Goal: Task Accomplishment & Management: Manage account settings

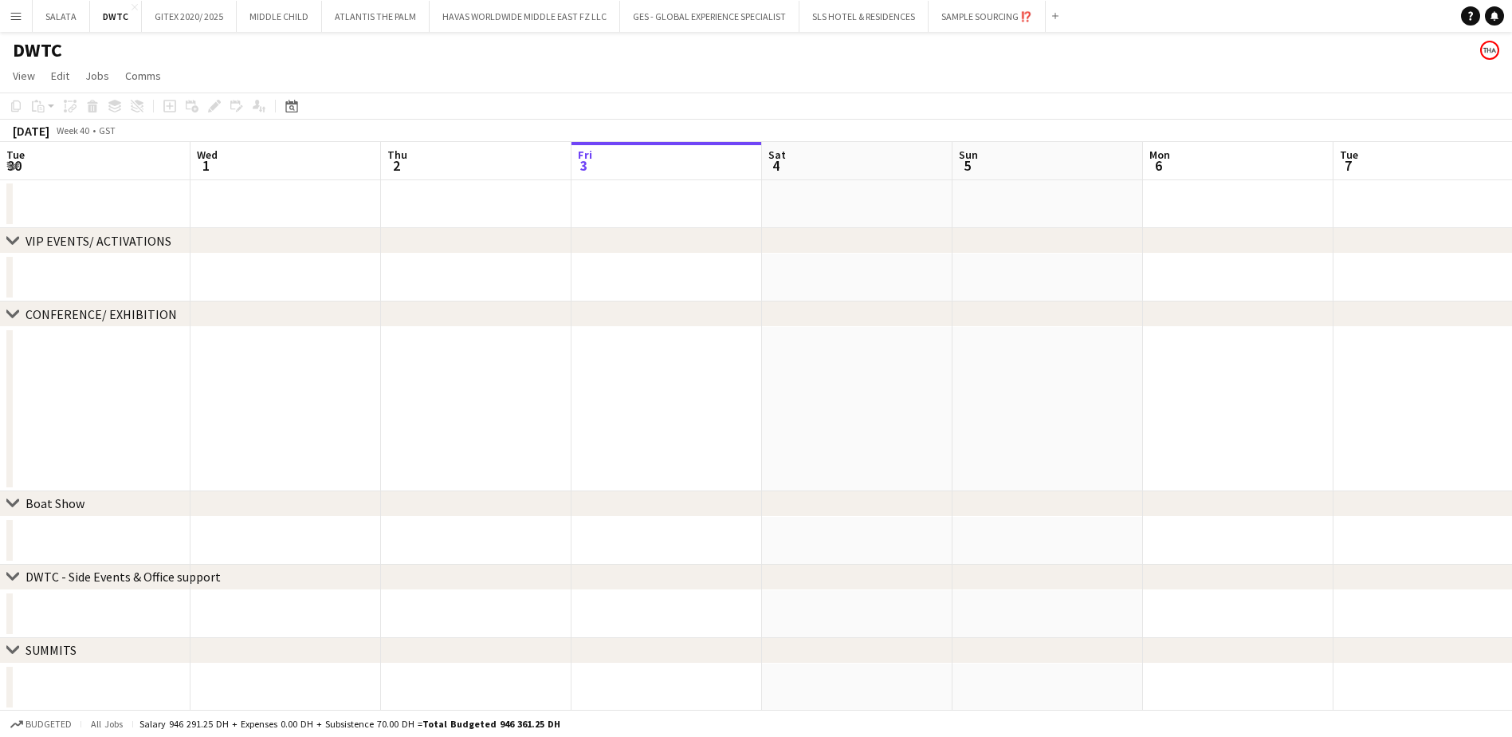
scroll to position [0, 381]
click at [18, 21] on app-icon "Menu" at bounding box center [16, 16] width 13 height 13
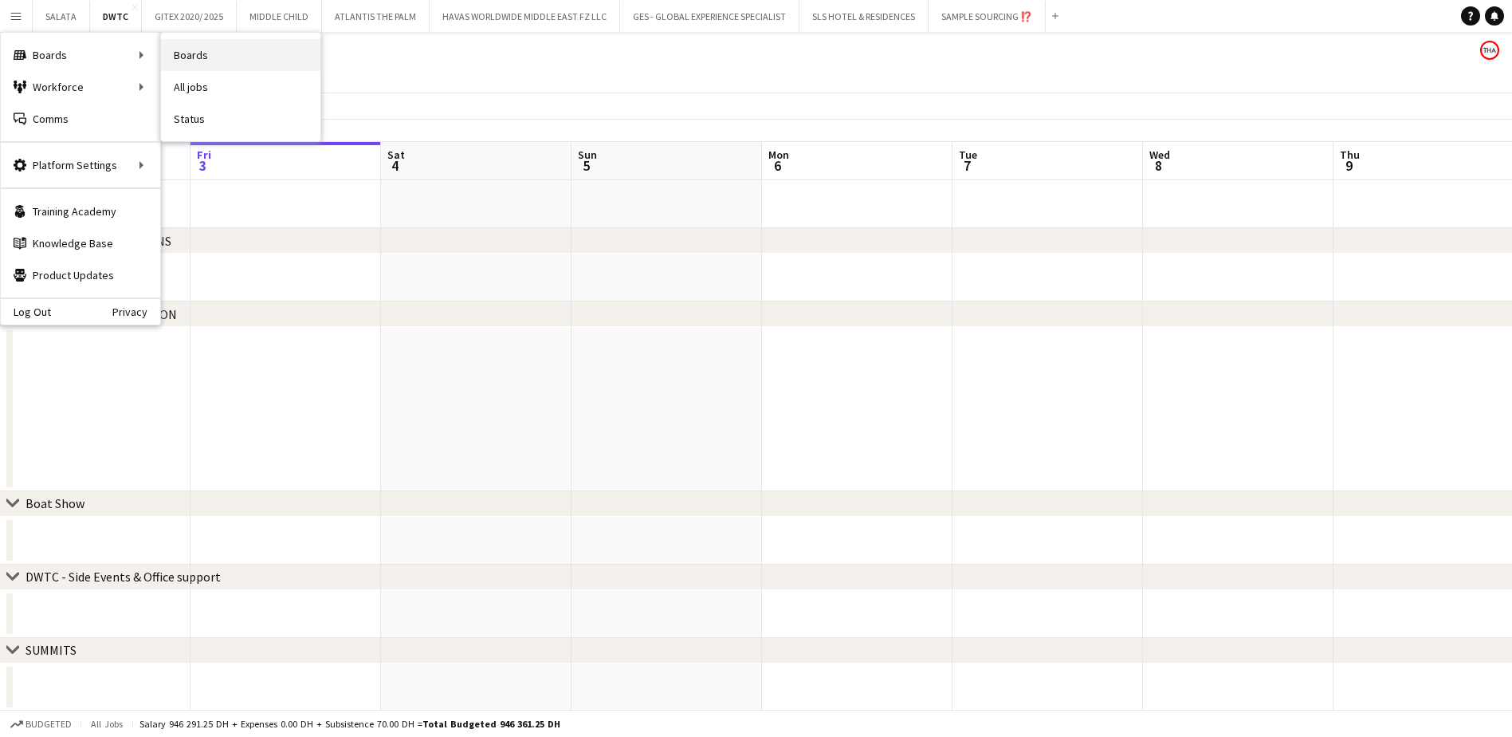
click at [190, 51] on link "Boards" at bounding box center [240, 55] width 159 height 32
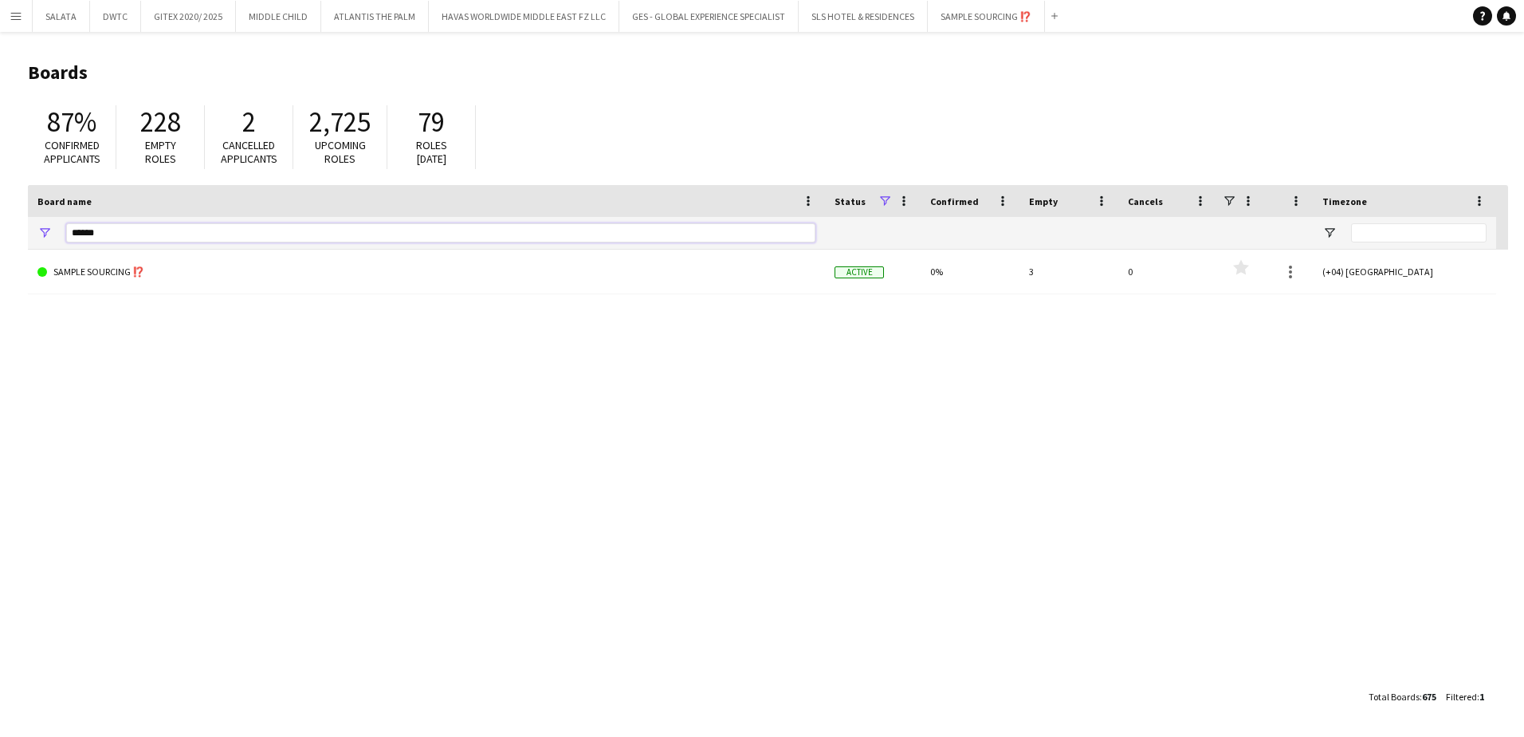
drag, startPoint x: 84, startPoint y: 226, endPoint x: 64, endPoint y: 228, distance: 20.1
click at [64, 228] on div "******" at bounding box center [426, 233] width 797 height 32
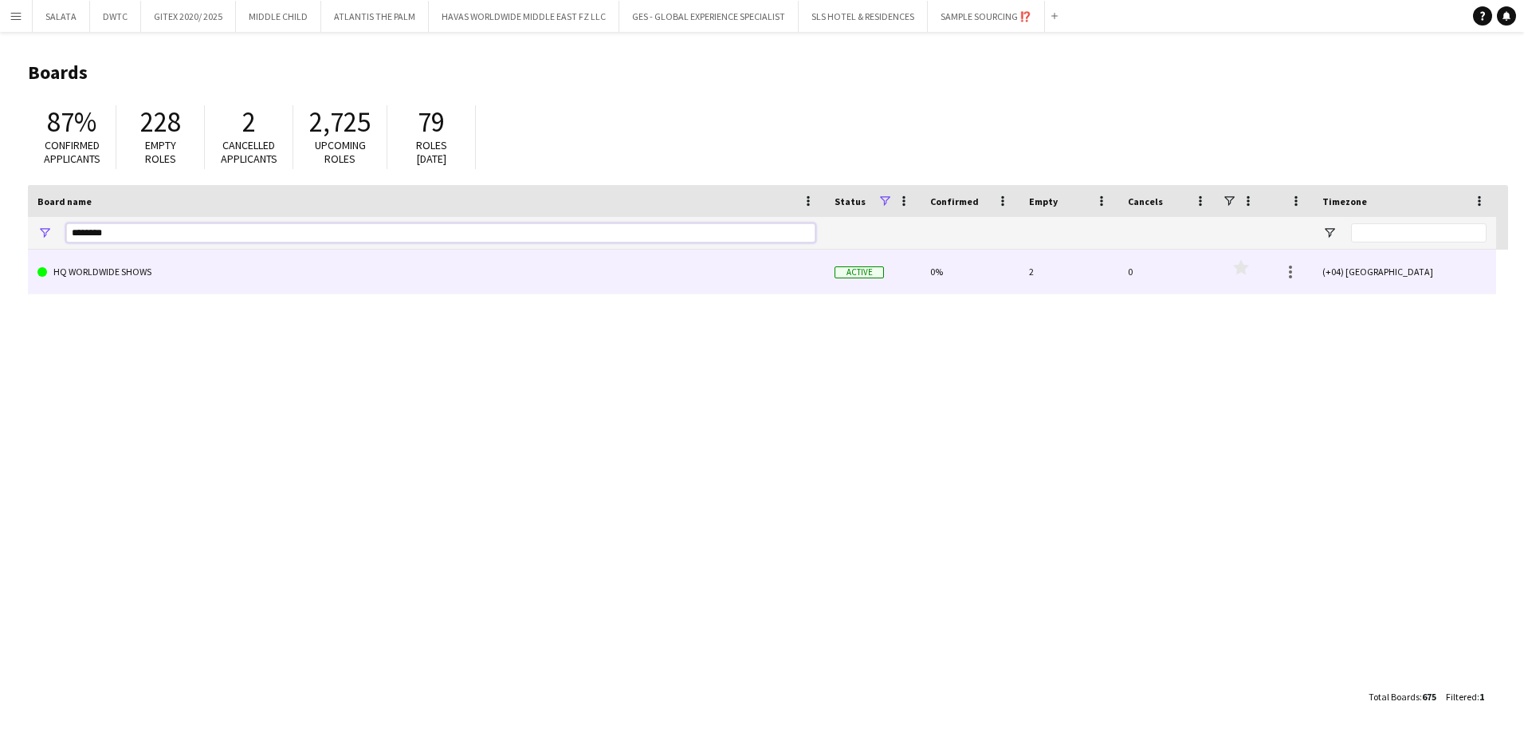
type input "********"
click at [95, 280] on link "HQ WORLDWIDE SHOWS" at bounding box center [426, 272] width 778 height 45
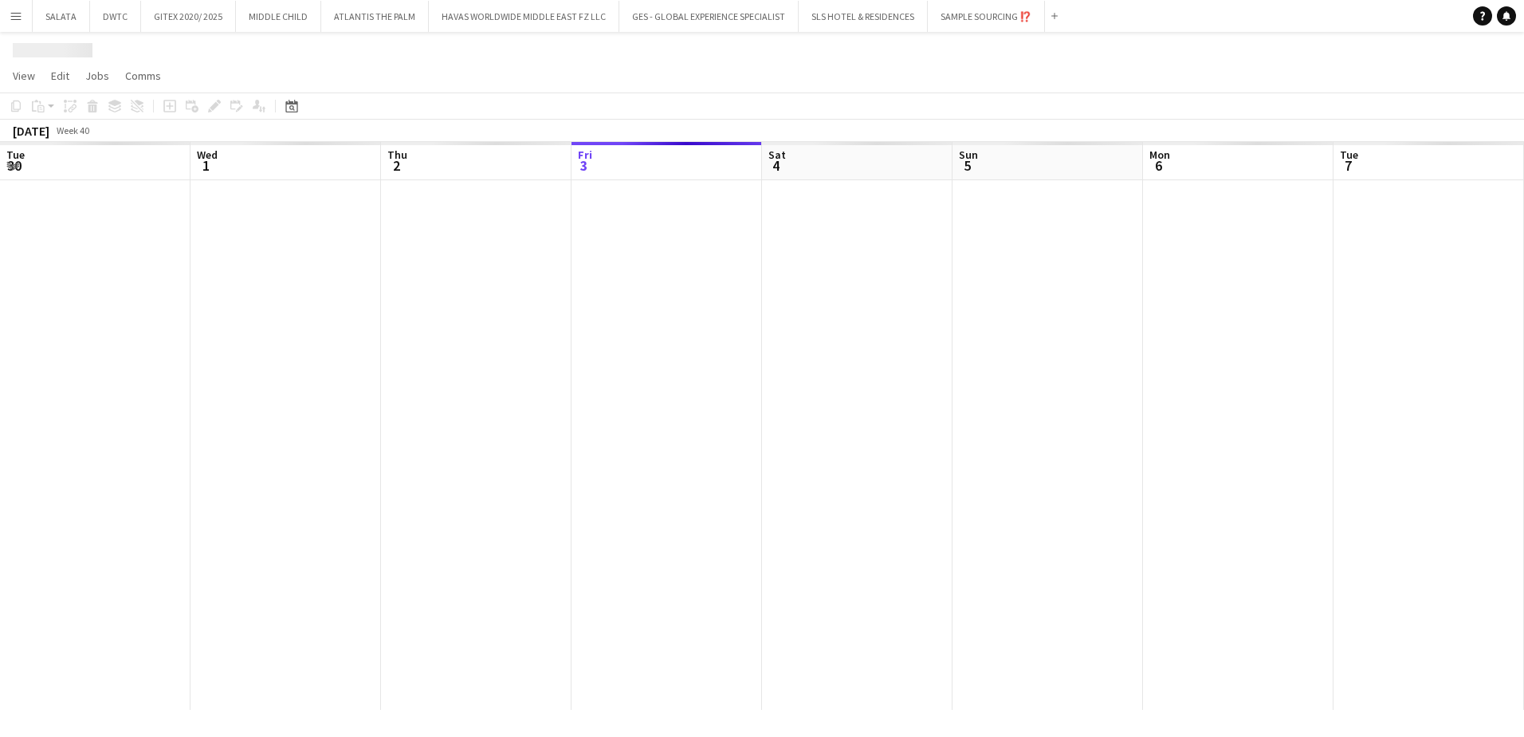
scroll to position [0, 381]
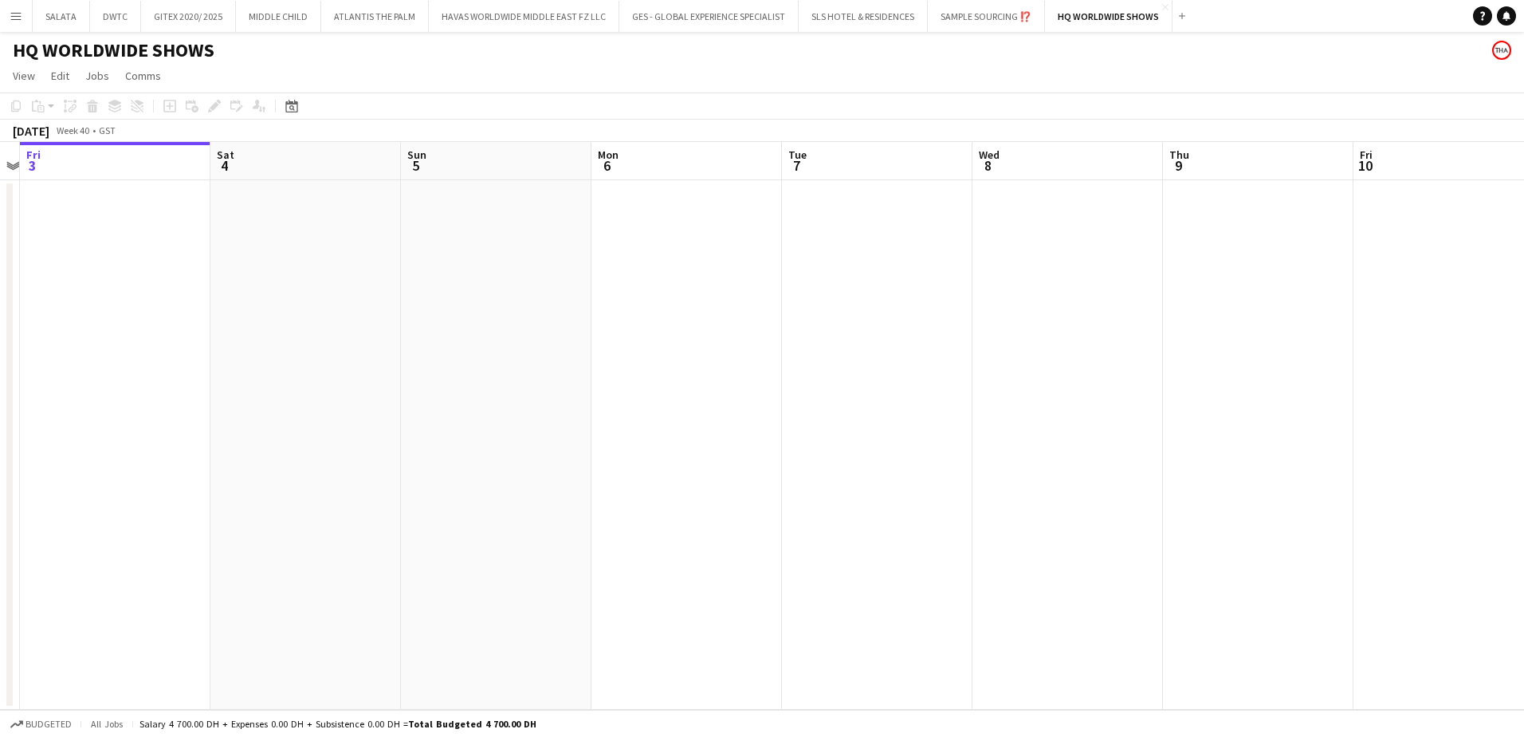
drag, startPoint x: 1085, startPoint y: 497, endPoint x: 965, endPoint y: 505, distance: 119.8
click at [949, 505] on app-calendar-viewport "Tue 30 Wed 1 Thu 2 Fri 3 Sat 4 Sun 5 Mon 6 Tue 7 Wed 8 Thu 9 Fri 10 Sat 11 Sun …" at bounding box center [762, 426] width 1524 height 568
drag, startPoint x: 828, startPoint y: 537, endPoint x: 757, endPoint y: 542, distance: 71.2
click at [757, 542] on app-calendar-viewport "Wed 1 Thu 2 Fri 3 Sat 4 Sun 5 Mon 6 Tue 7 Wed 8 Thu 9 Fri 10 Sat 11 Sun 12 Mon …" at bounding box center [762, 426] width 1524 height 568
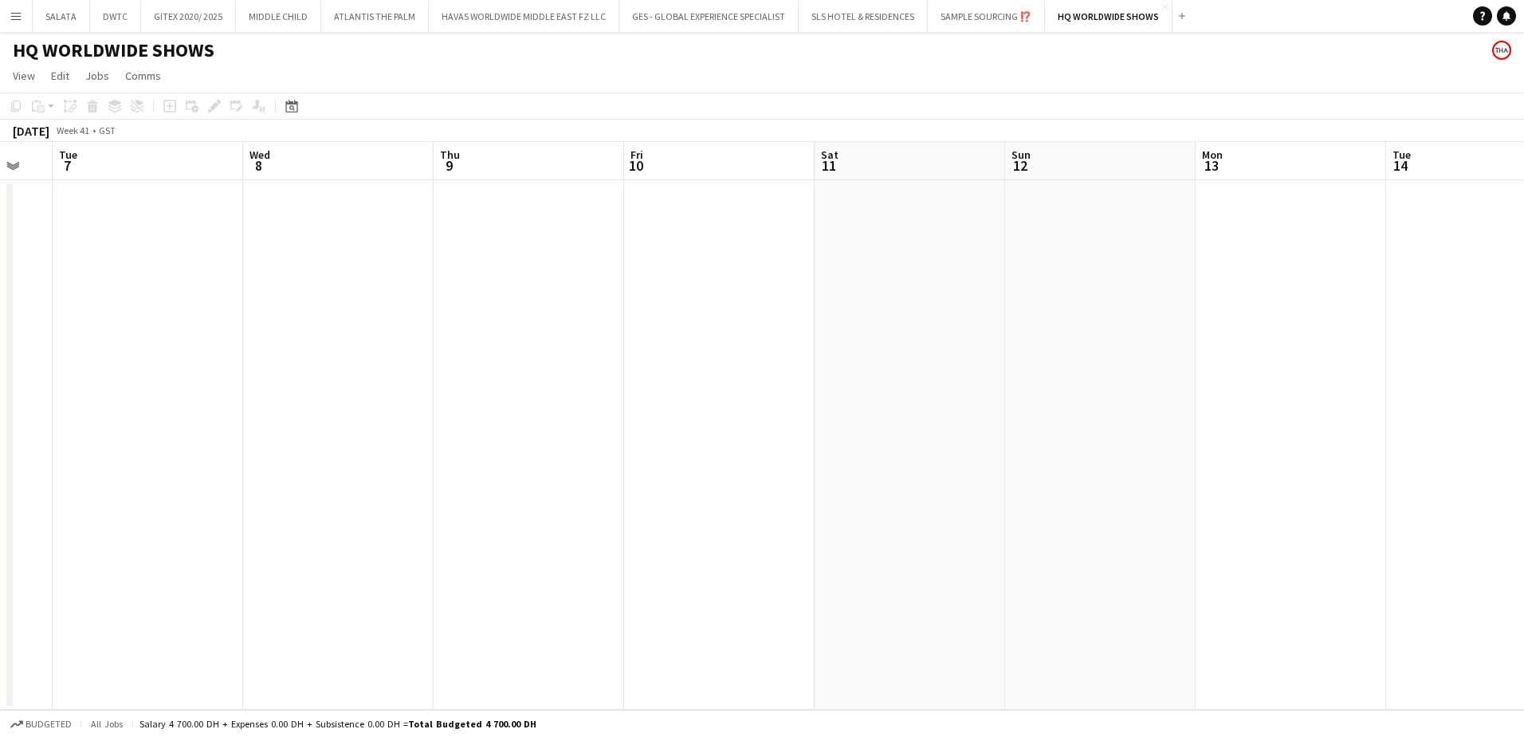
drag, startPoint x: 721, startPoint y: 578, endPoint x: 1150, endPoint y: 572, distance: 428.9
click at [614, 590] on app-calendar-viewport "Sat 4 Sun 5 Mon 6 Tue 7 Wed 8 Thu 9 Fri 10 Sat 11 Sun 12 Mon 13 Tue 14 Wed 15 T…" at bounding box center [762, 426] width 1524 height 568
drag, startPoint x: 1091, startPoint y: 569, endPoint x: 794, endPoint y: 620, distance: 300.9
click at [773, 620] on app-calendar-viewport "Sun 5 Mon 6 Tue 7 Wed 8 Thu 9 Fri 10 Sat 11 Sun 12 Mon 13 Tue 14 Wed 15 Thu 16 …" at bounding box center [762, 426] width 1524 height 568
drag, startPoint x: 1248, startPoint y: 590, endPoint x: 682, endPoint y: 573, distance: 566.3
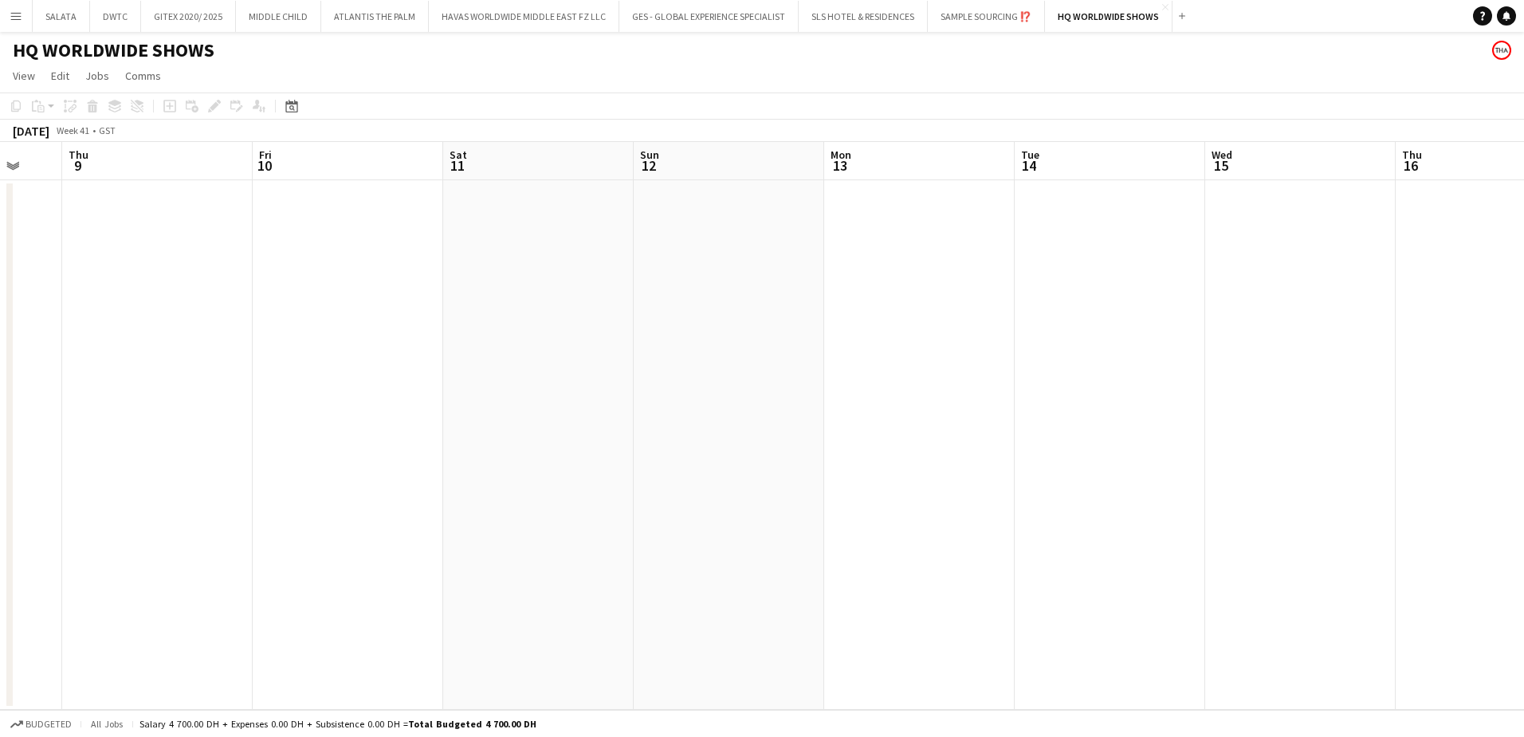
click at [594, 588] on app-calendar-viewport "Mon 6 Tue 7 Wed 8 Thu 9 Fri 10 Sat 11 Sun 12 Mon 13 Tue 14 Wed 15 Thu 16 Fri 17…" at bounding box center [762, 426] width 1524 height 568
drag, startPoint x: 1078, startPoint y: 545, endPoint x: 942, endPoint y: 542, distance: 135.6
click at [689, 544] on app-calendar-viewport "Fri 10 Sat 11 Sun 12 Mon 13 Tue 14 Wed 15 Thu 16 Fri 17 Sat 18 Sun 19 Mon 20 Tu…" at bounding box center [762, 426] width 1524 height 568
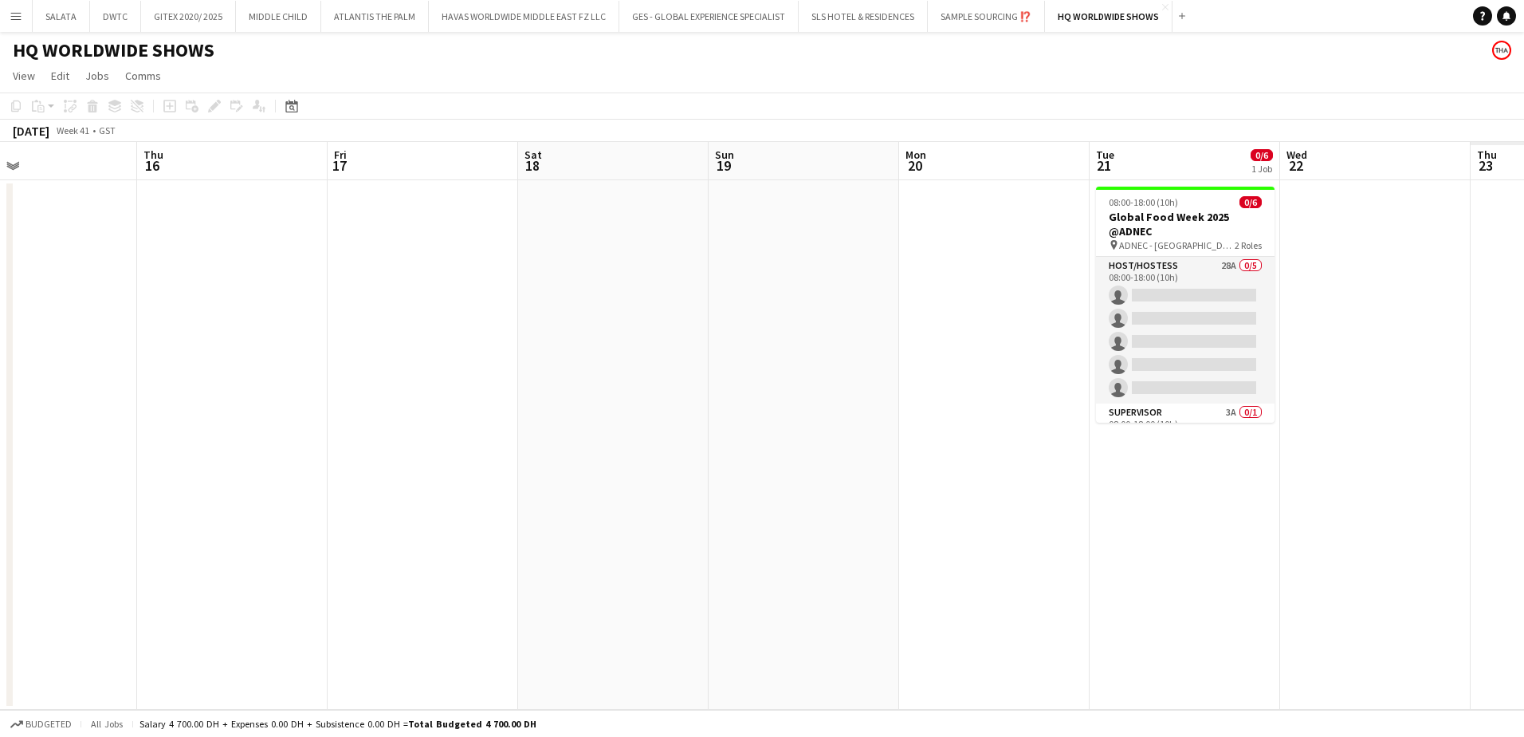
drag, startPoint x: 953, startPoint y: 526, endPoint x: 867, endPoint y: 526, distance: 86.1
click at [867, 526] on app-calendar-viewport "Mon 13 Tue 14 Wed 15 Thu 16 Fri 17 Sat 18 Sun 19 Mon 20 Tue 21 0/6 1 Job Wed 22…" at bounding box center [762, 426] width 1524 height 568
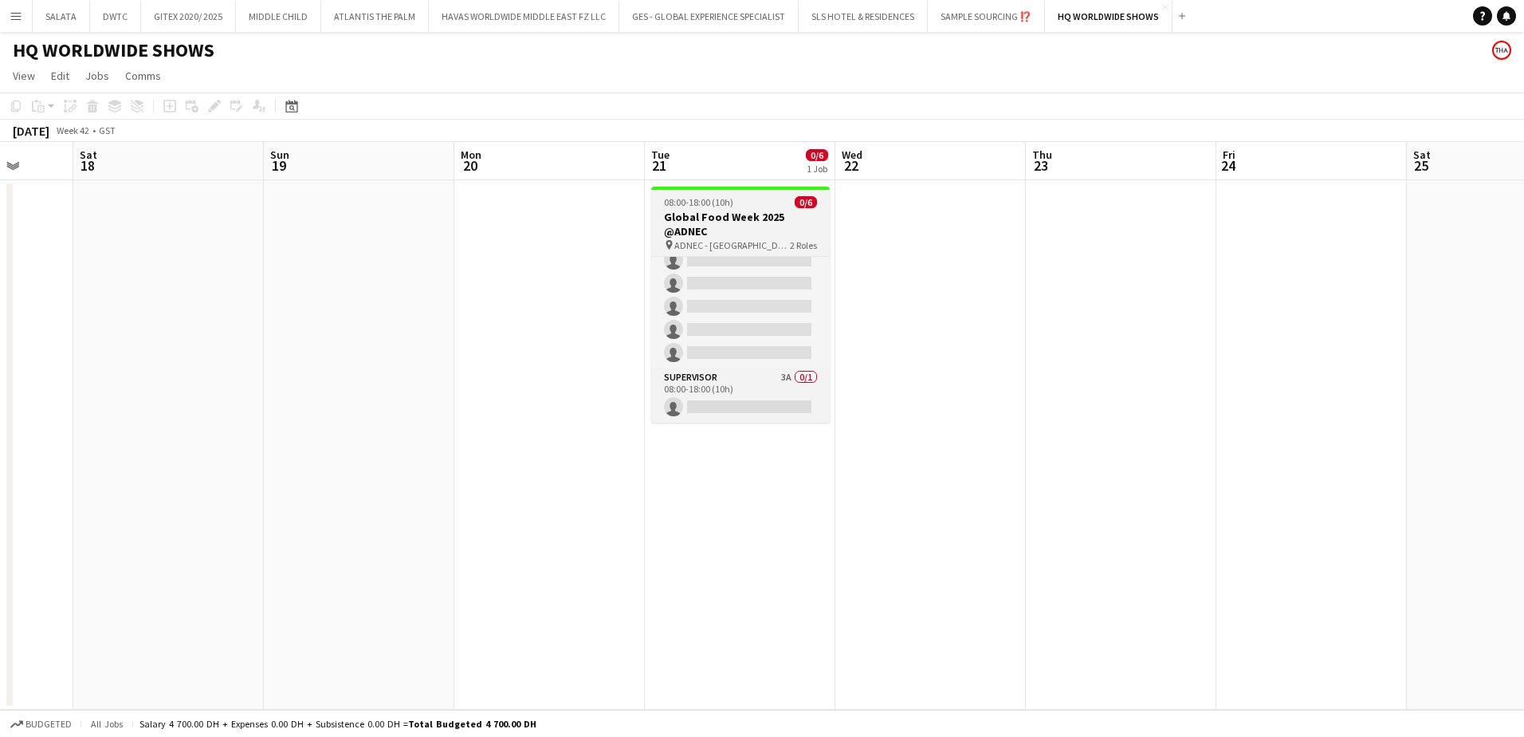
scroll to position [0, 0]
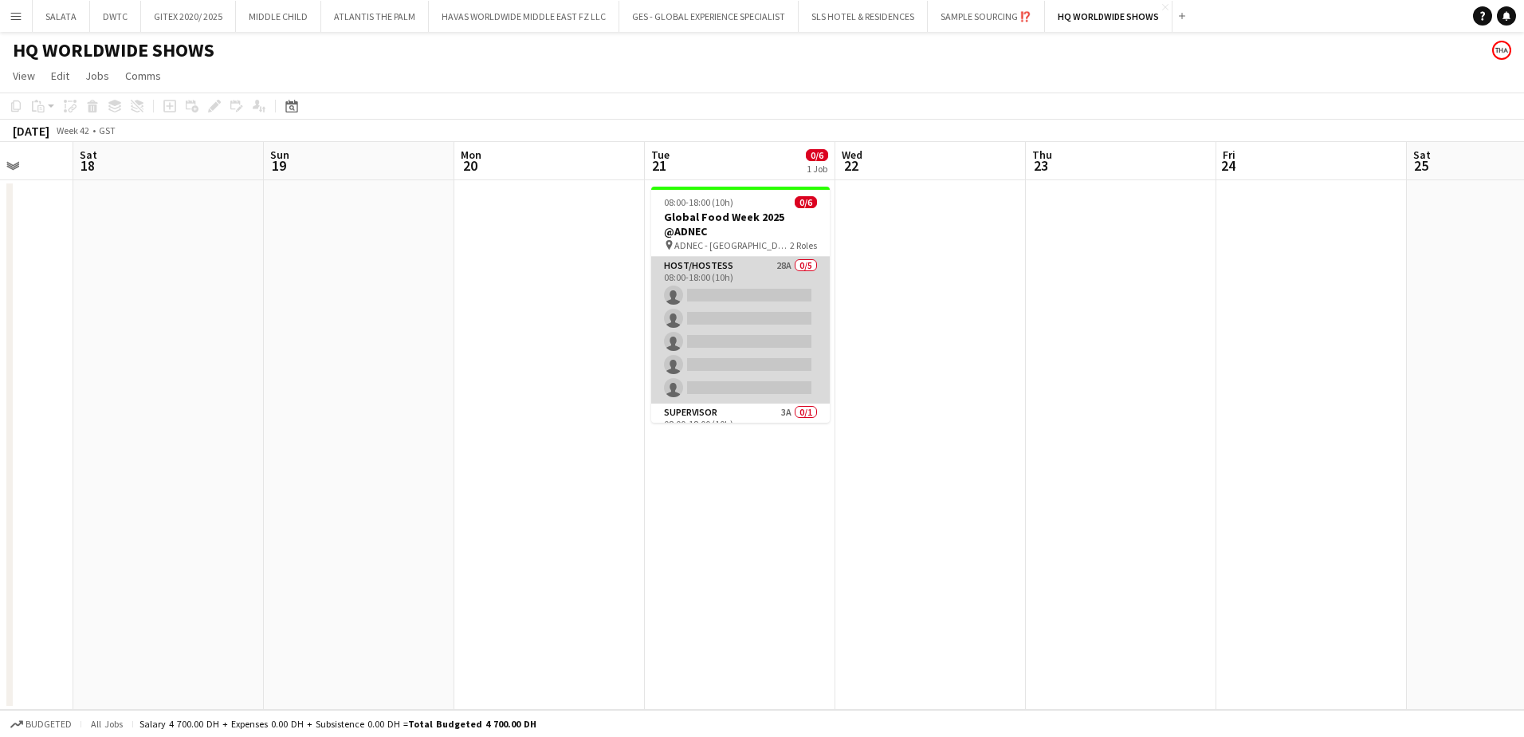
click at [777, 287] on app-card-role "Host/Hostess 28A 0/5 08:00-18:00 (10h) single-neutral-actions single-neutral-ac…" at bounding box center [740, 330] width 179 height 147
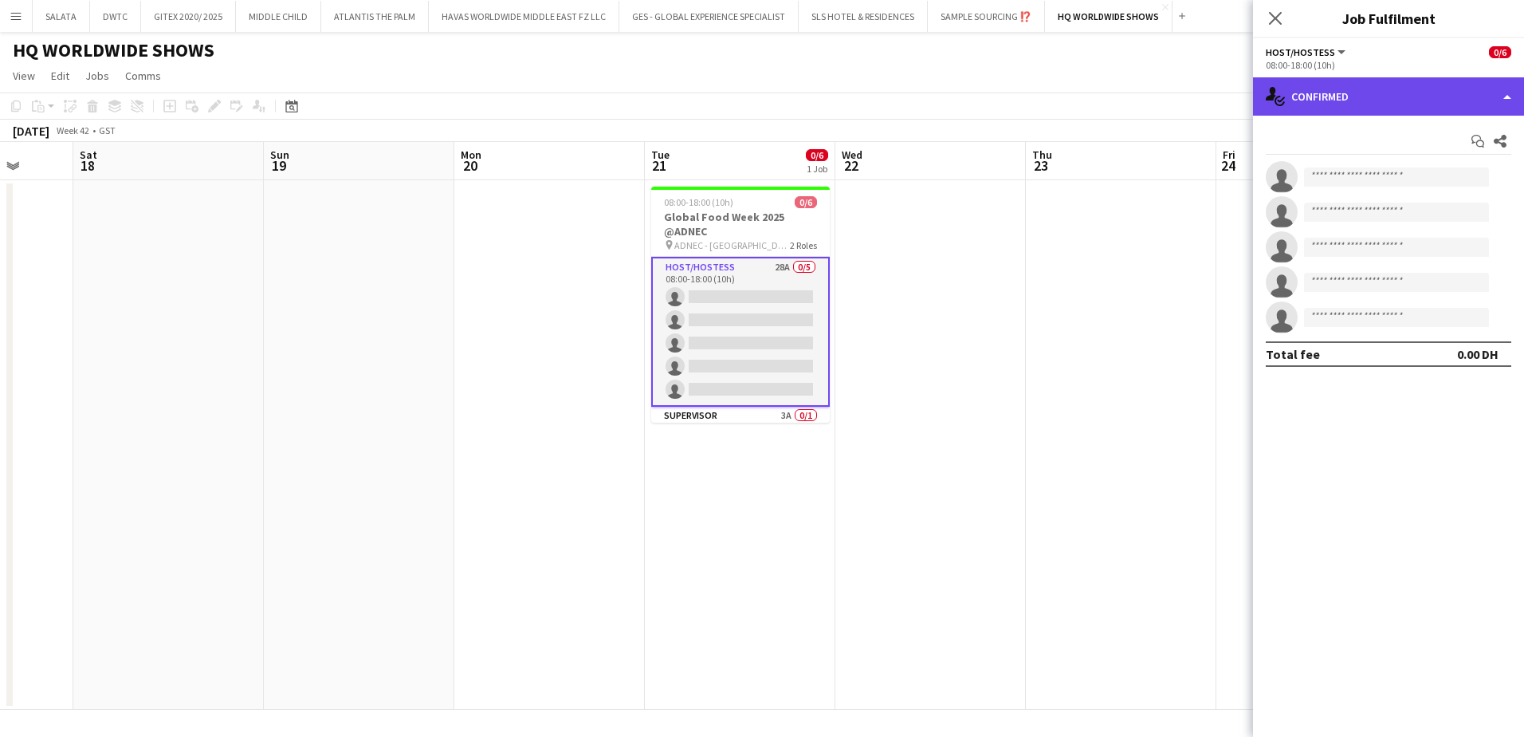
click at [1388, 89] on div "single-neutral-actions-check-2 Confirmed" at bounding box center [1388, 96] width 271 height 38
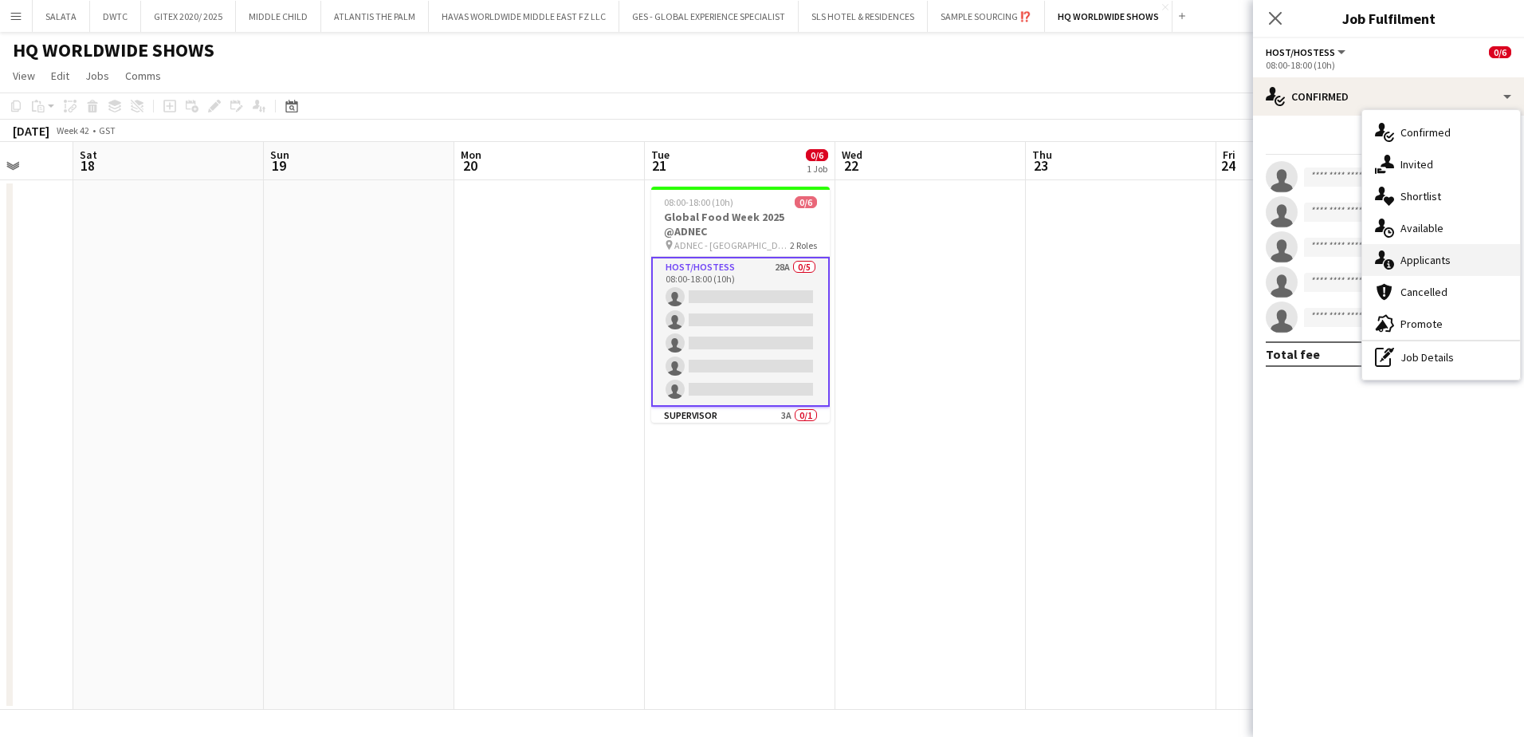
click at [1415, 261] on span "Applicants" at bounding box center [1426, 260] width 50 height 14
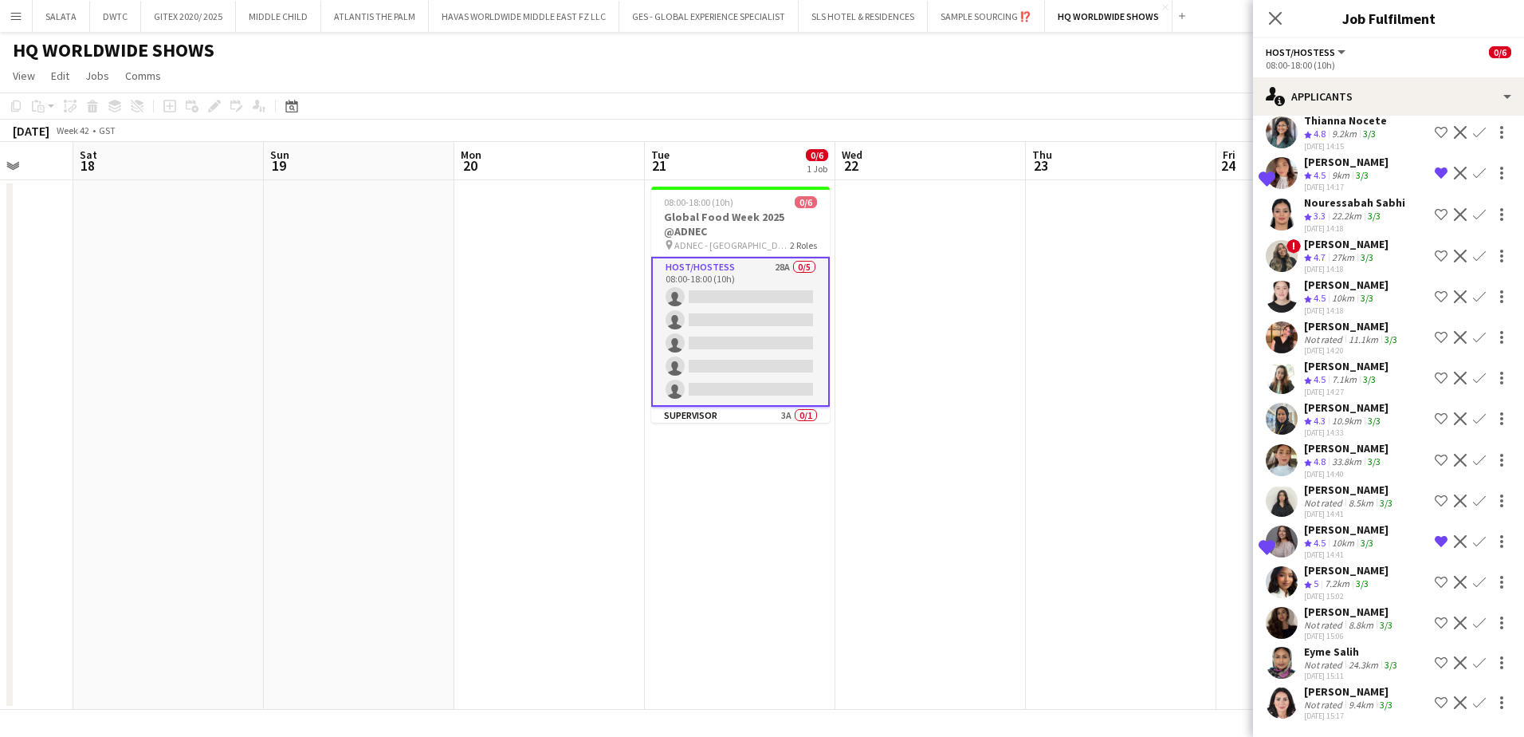
scroll to position [632, 0]
click at [1279, 607] on app-user-avatar at bounding box center [1282, 623] width 32 height 32
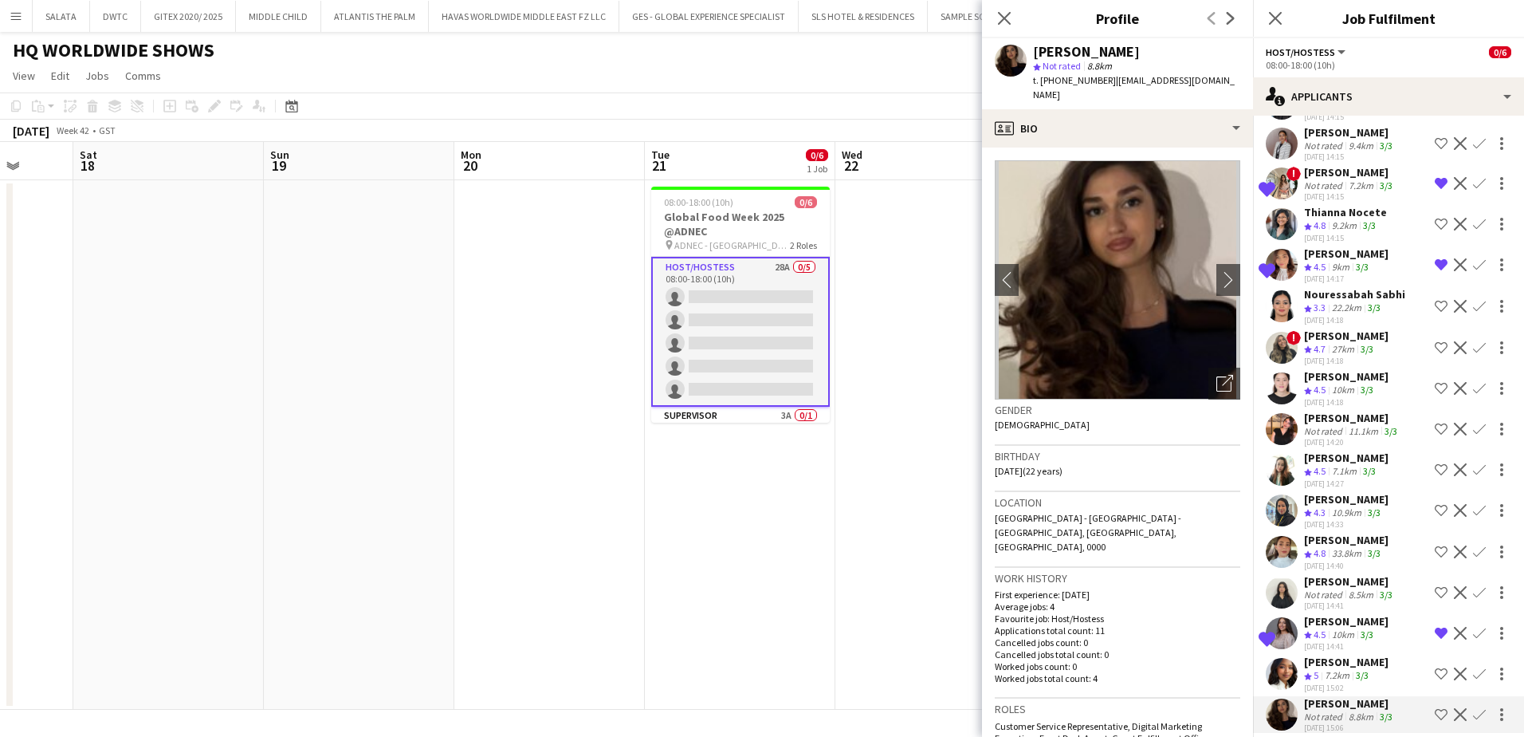
scroll to position [473, 0]
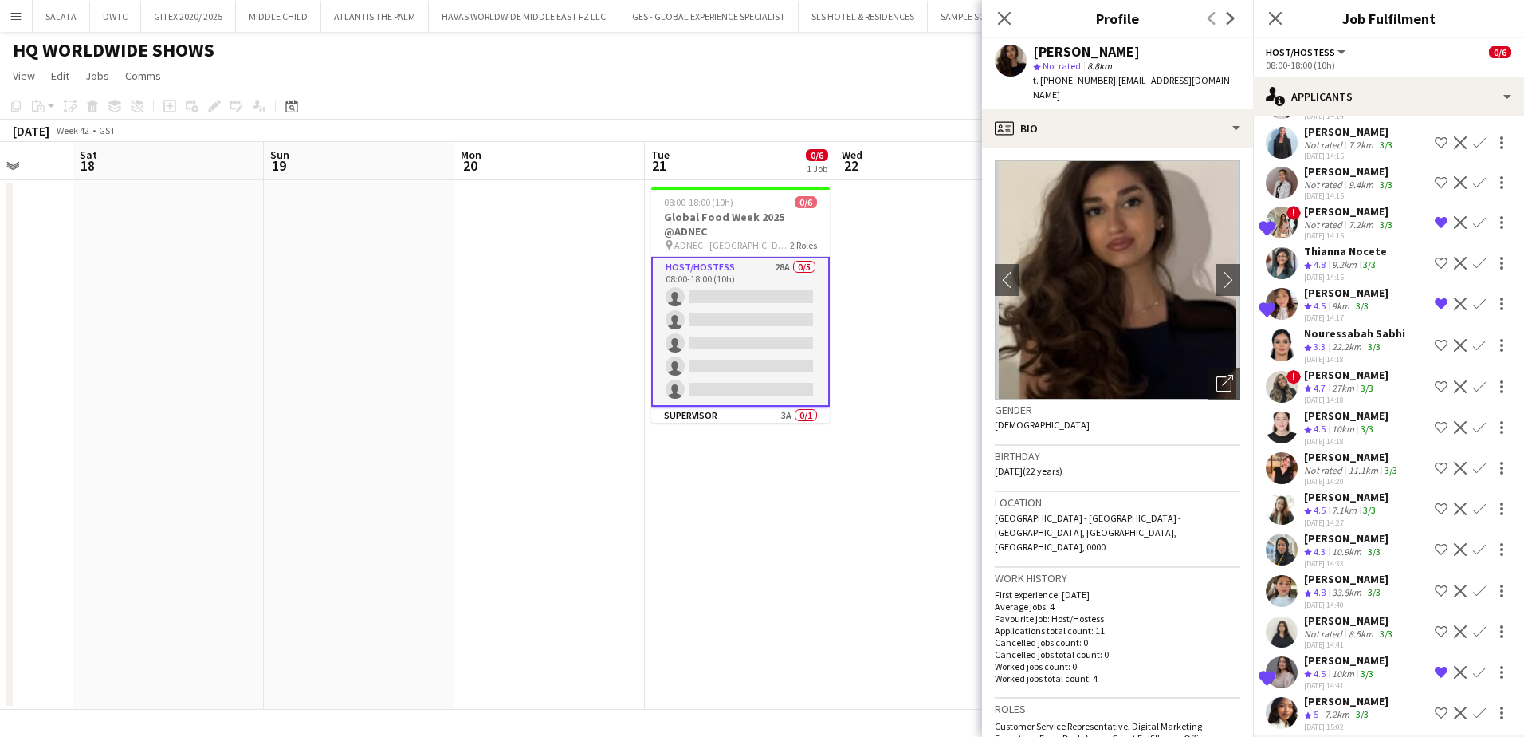
click at [1280, 441] on app-user-avatar at bounding box center [1282, 427] width 32 height 32
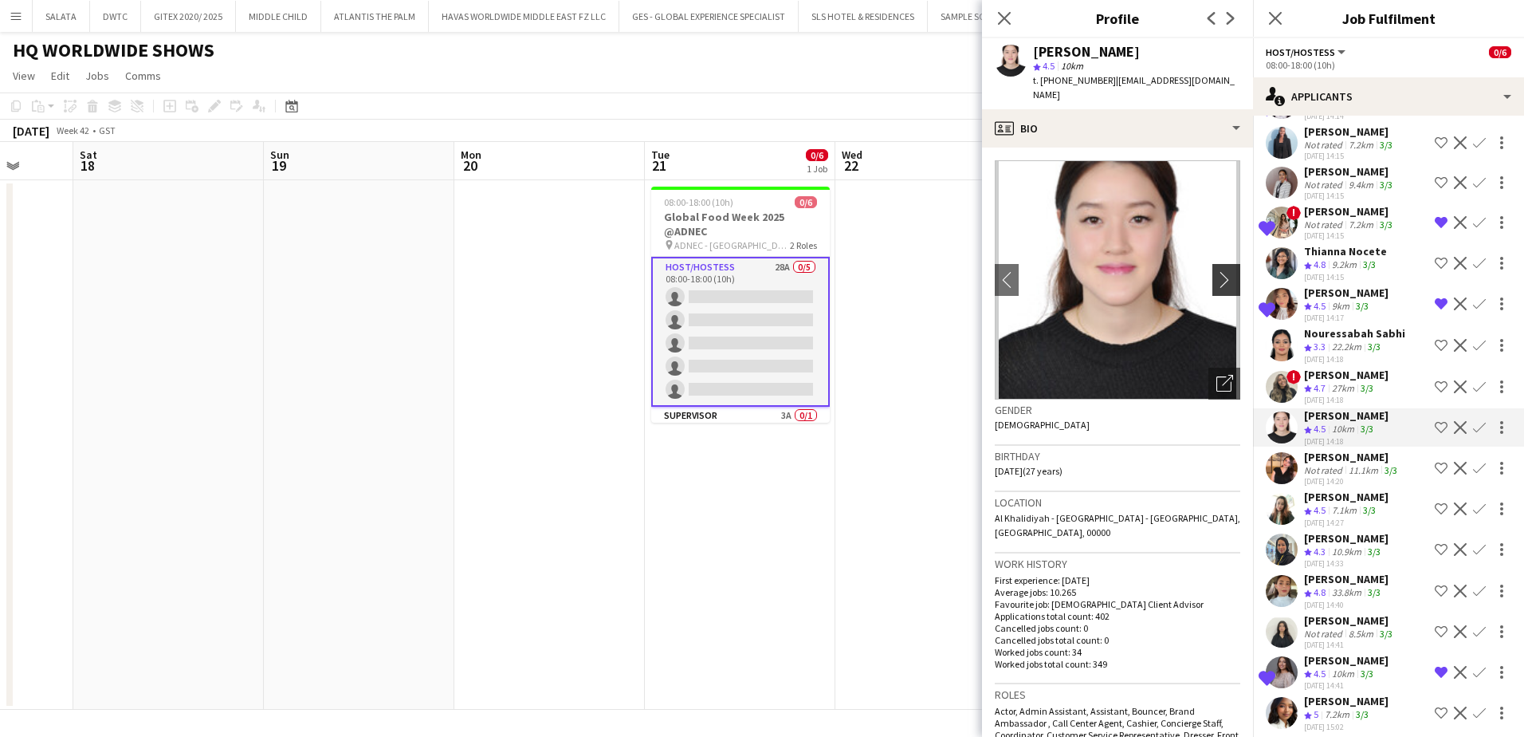
click at [1217, 271] on app-icon "chevron-right" at bounding box center [1229, 279] width 25 height 17
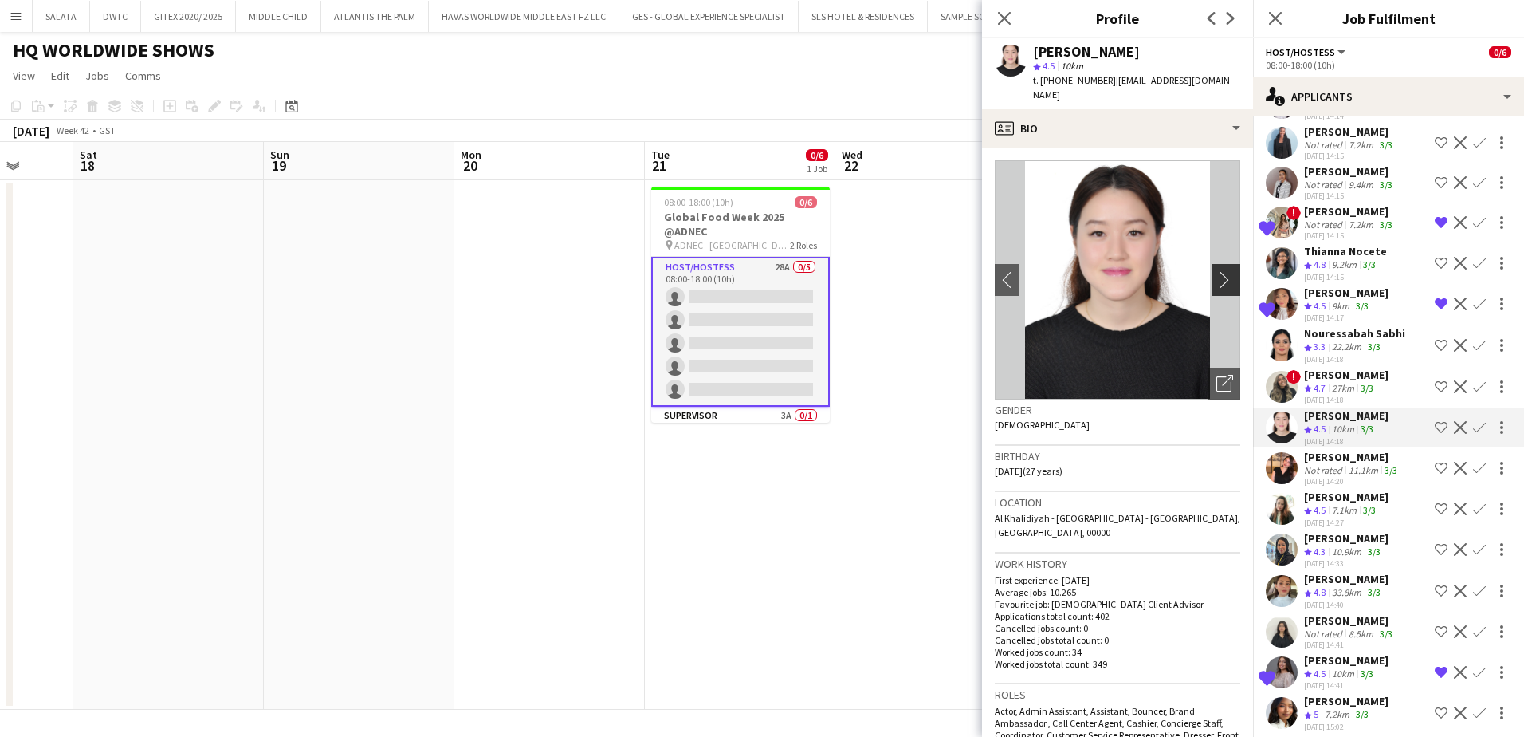
click at [1217, 271] on app-icon "chevron-right" at bounding box center [1229, 279] width 25 height 17
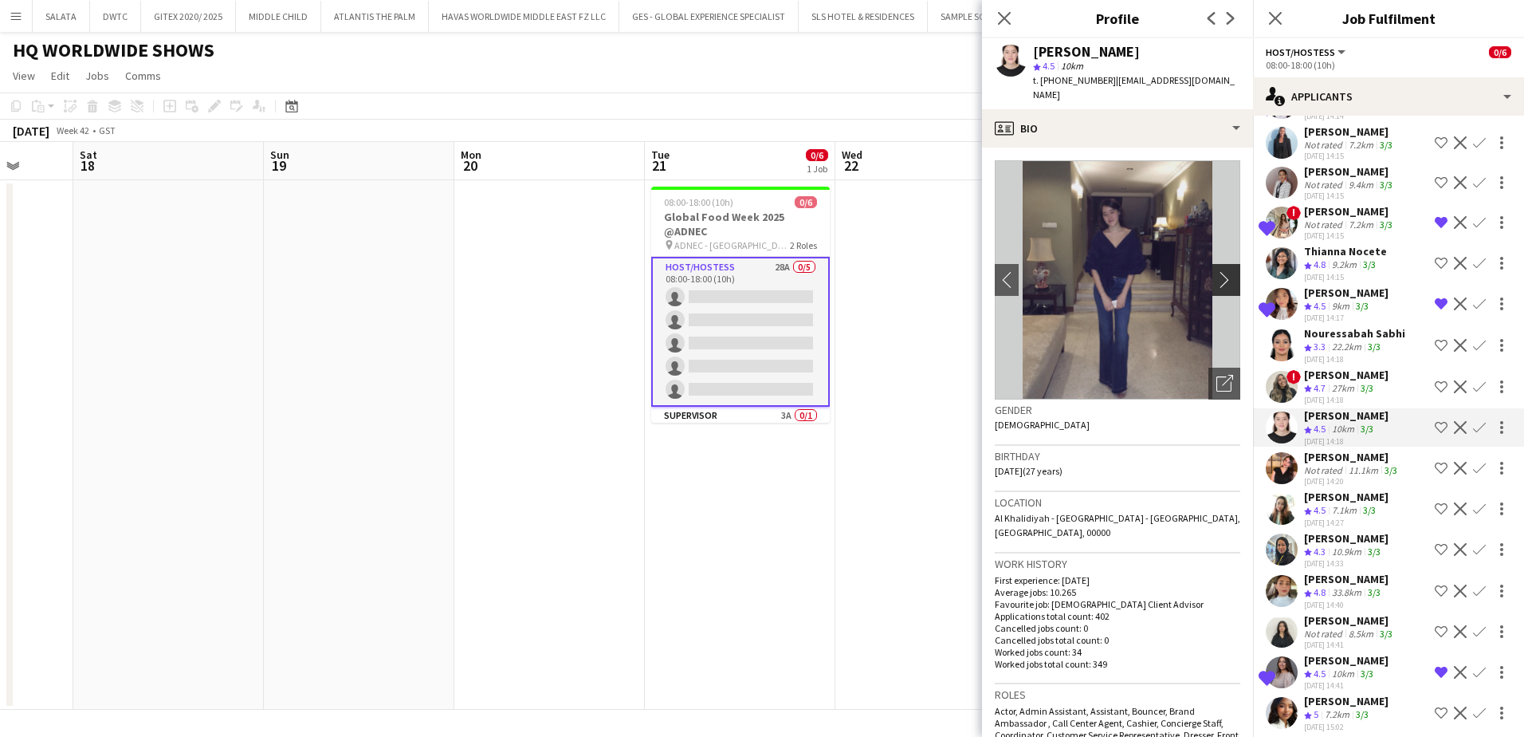
click at [1217, 271] on app-icon "chevron-right" at bounding box center [1229, 279] width 25 height 17
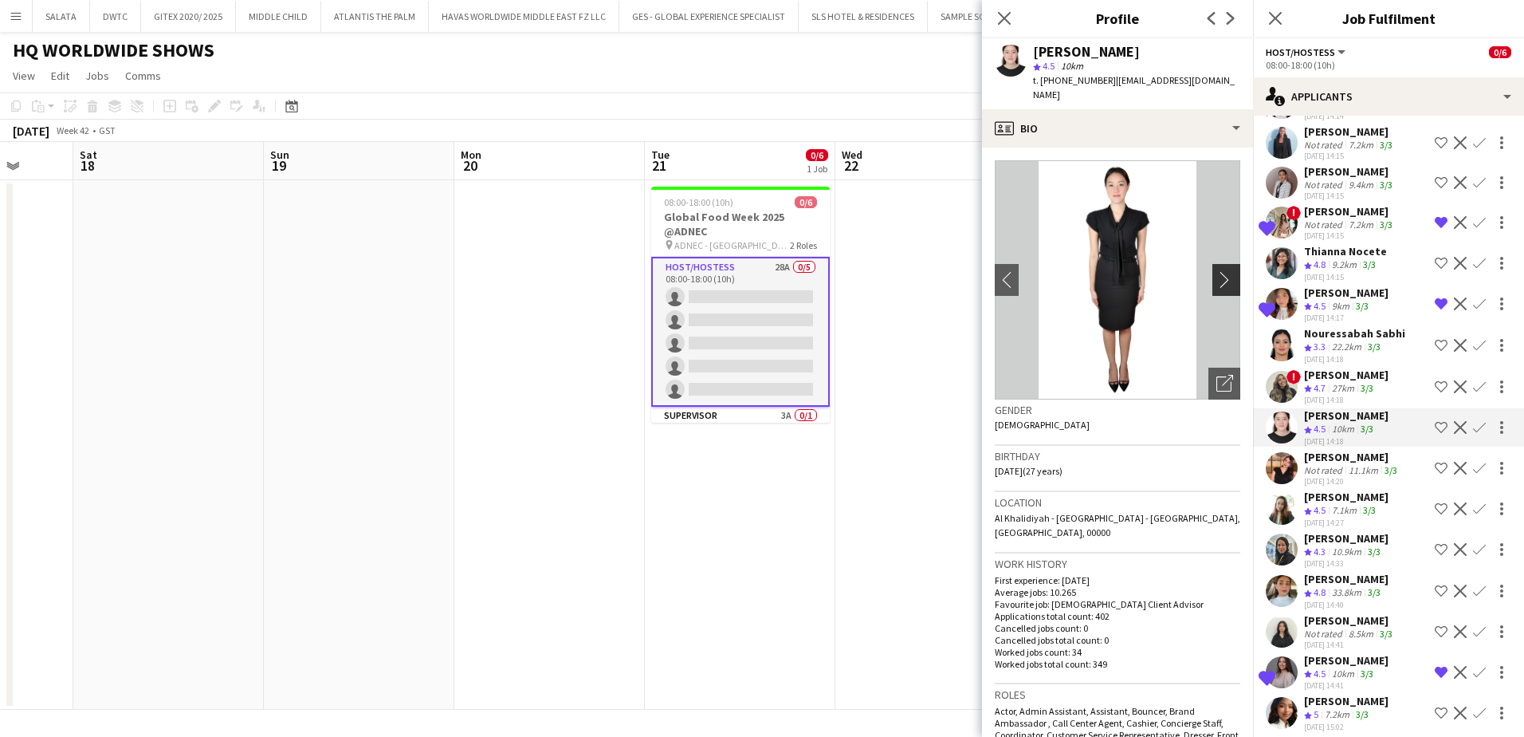
click at [1217, 271] on app-icon "chevron-right" at bounding box center [1229, 279] width 25 height 17
click at [1007, 16] on icon at bounding box center [1004, 17] width 15 height 15
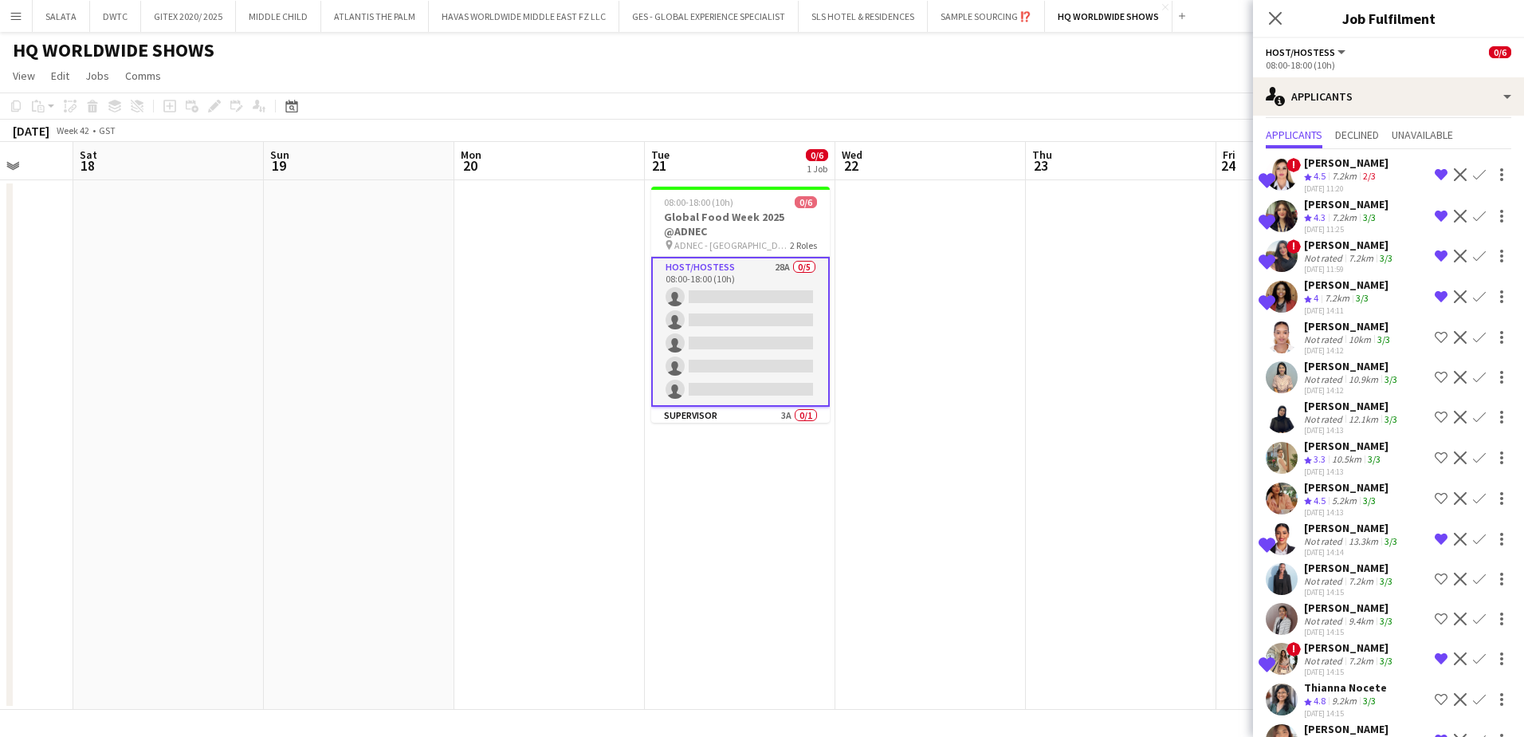
scroll to position [0, 0]
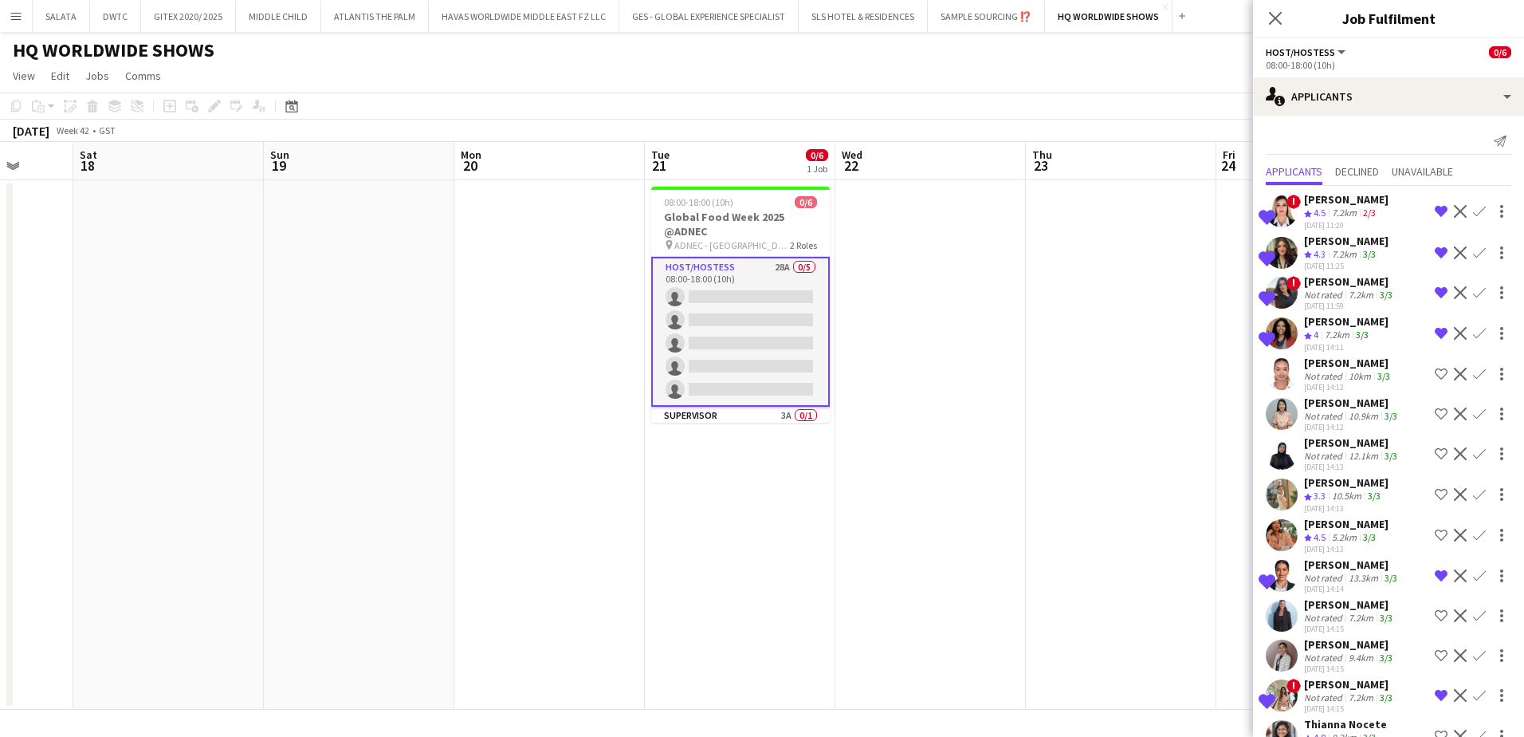
click at [1278, 494] on app-user-avatar at bounding box center [1282, 494] width 32 height 32
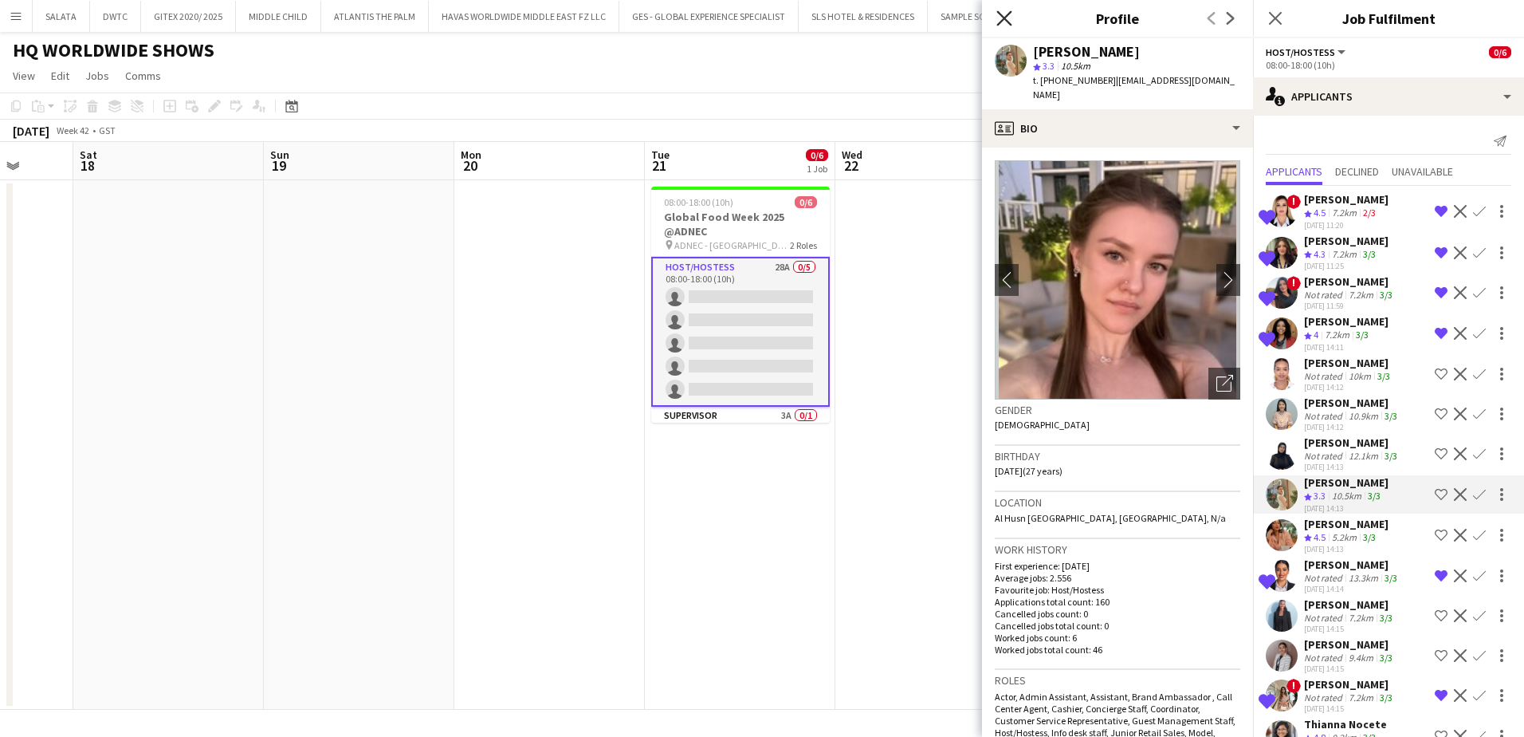
click at [1000, 22] on icon at bounding box center [1004, 17] width 15 height 15
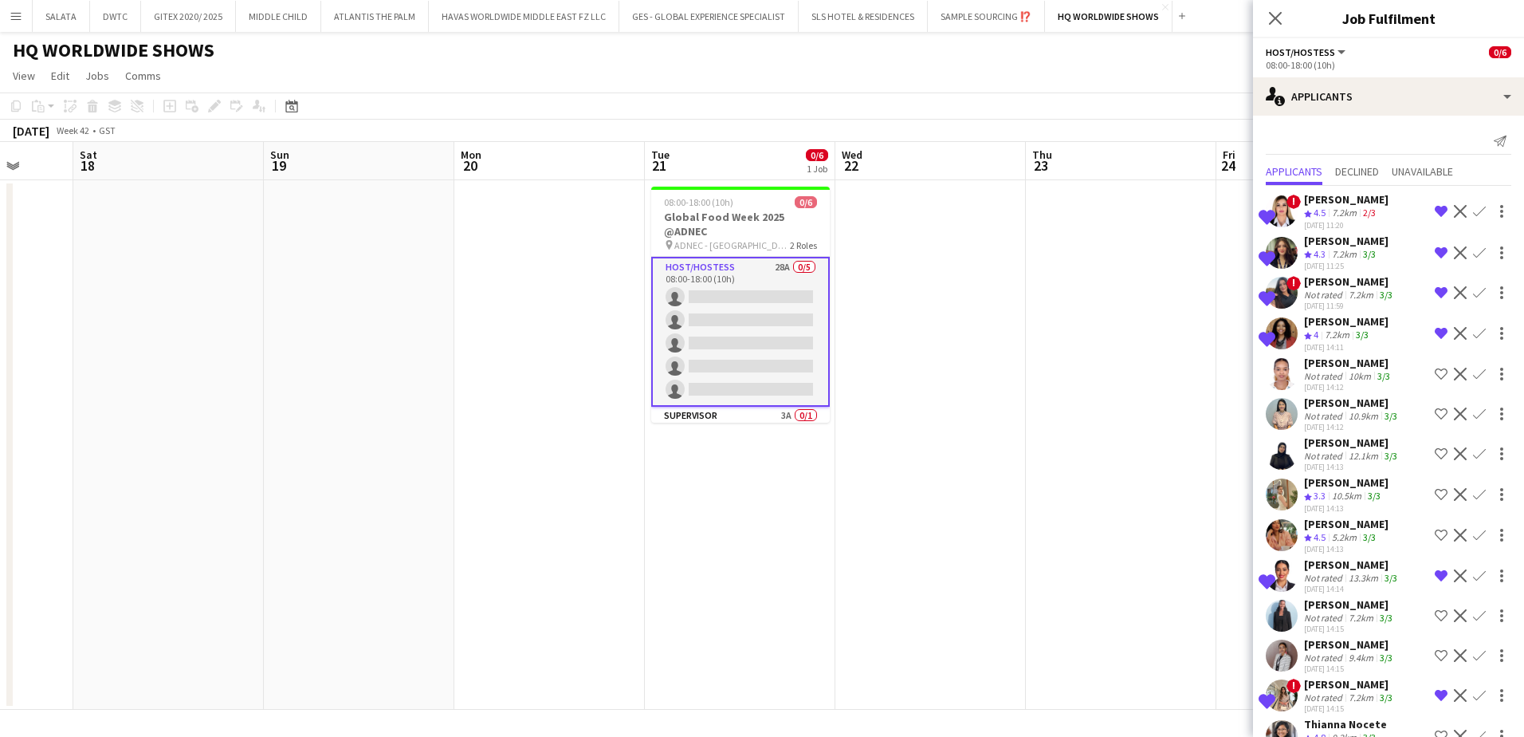
click at [1285, 416] on app-user-avatar at bounding box center [1282, 414] width 32 height 32
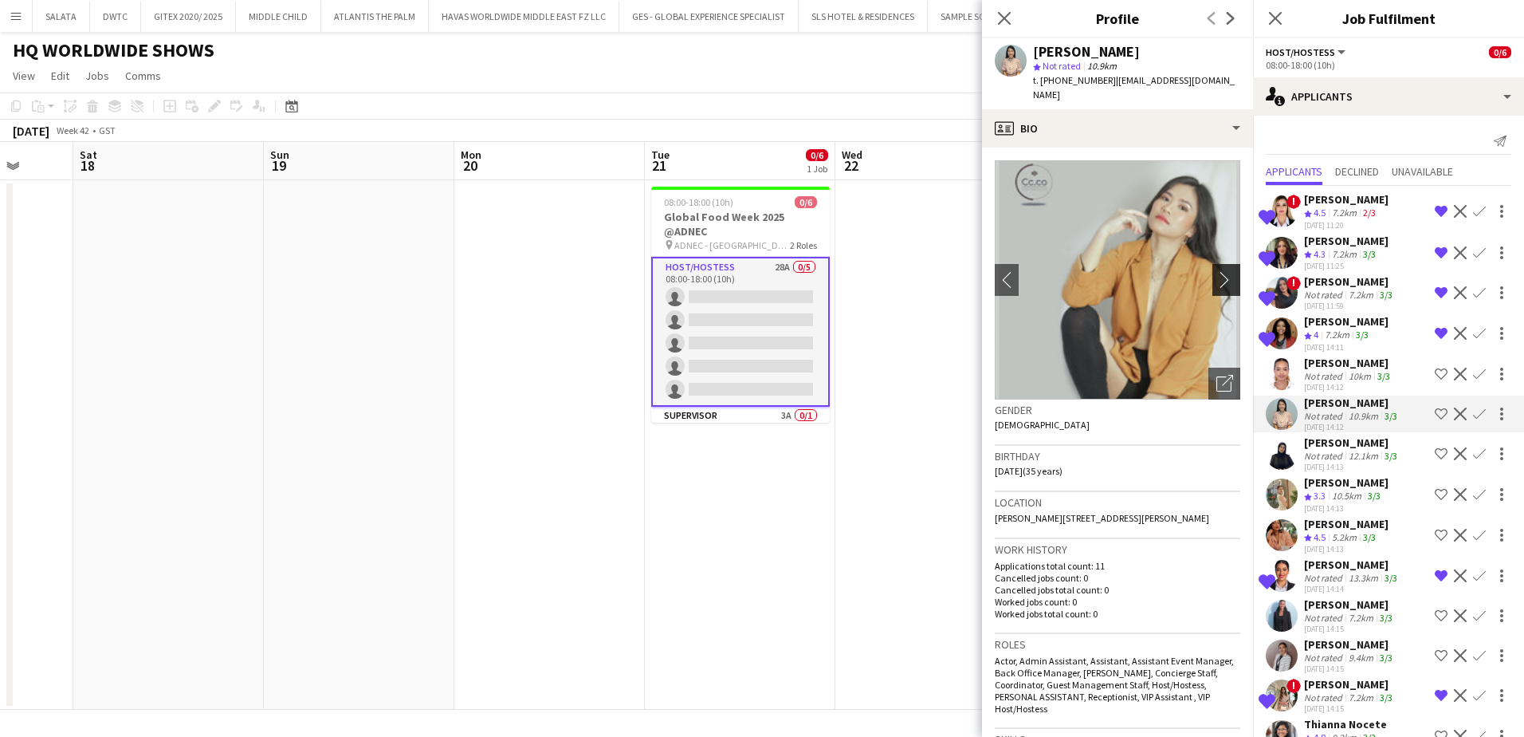
click at [1217, 271] on app-icon "chevron-right" at bounding box center [1229, 279] width 25 height 17
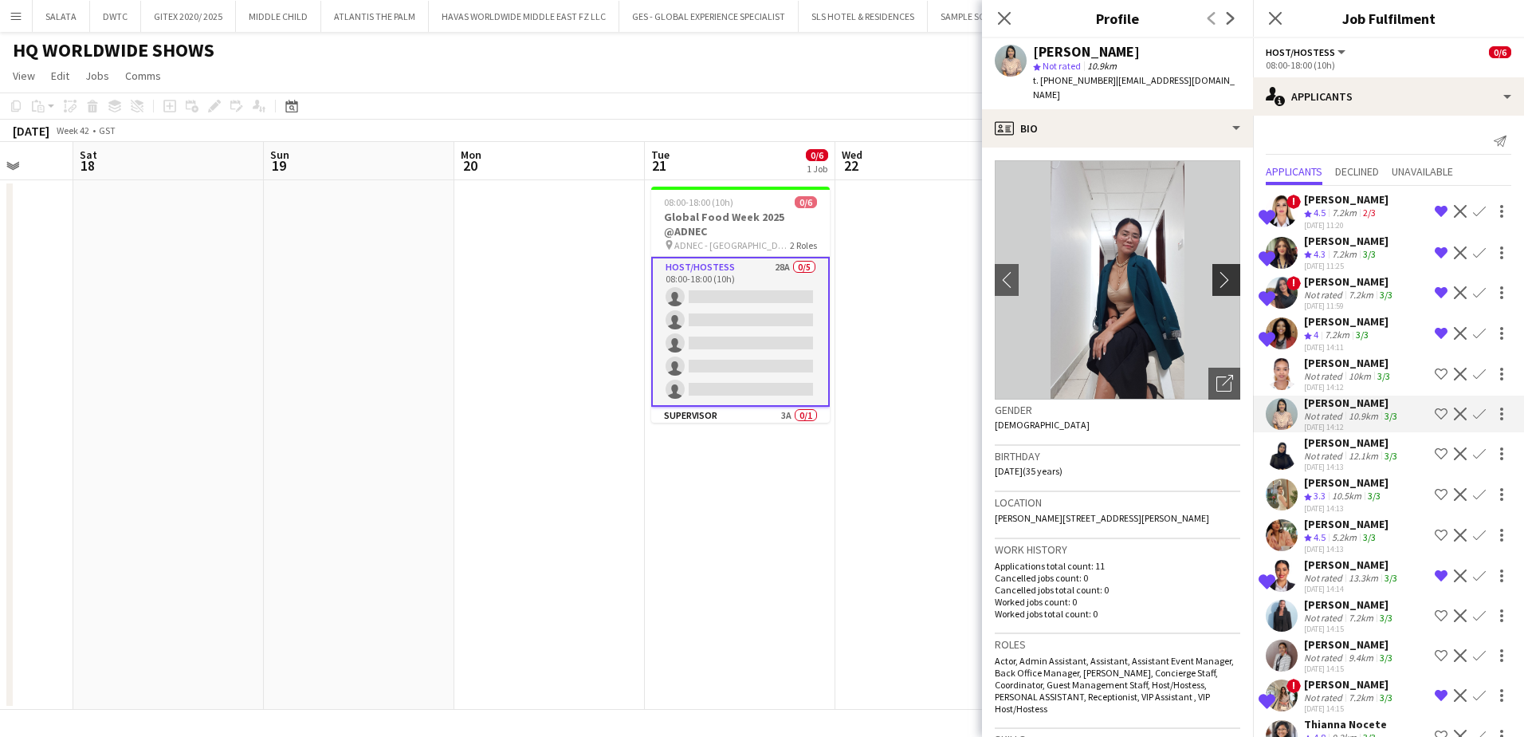
click at [1217, 271] on app-icon "chevron-right" at bounding box center [1229, 279] width 25 height 17
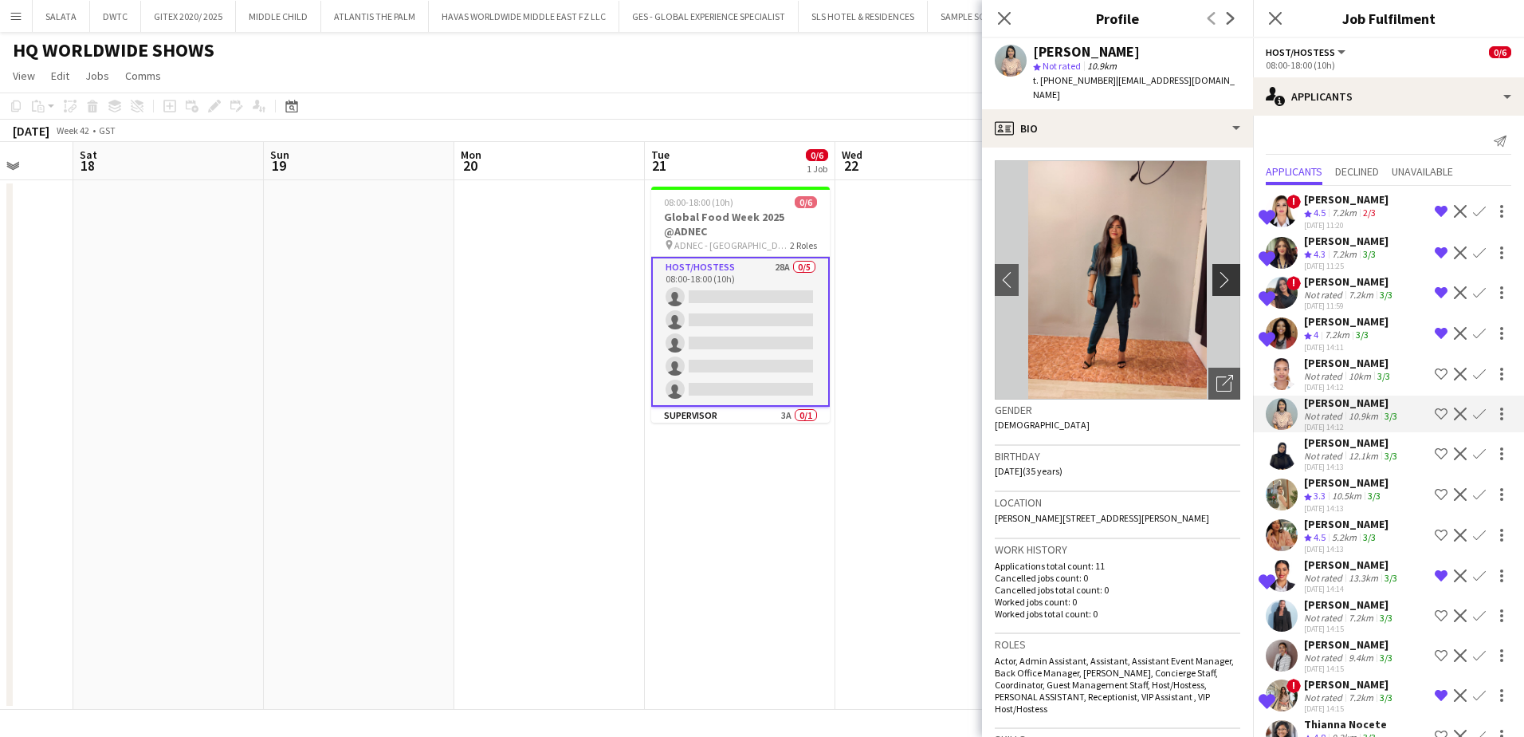
click at [1217, 271] on app-icon "chevron-right" at bounding box center [1229, 279] width 25 height 17
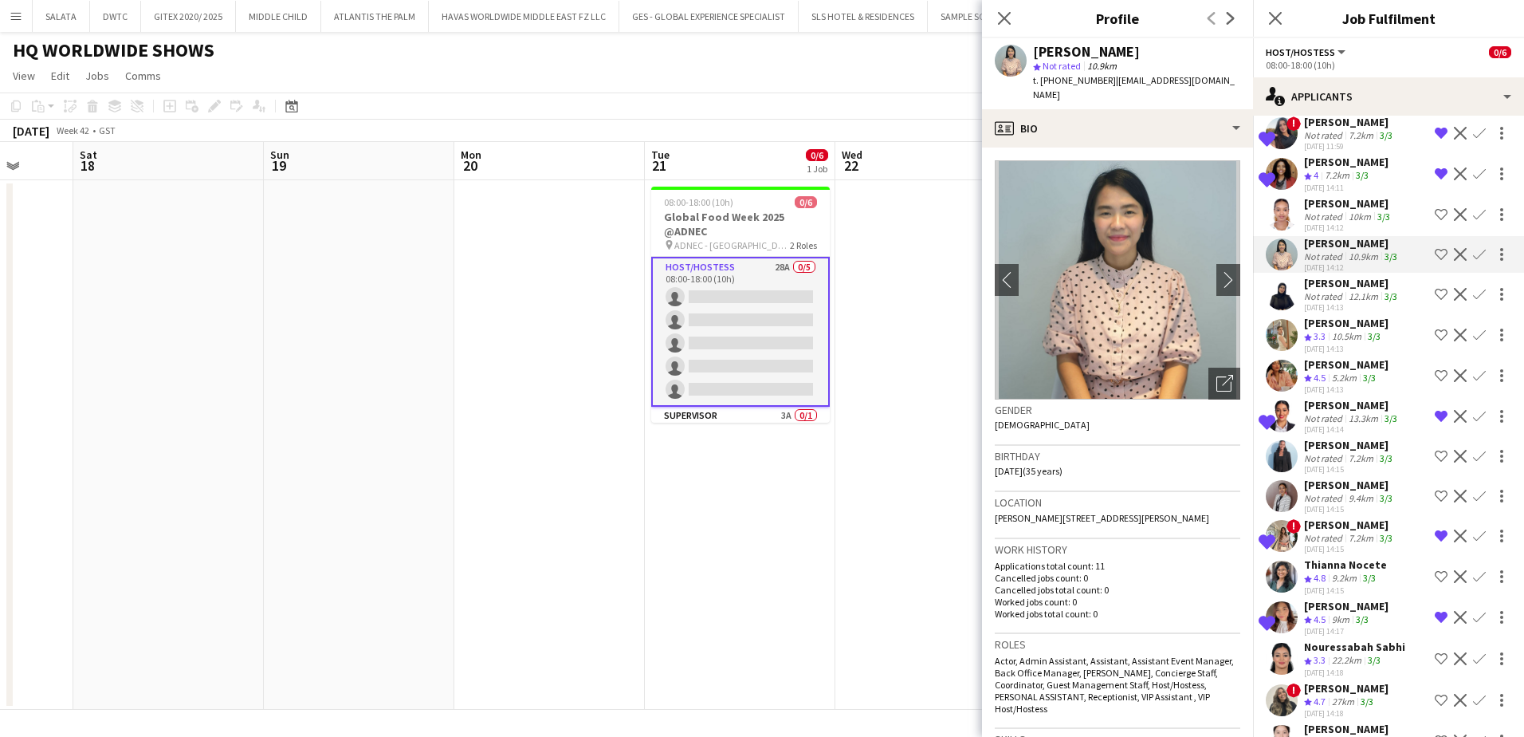
scroll to position [239, 0]
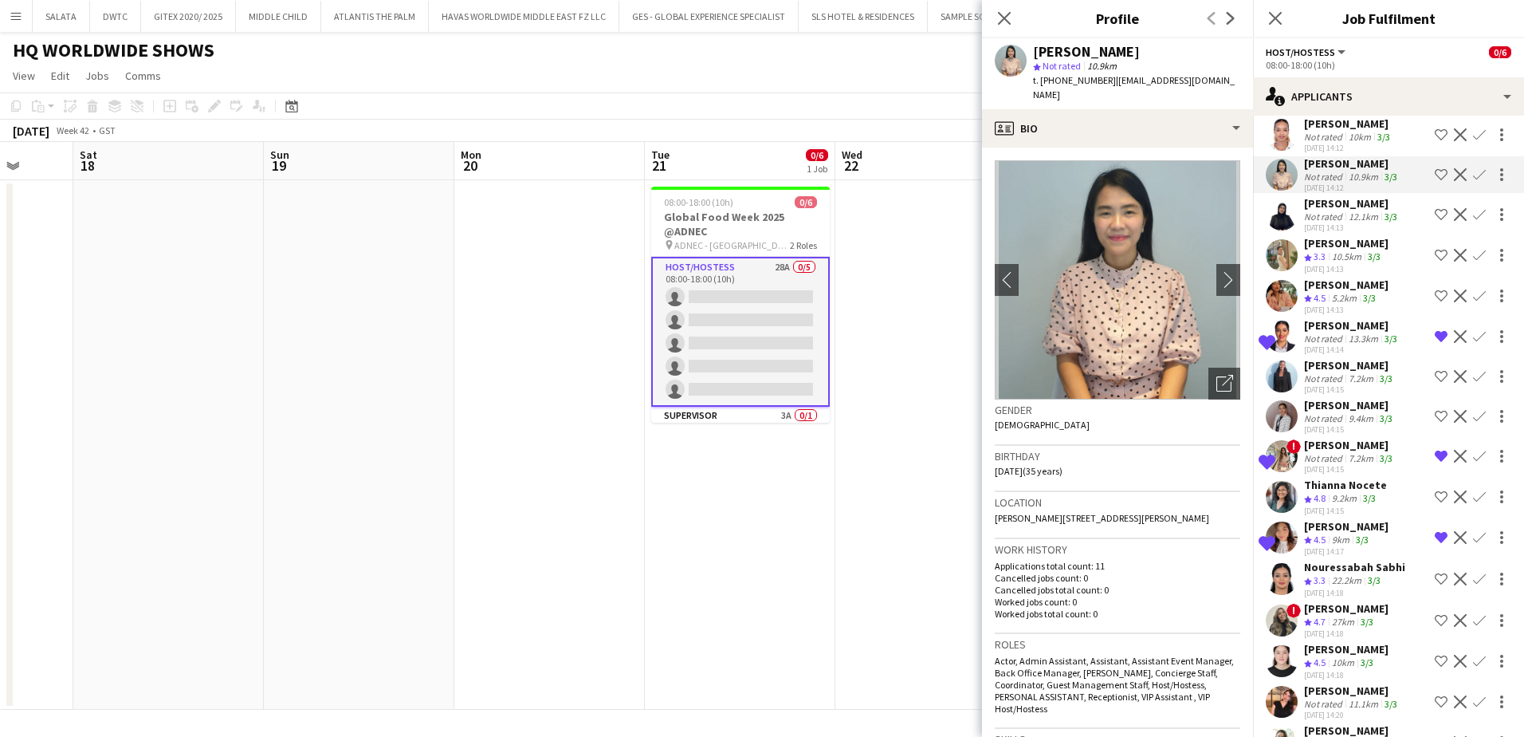
click at [1281, 383] on app-user-avatar at bounding box center [1282, 376] width 32 height 32
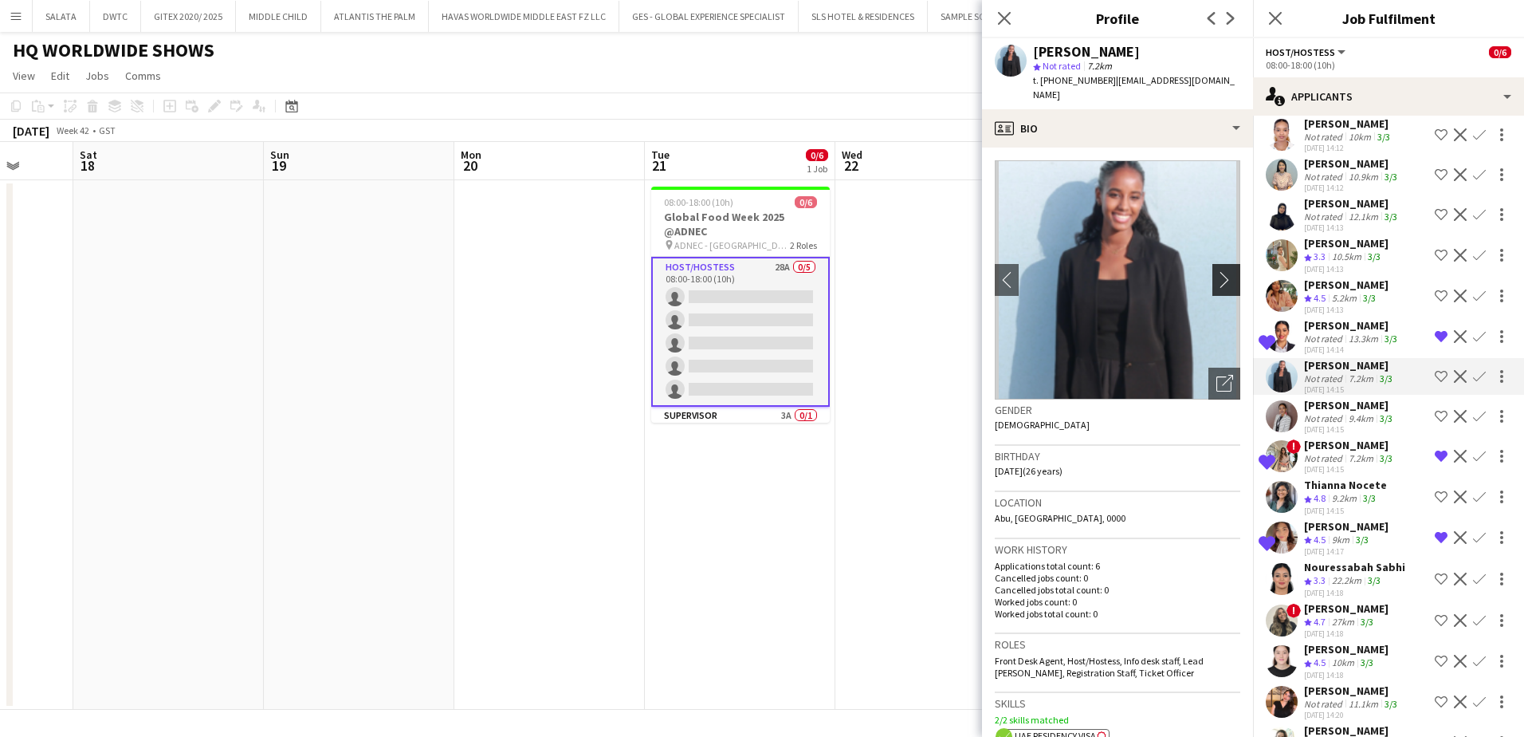
click at [1221, 271] on app-icon "chevron-right" at bounding box center [1229, 279] width 25 height 17
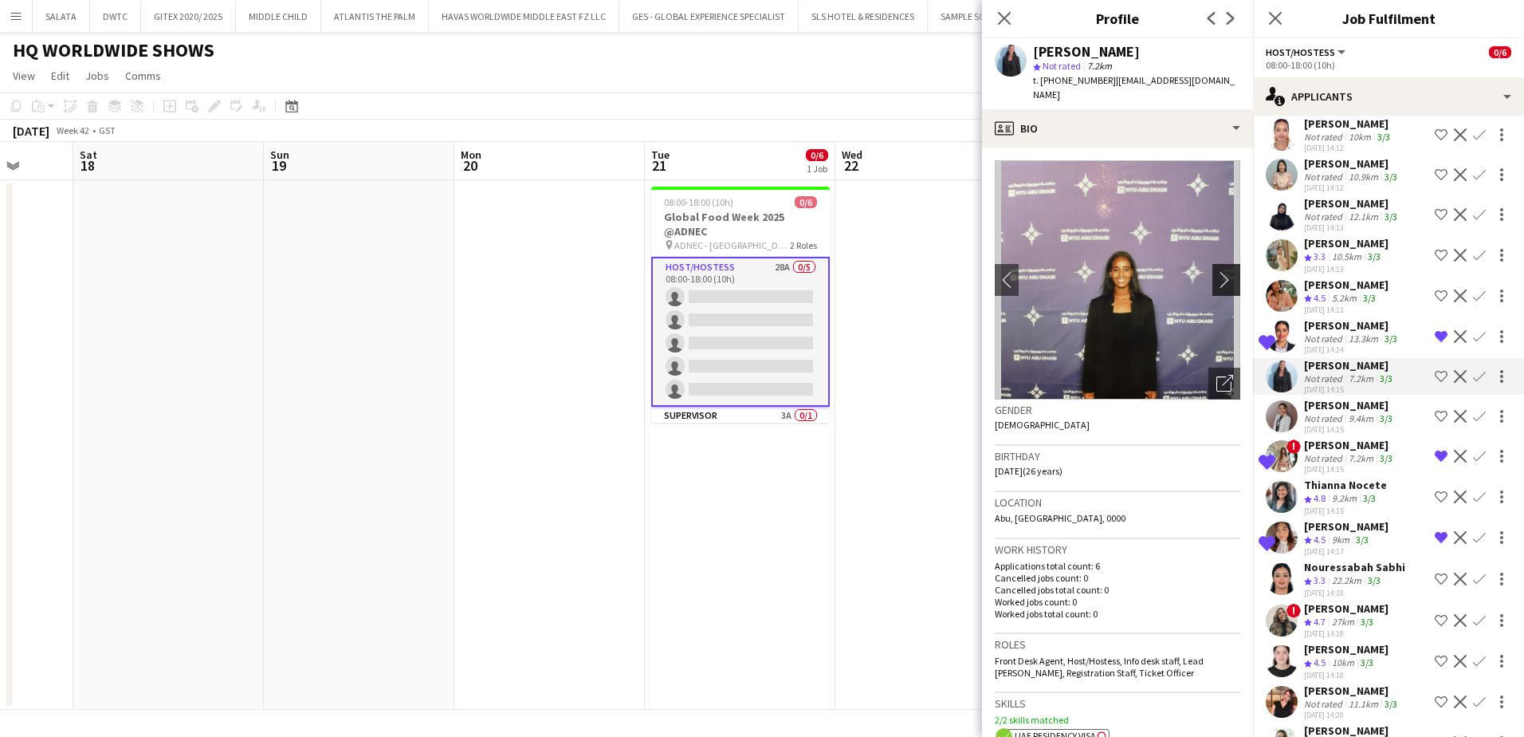
click at [1217, 271] on app-icon "chevron-right" at bounding box center [1229, 279] width 25 height 17
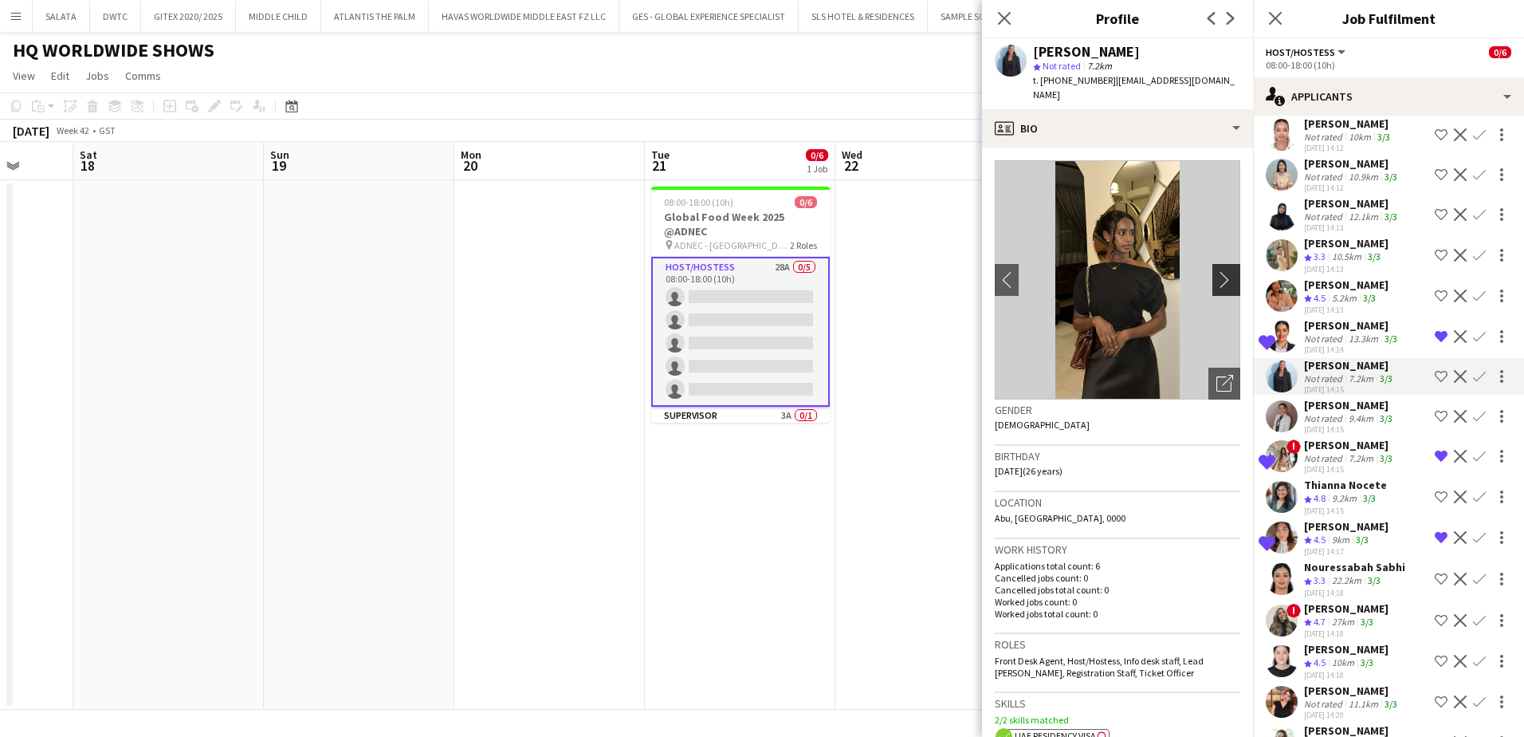
click at [1217, 271] on app-icon "chevron-right" at bounding box center [1229, 279] width 25 height 17
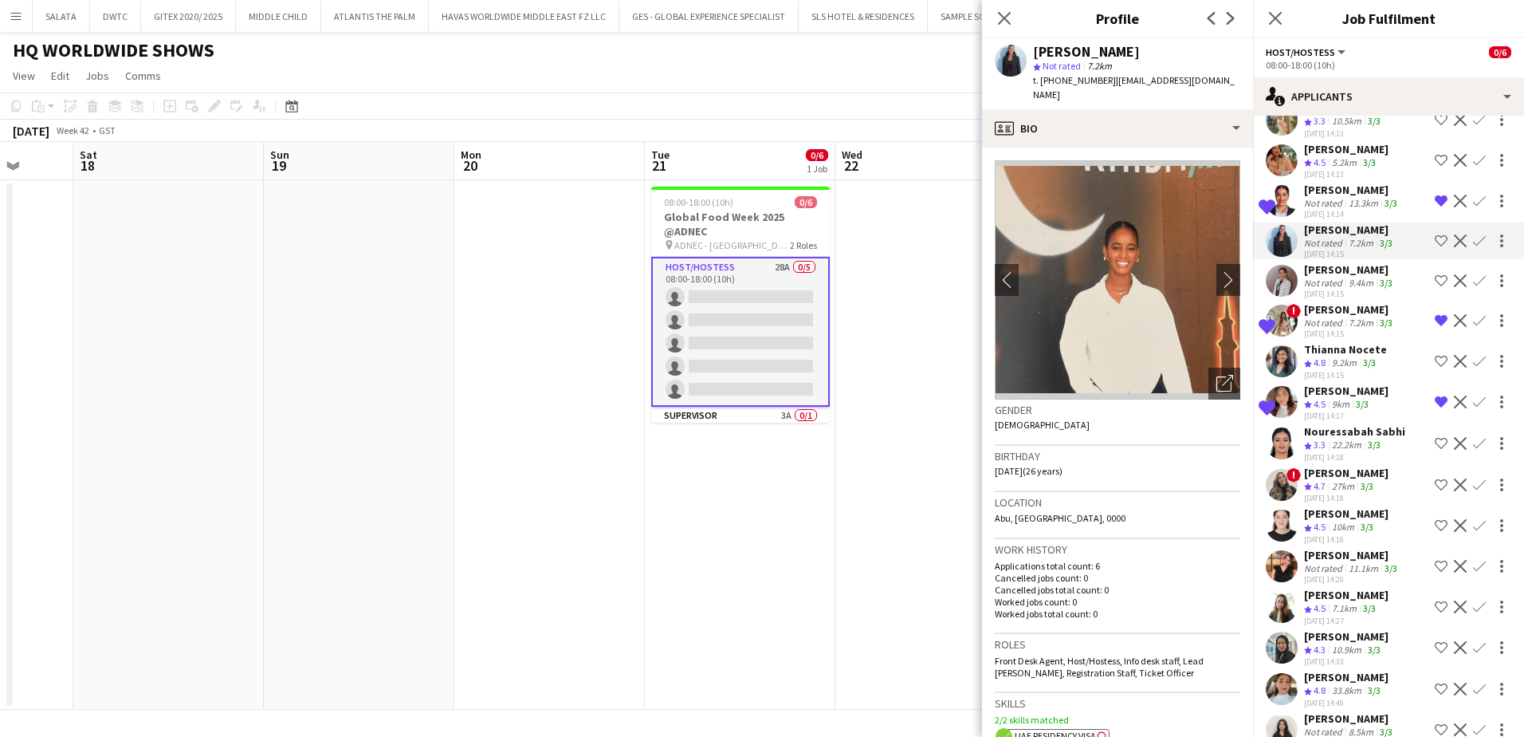
scroll to position [399, 0]
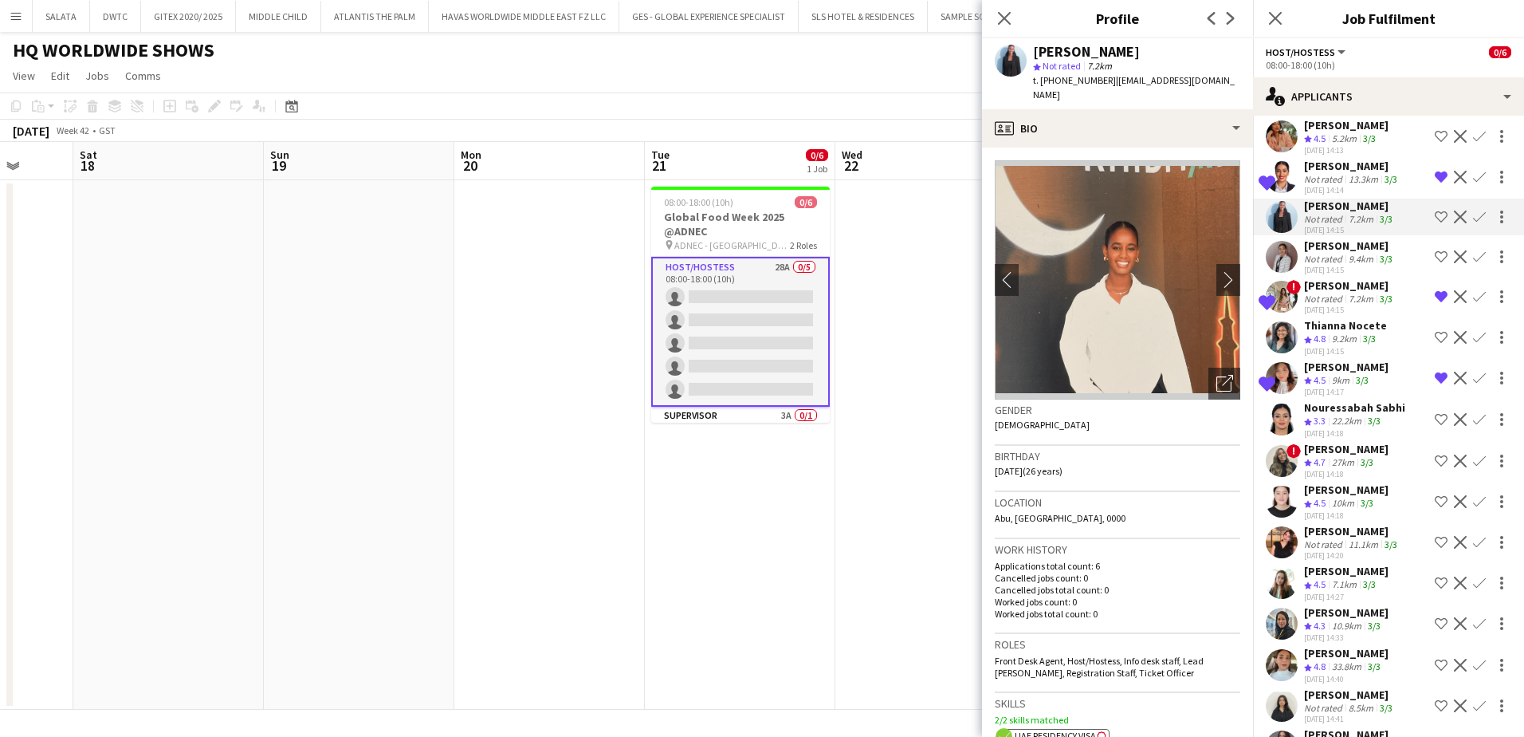
click at [1284, 474] on app-user-avatar at bounding box center [1282, 461] width 32 height 32
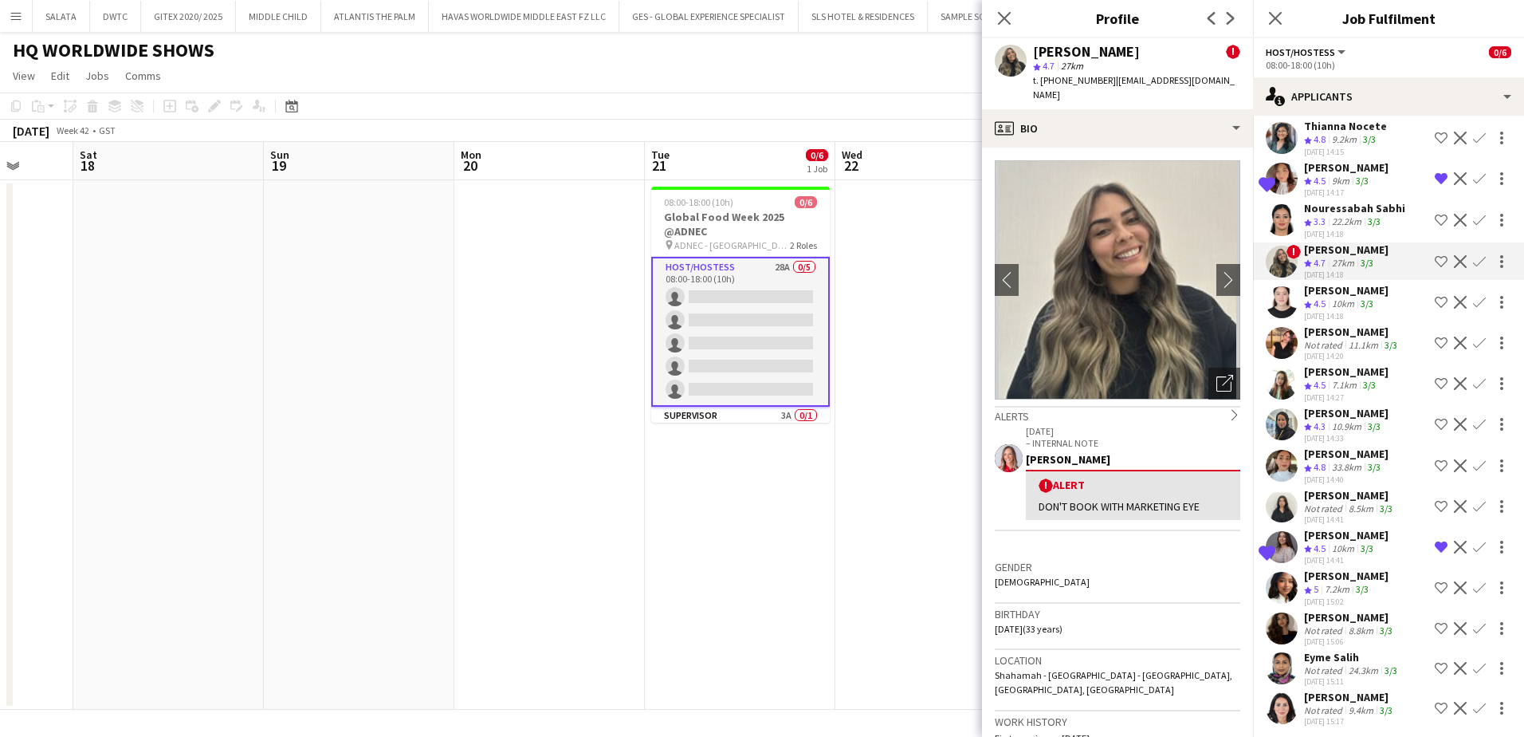
scroll to position [632, 0]
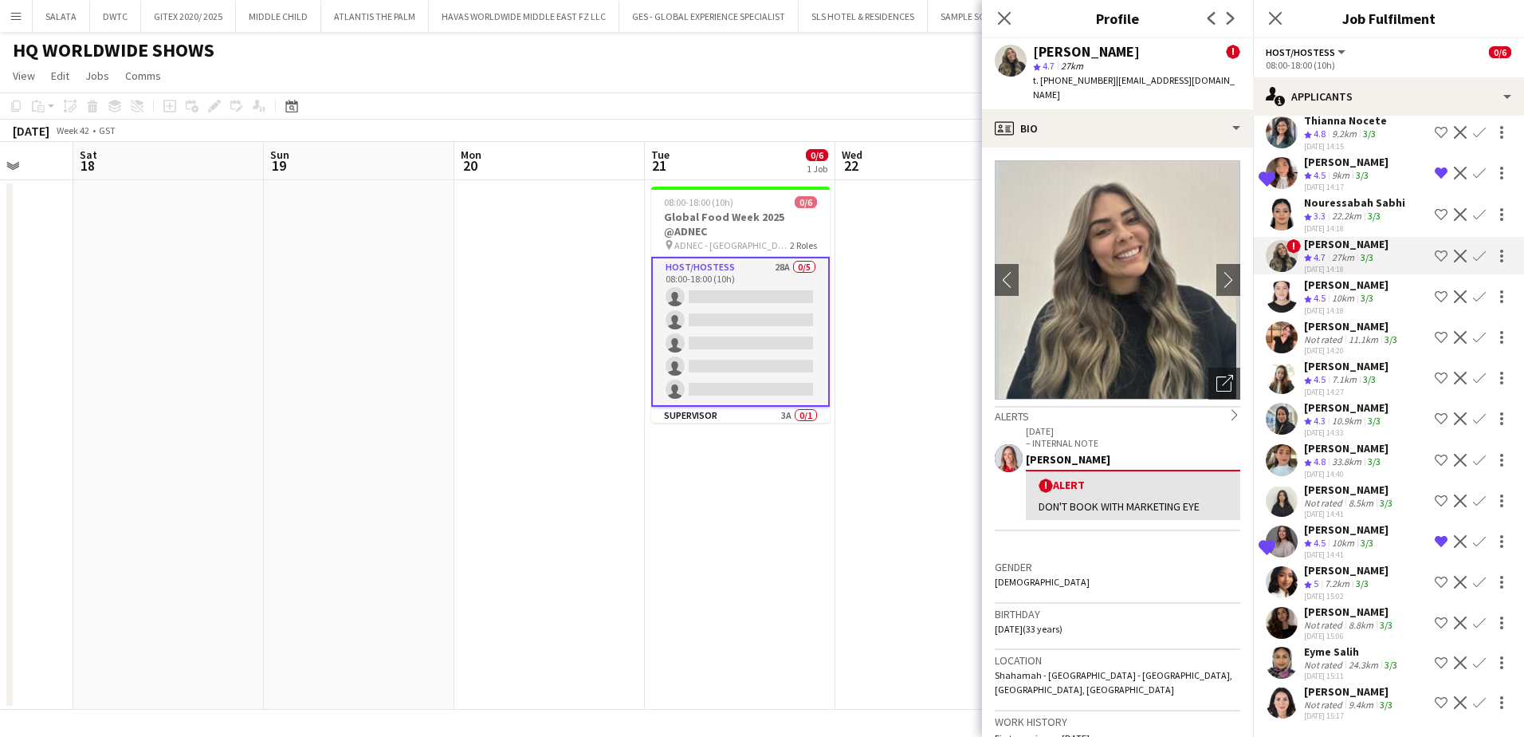
click at [1283, 612] on app-user-avatar at bounding box center [1282, 623] width 32 height 32
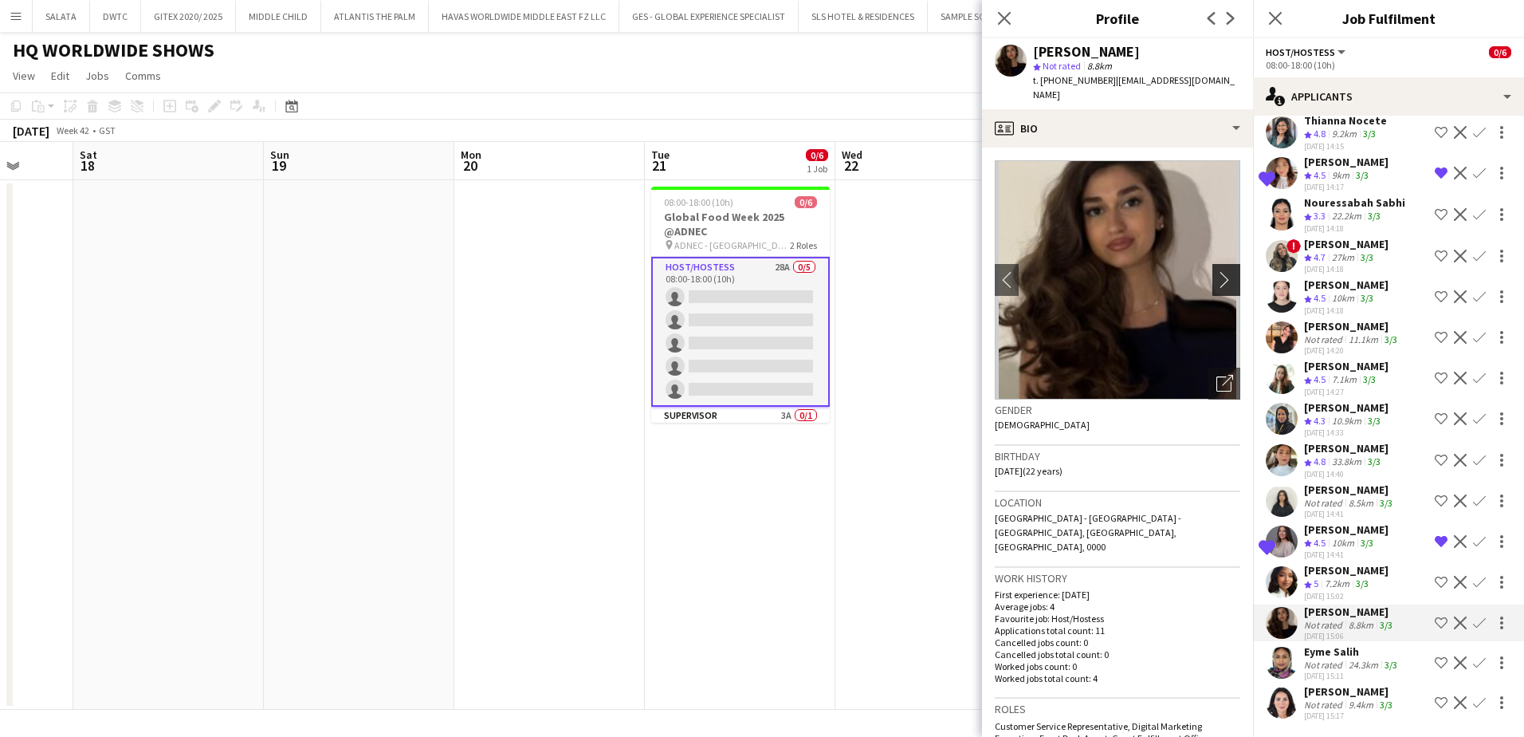
click at [1217, 271] on app-icon "chevron-right" at bounding box center [1229, 279] width 25 height 17
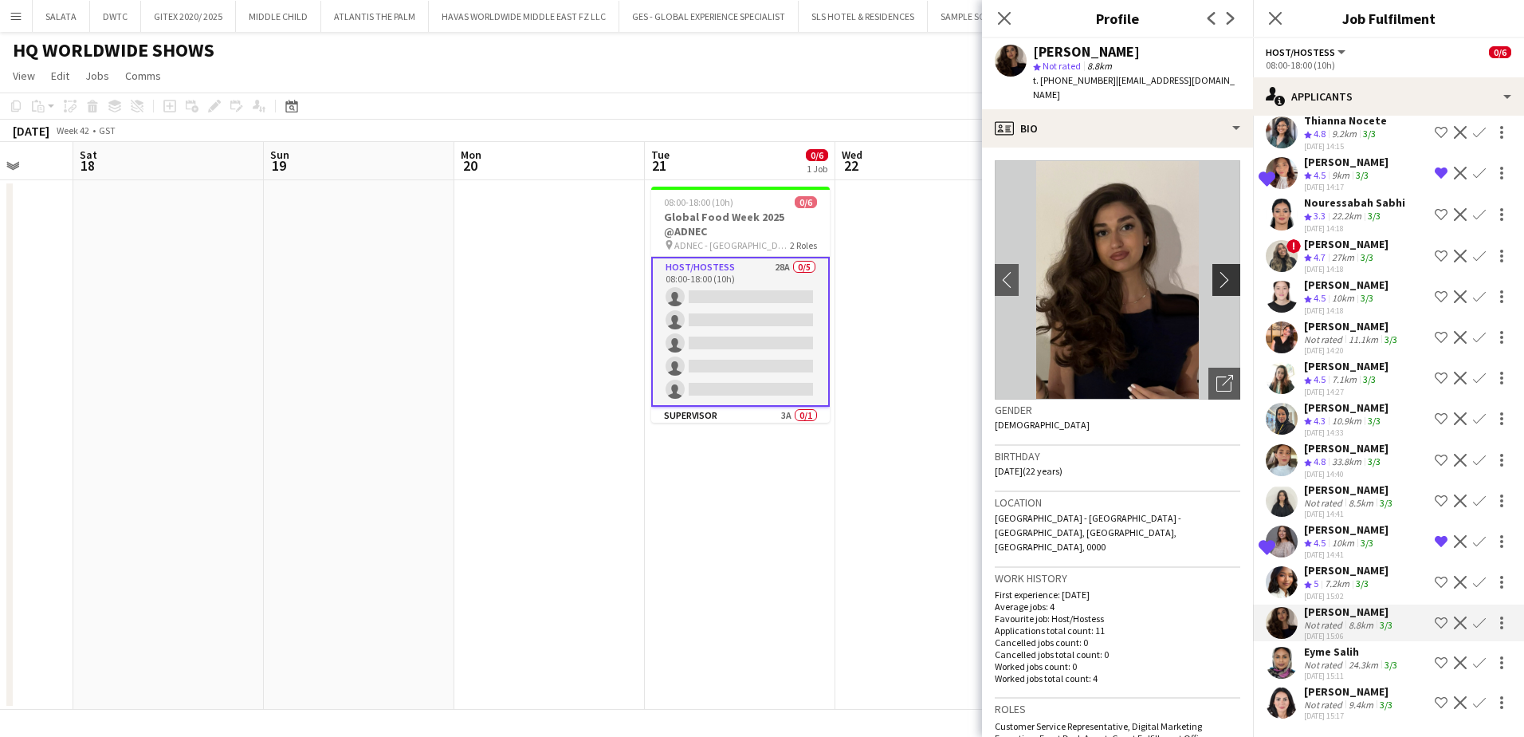
click at [1217, 271] on app-icon "chevron-right" at bounding box center [1229, 279] width 25 height 17
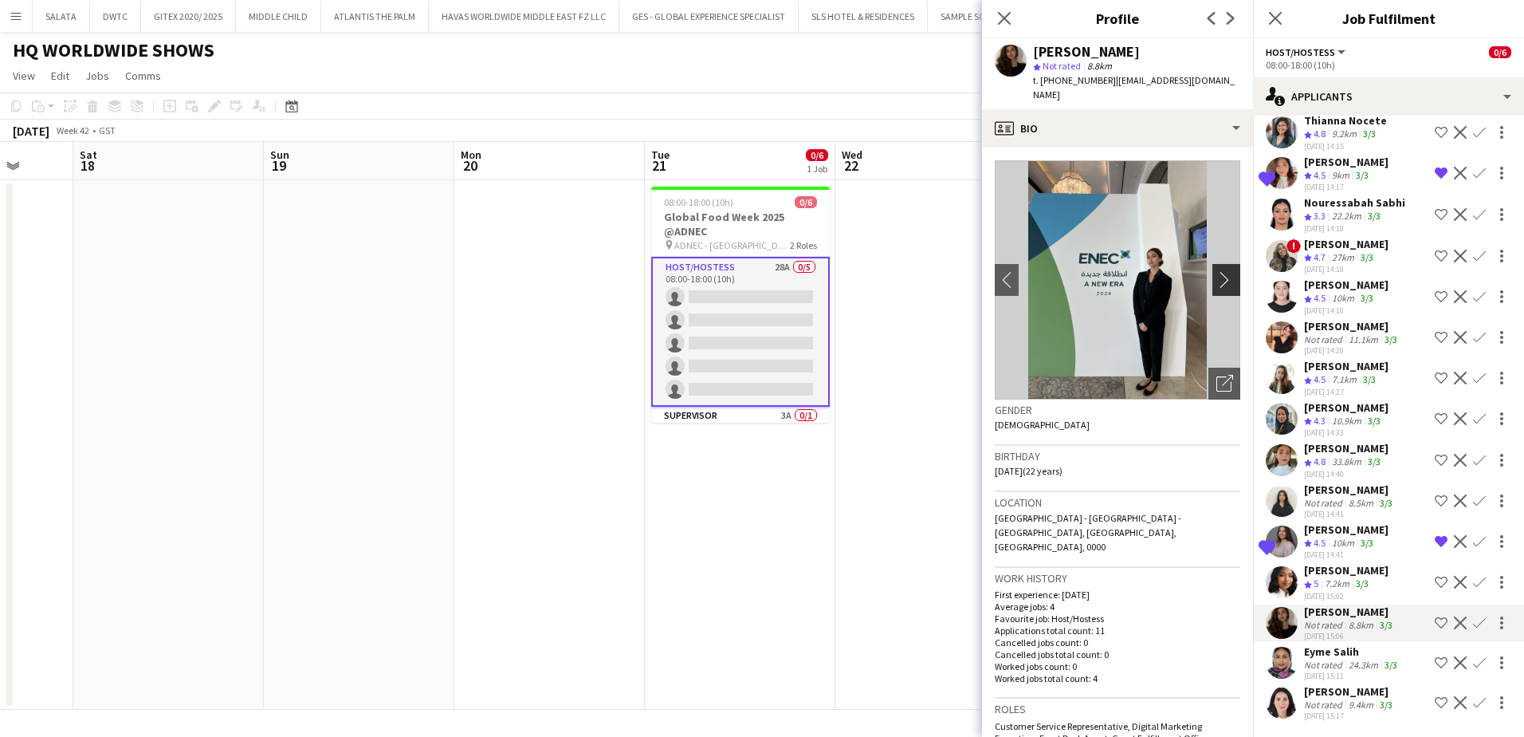
click at [1217, 271] on app-icon "chevron-right" at bounding box center [1229, 279] width 25 height 17
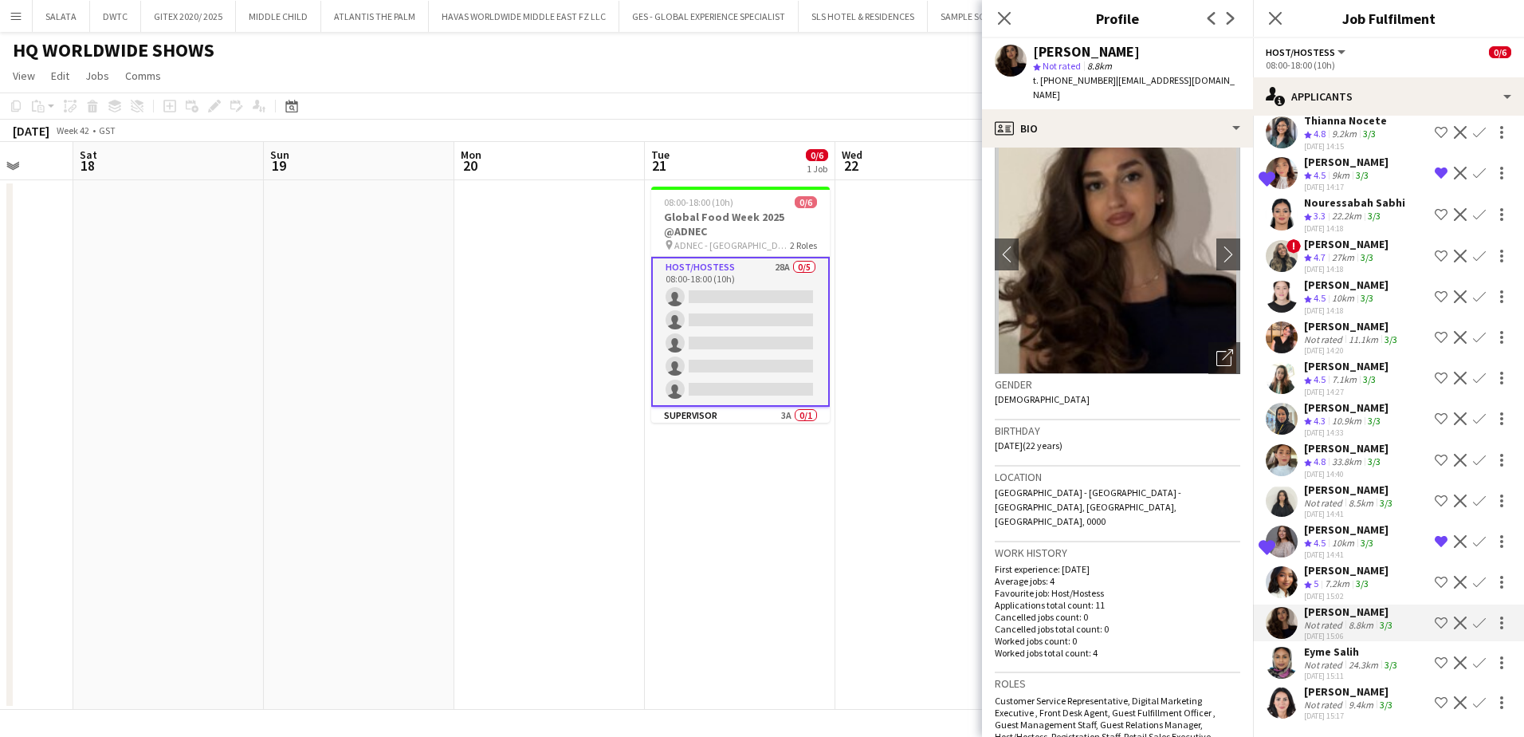
scroll to position [0, 0]
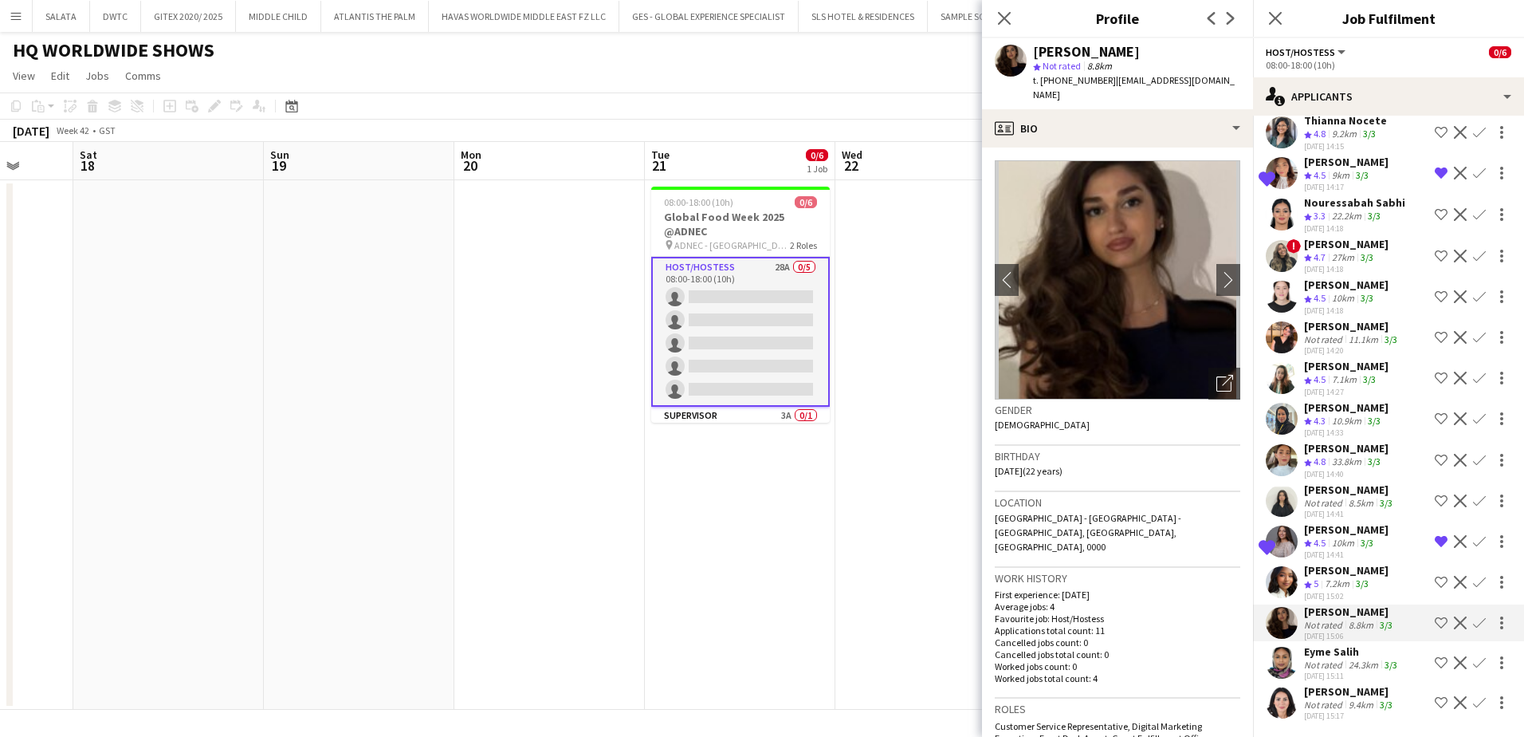
drag, startPoint x: 999, startPoint y: 21, endPoint x: 1190, endPoint y: 21, distance: 191.3
click at [1000, 21] on icon "Close pop-in" at bounding box center [1004, 18] width 13 height 13
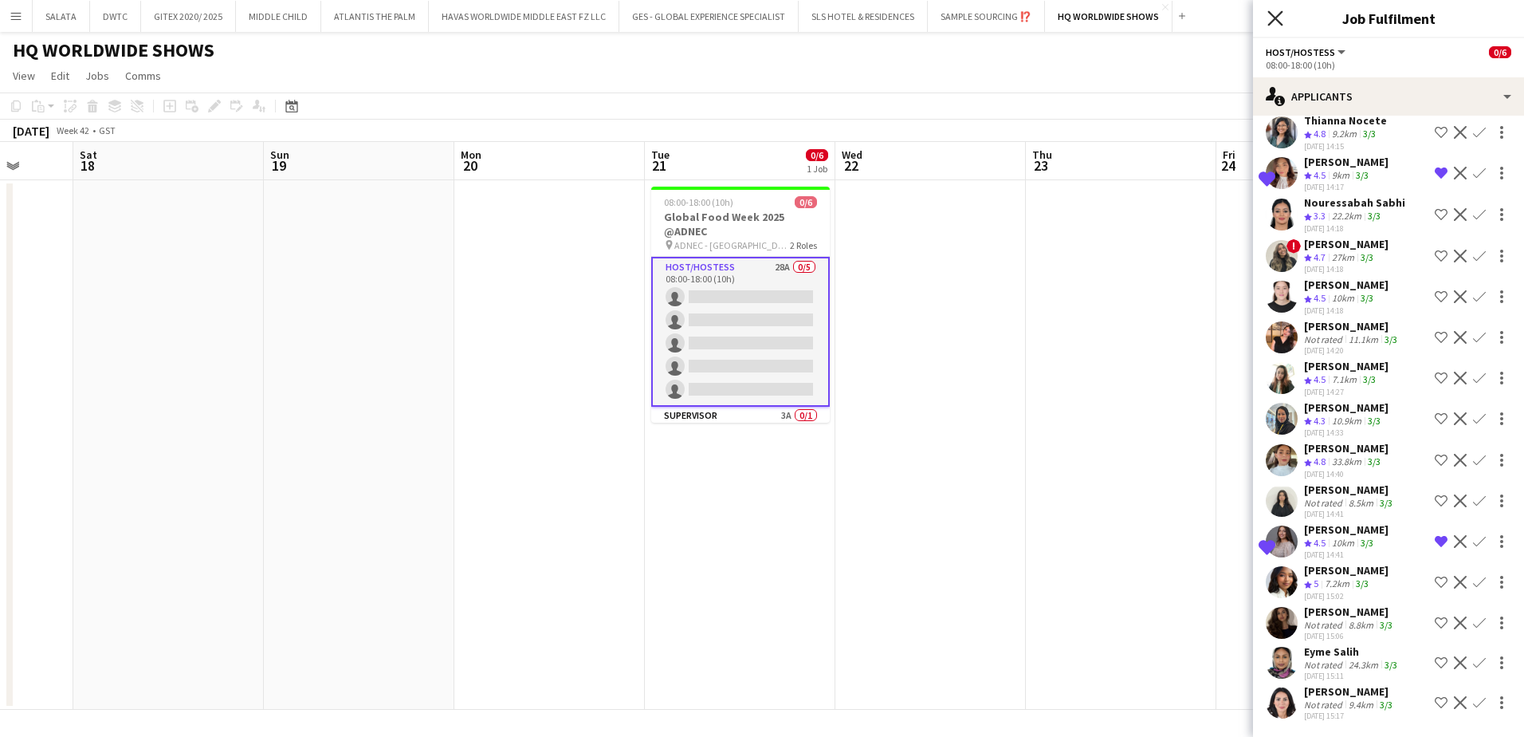
drag, startPoint x: 1278, startPoint y: 18, endPoint x: 1208, endPoint y: 89, distance: 99.8
click at [1279, 18] on icon "Close pop-in" at bounding box center [1275, 18] width 13 height 13
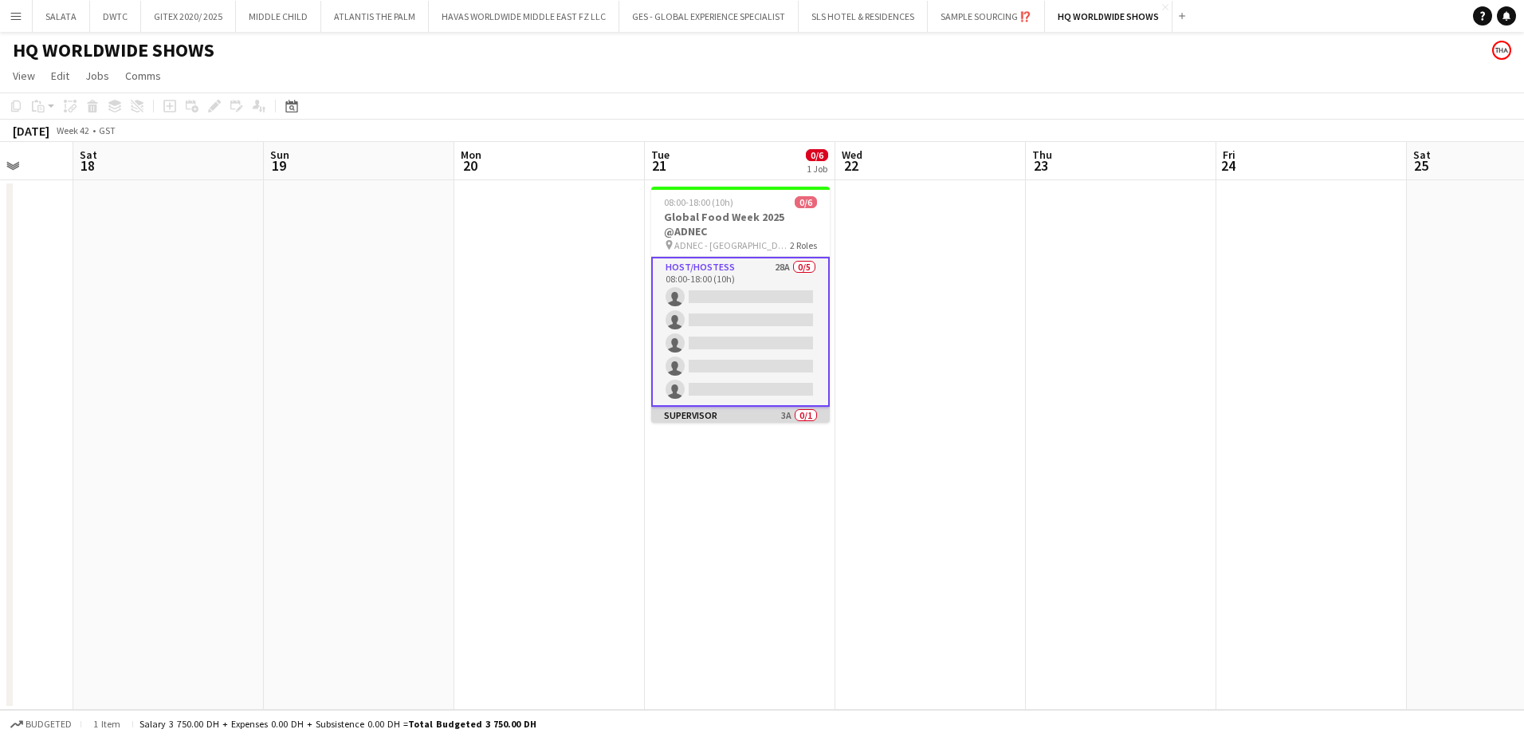
click at [748, 415] on app-card-role "Supervisor 3A 0/1 08:00-18:00 (10h) single-neutral-actions" at bounding box center [740, 434] width 179 height 54
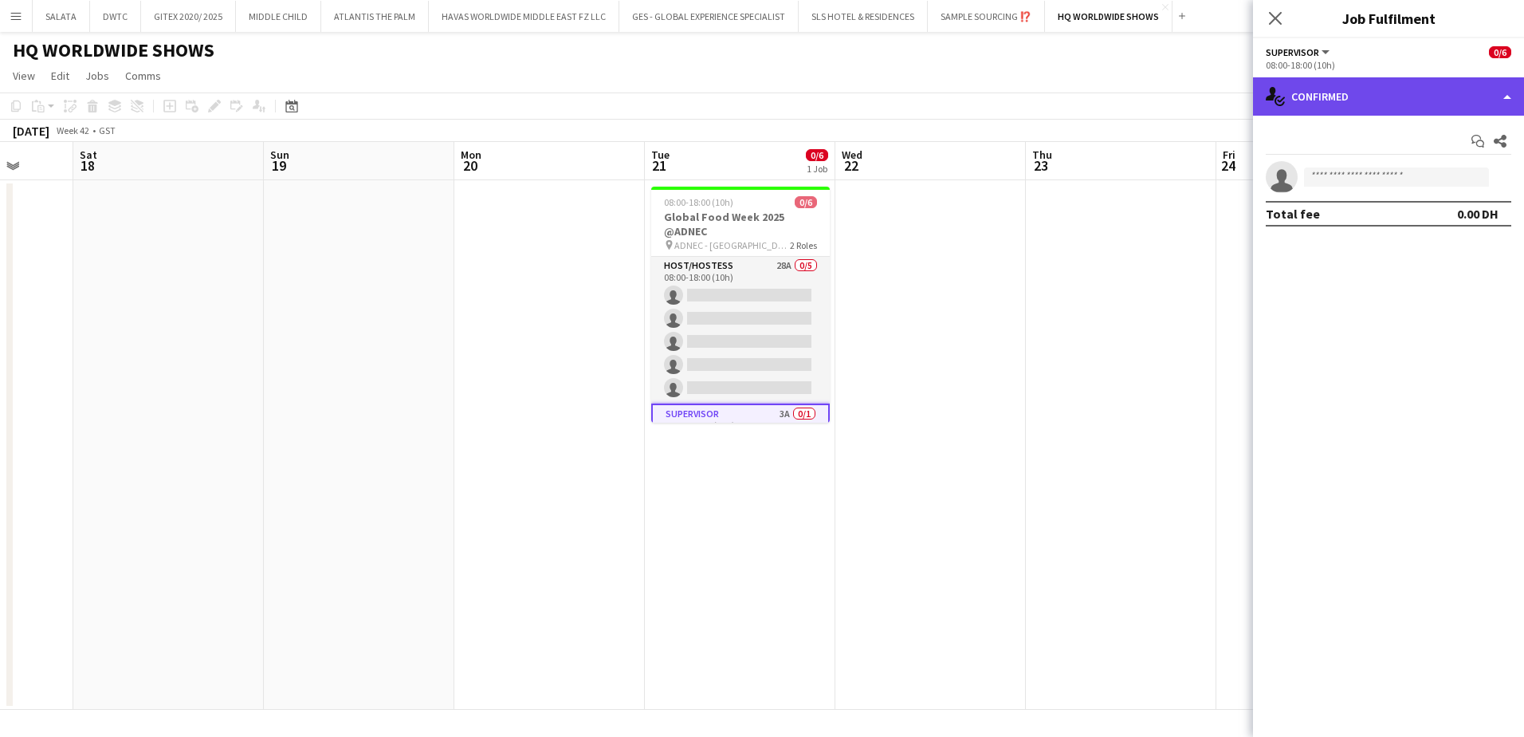
click at [1331, 107] on div "single-neutral-actions-check-2 Confirmed" at bounding box center [1388, 96] width 271 height 38
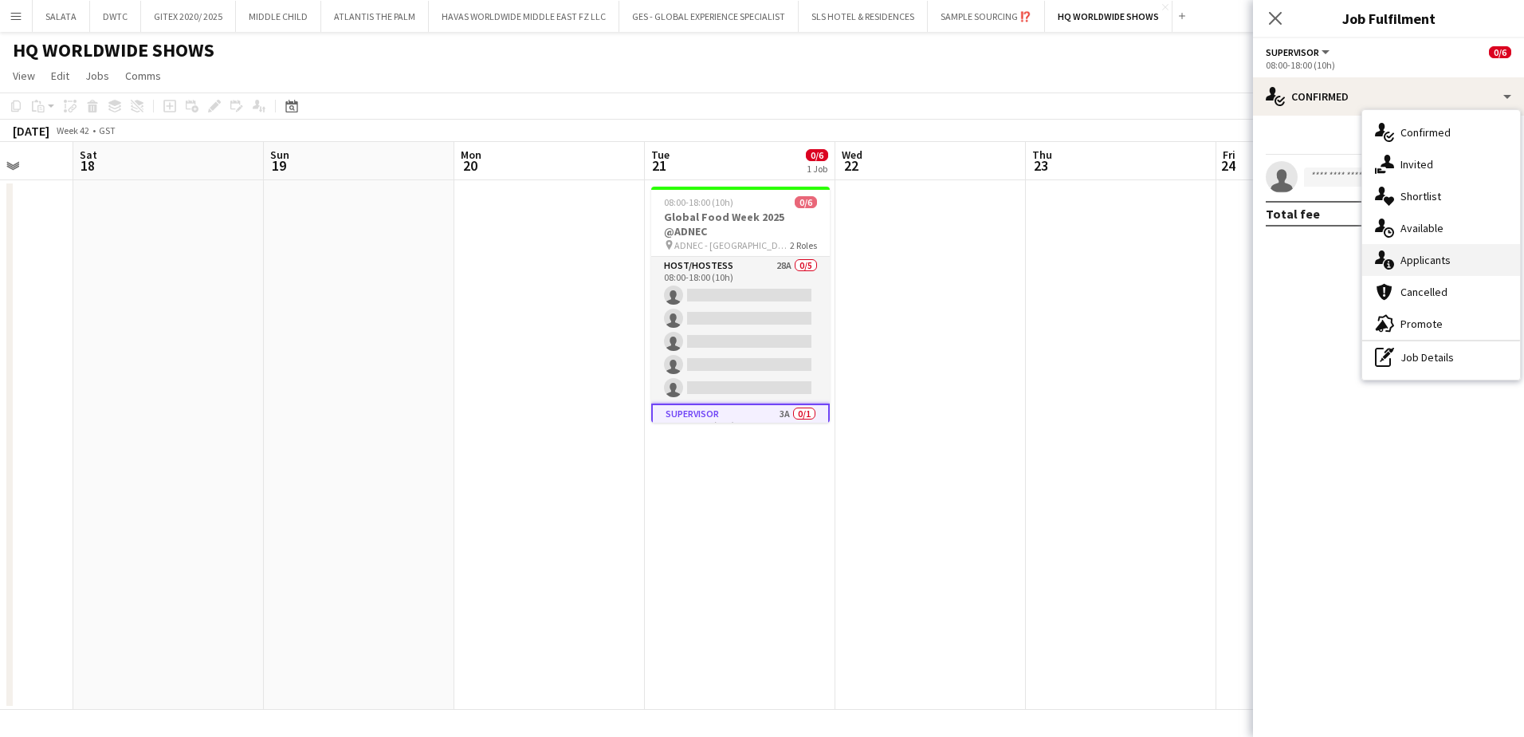
click at [1421, 255] on span "Applicants" at bounding box center [1426, 260] width 50 height 14
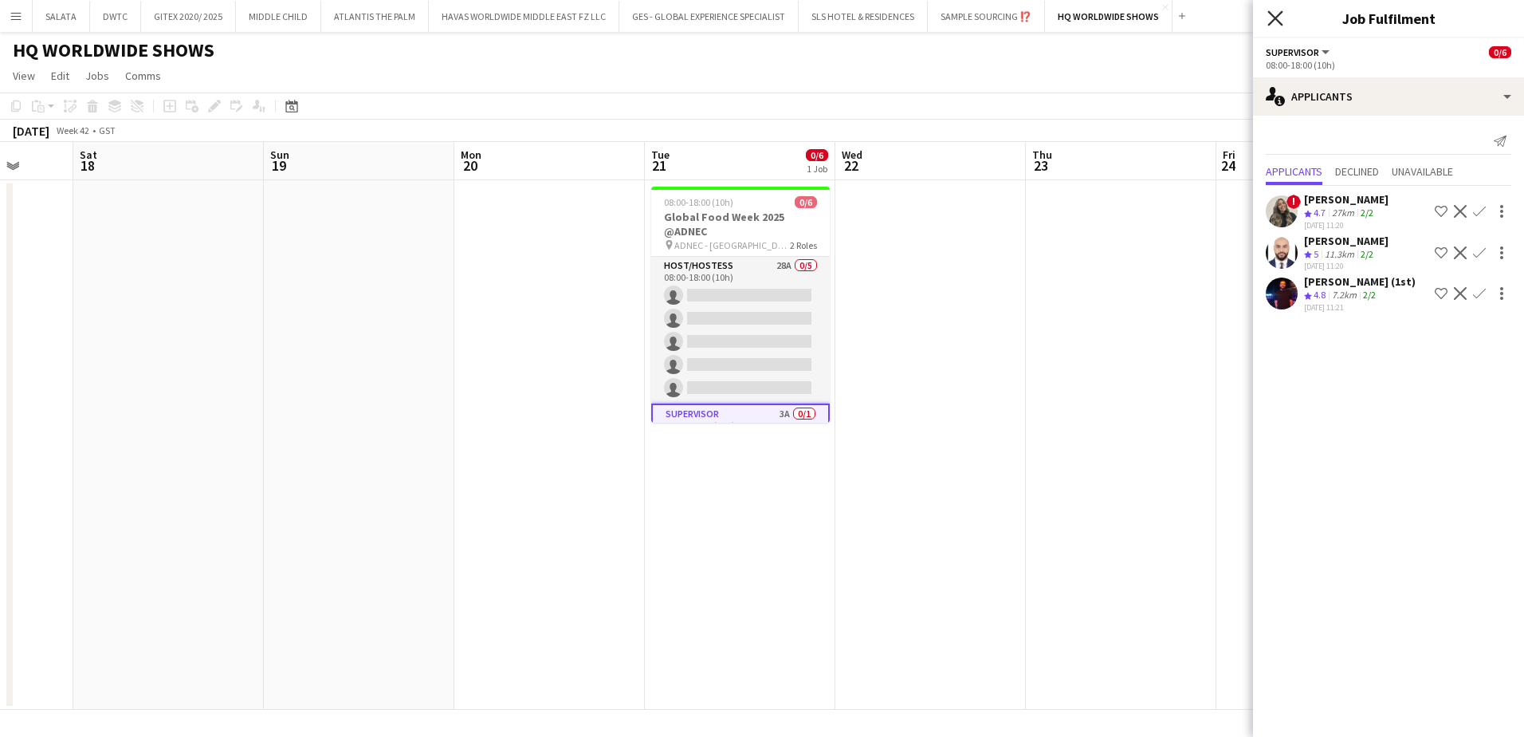
click at [1280, 18] on icon "Close pop-in" at bounding box center [1275, 17] width 15 height 15
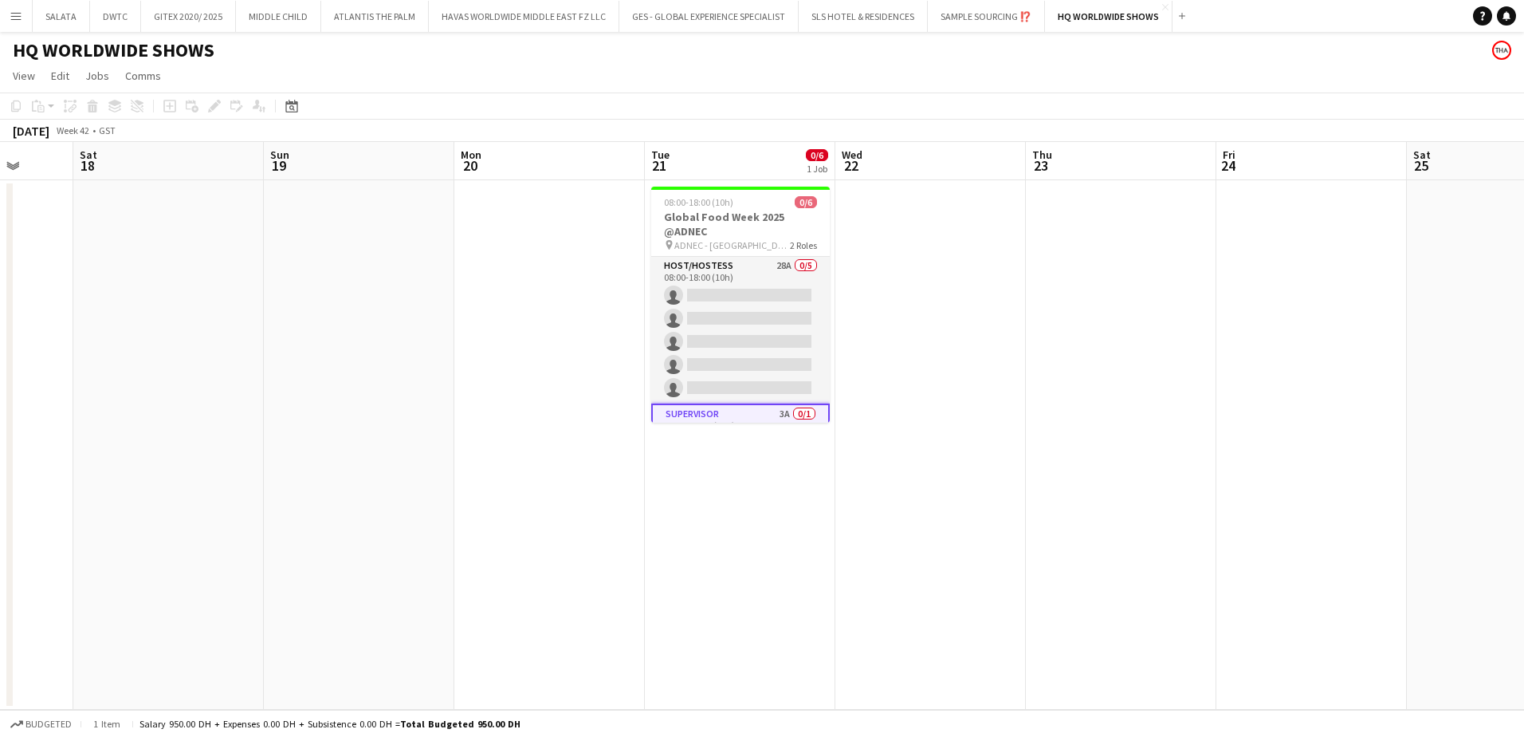
click at [1009, 61] on div "HQ WORLDWIDE SHOWS" at bounding box center [762, 47] width 1524 height 30
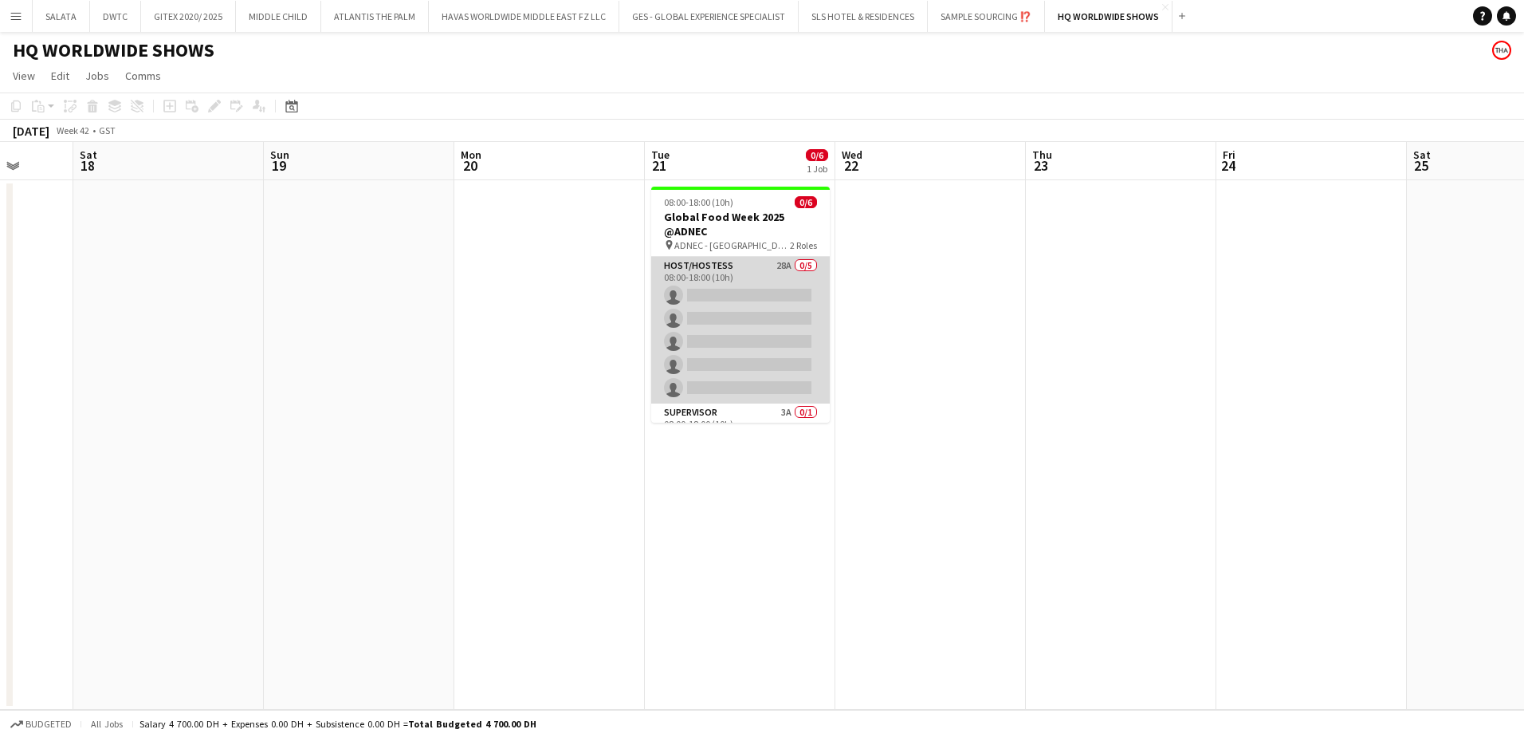
click at [722, 269] on app-card-role "Host/Hostess 28A 0/5 08:00-18:00 (10h) single-neutral-actions single-neutral-ac…" at bounding box center [740, 330] width 179 height 147
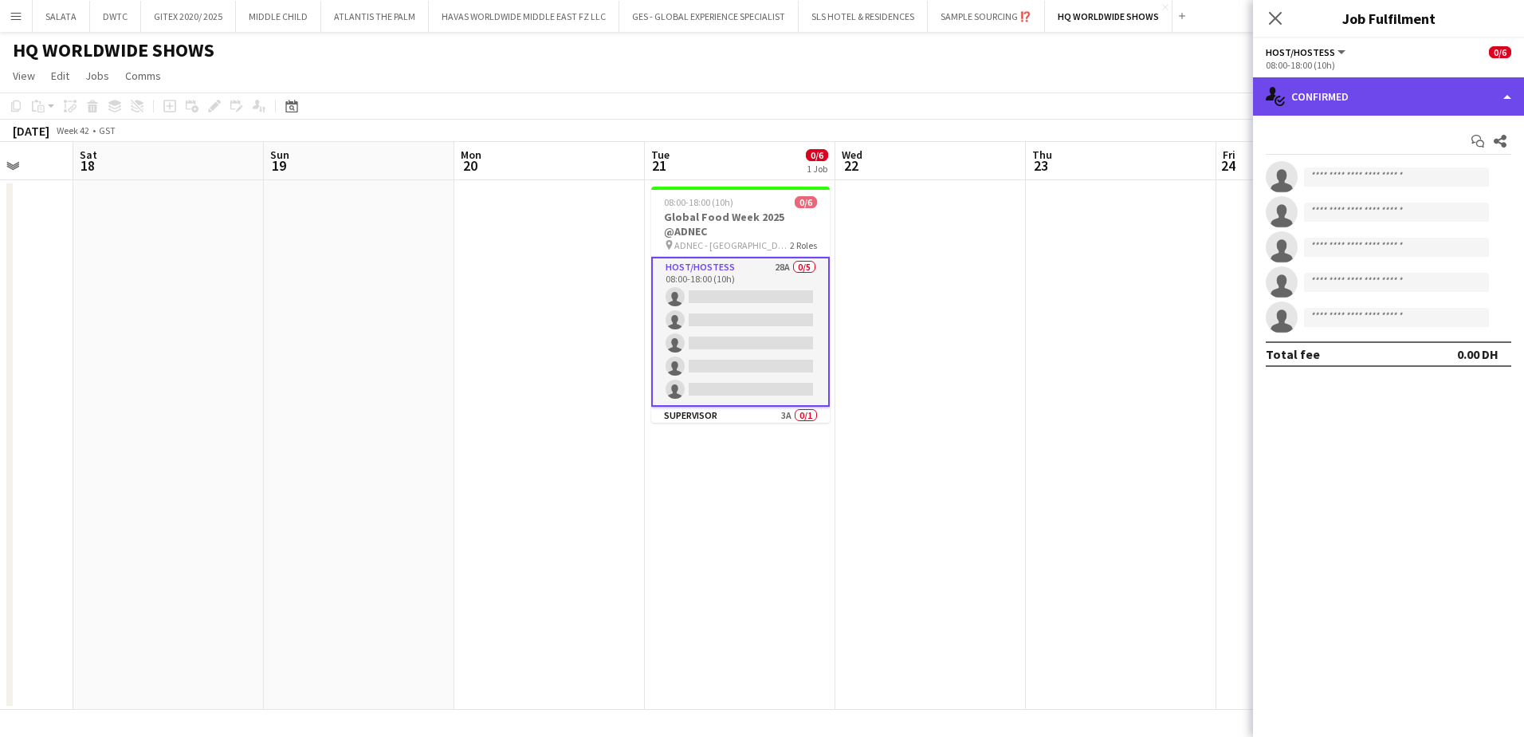
click at [1348, 100] on div "single-neutral-actions-check-2 Confirmed" at bounding box center [1388, 96] width 271 height 38
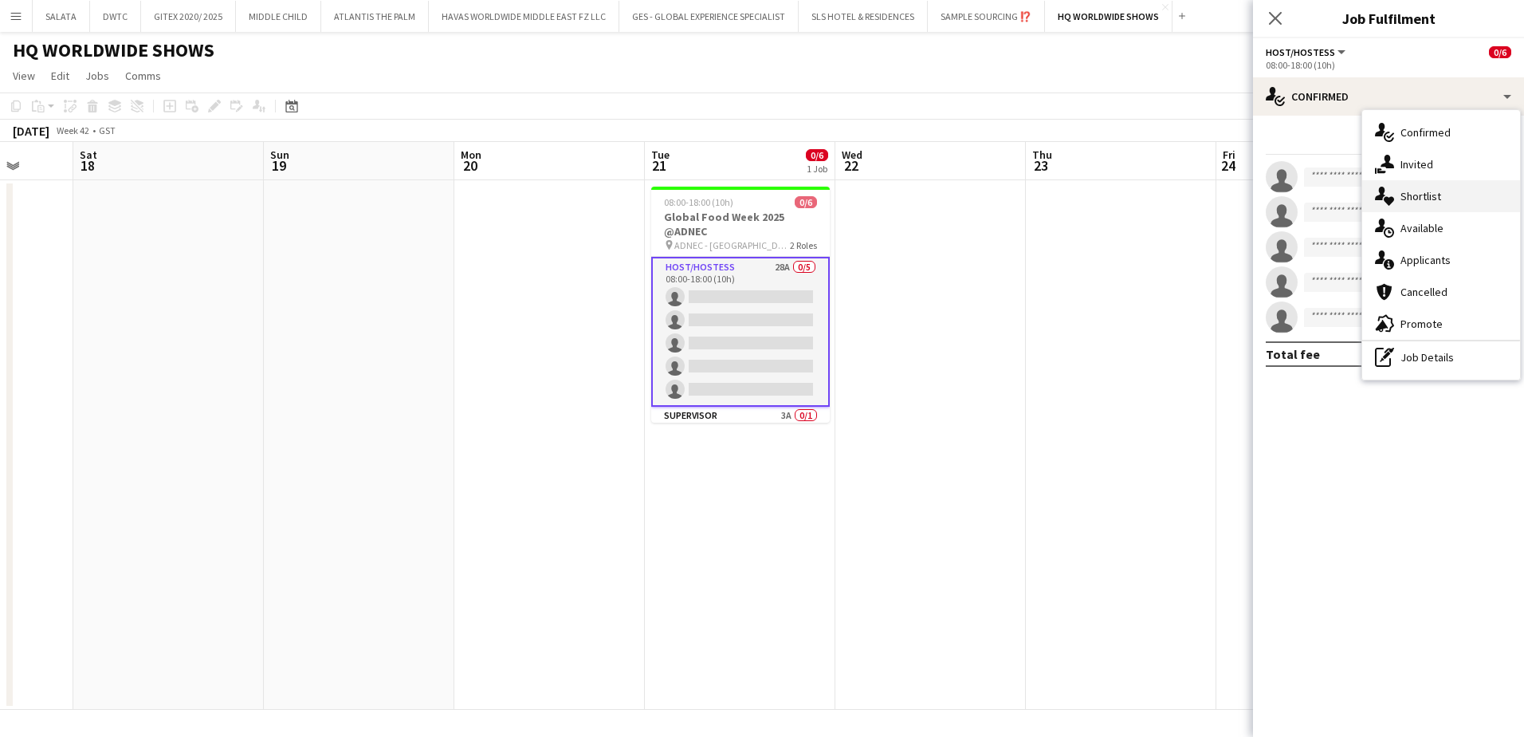
click at [1425, 196] on span "Shortlist" at bounding box center [1421, 196] width 41 height 14
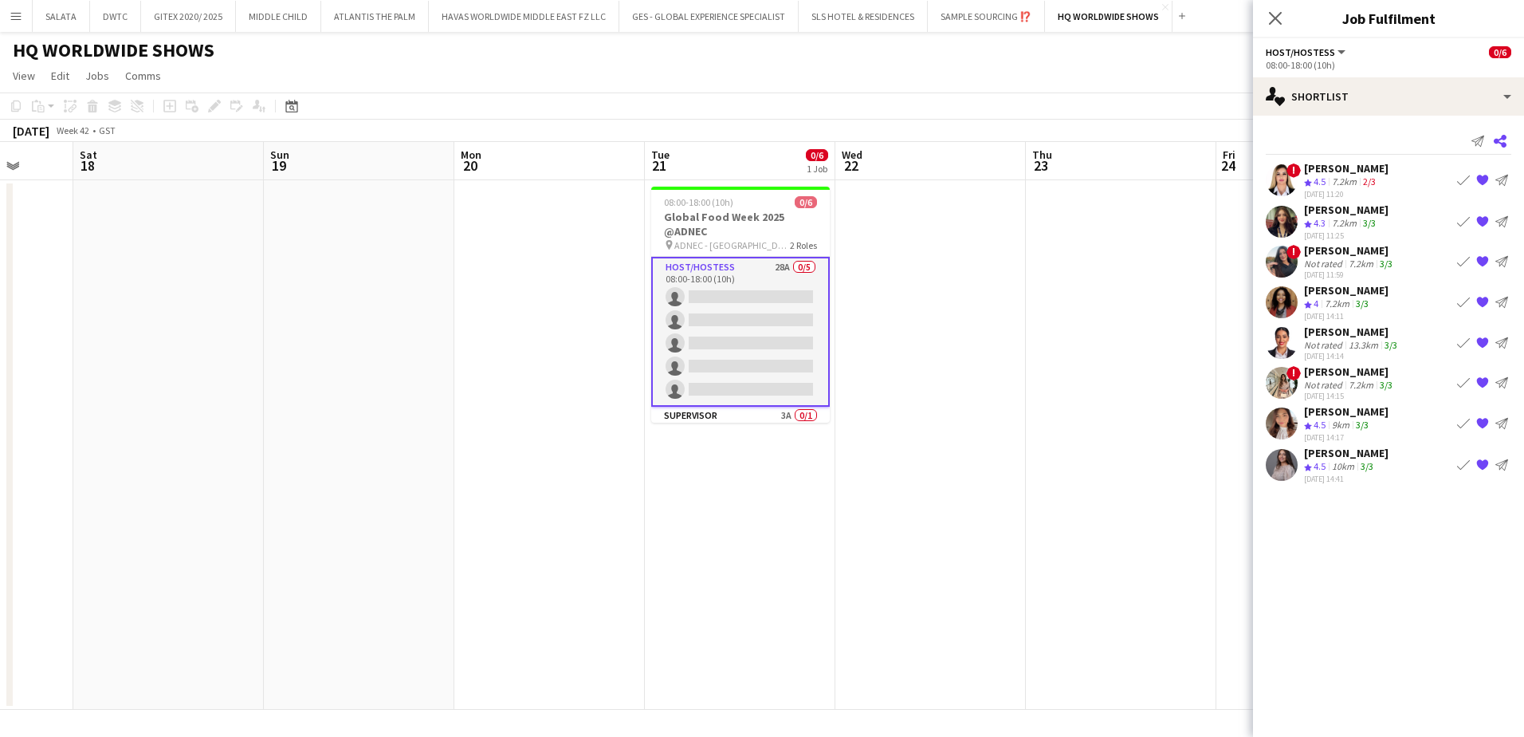
click at [1508, 143] on app-icon "Share" at bounding box center [1500, 141] width 22 height 22
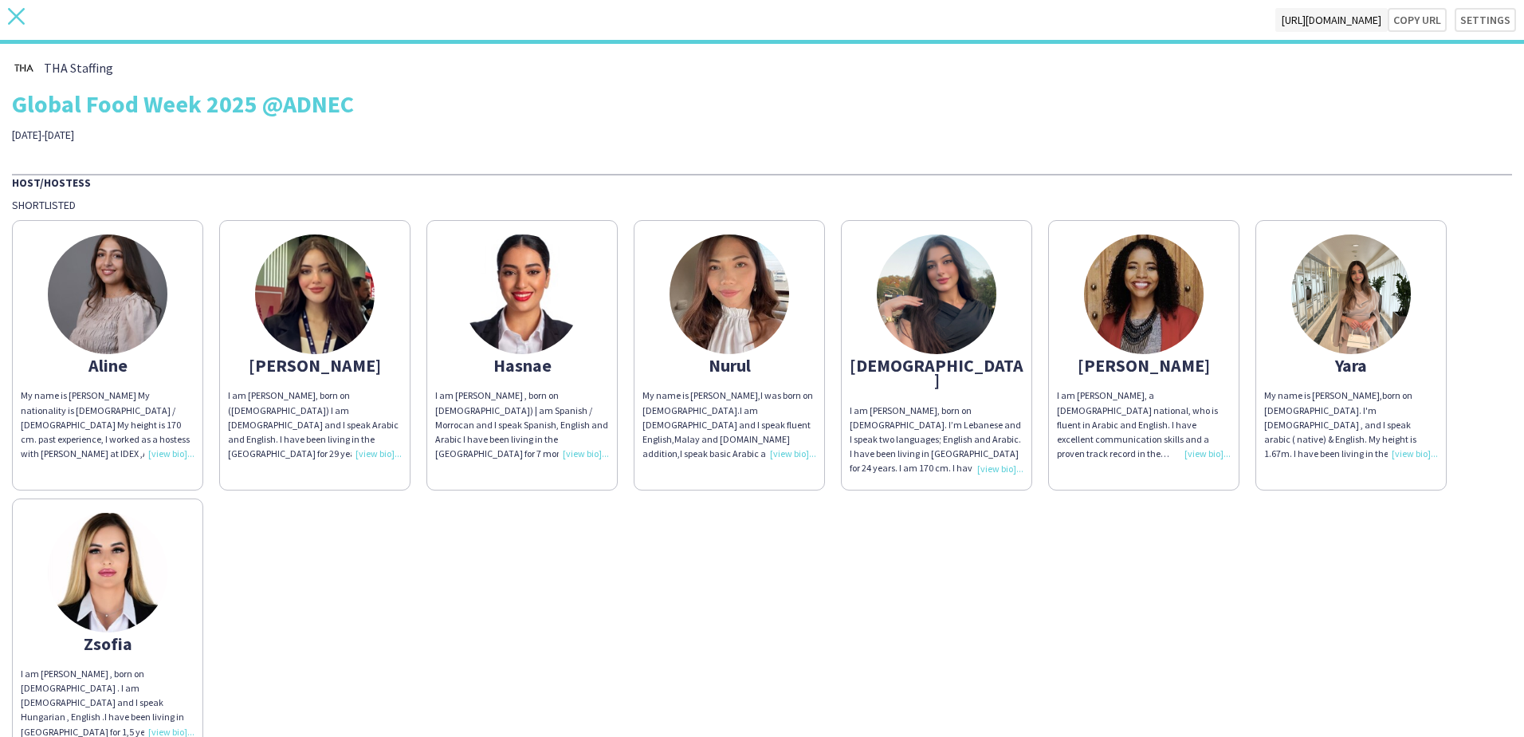
click at [22, 30] on app-icon "close" at bounding box center [16, 20] width 17 height 24
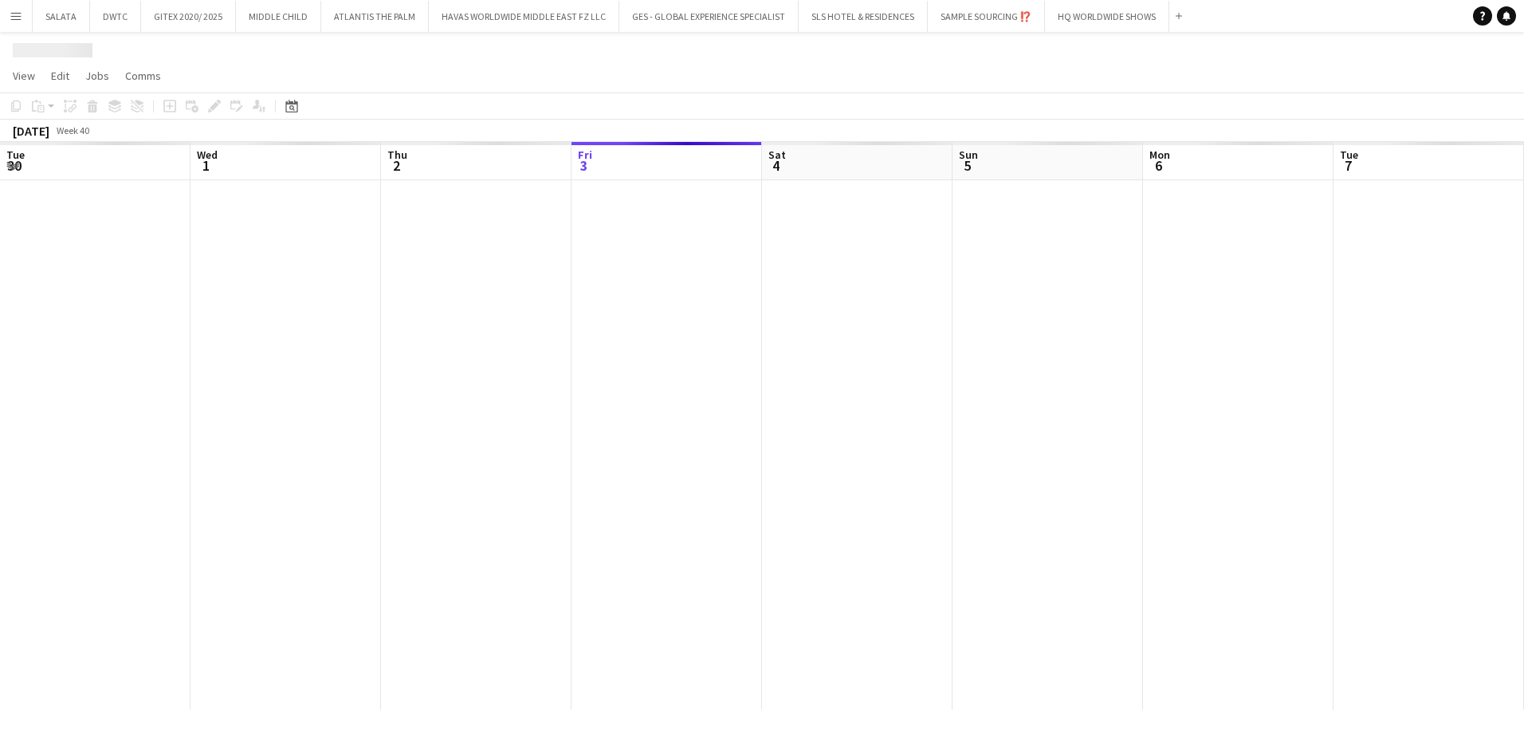
scroll to position [0, 381]
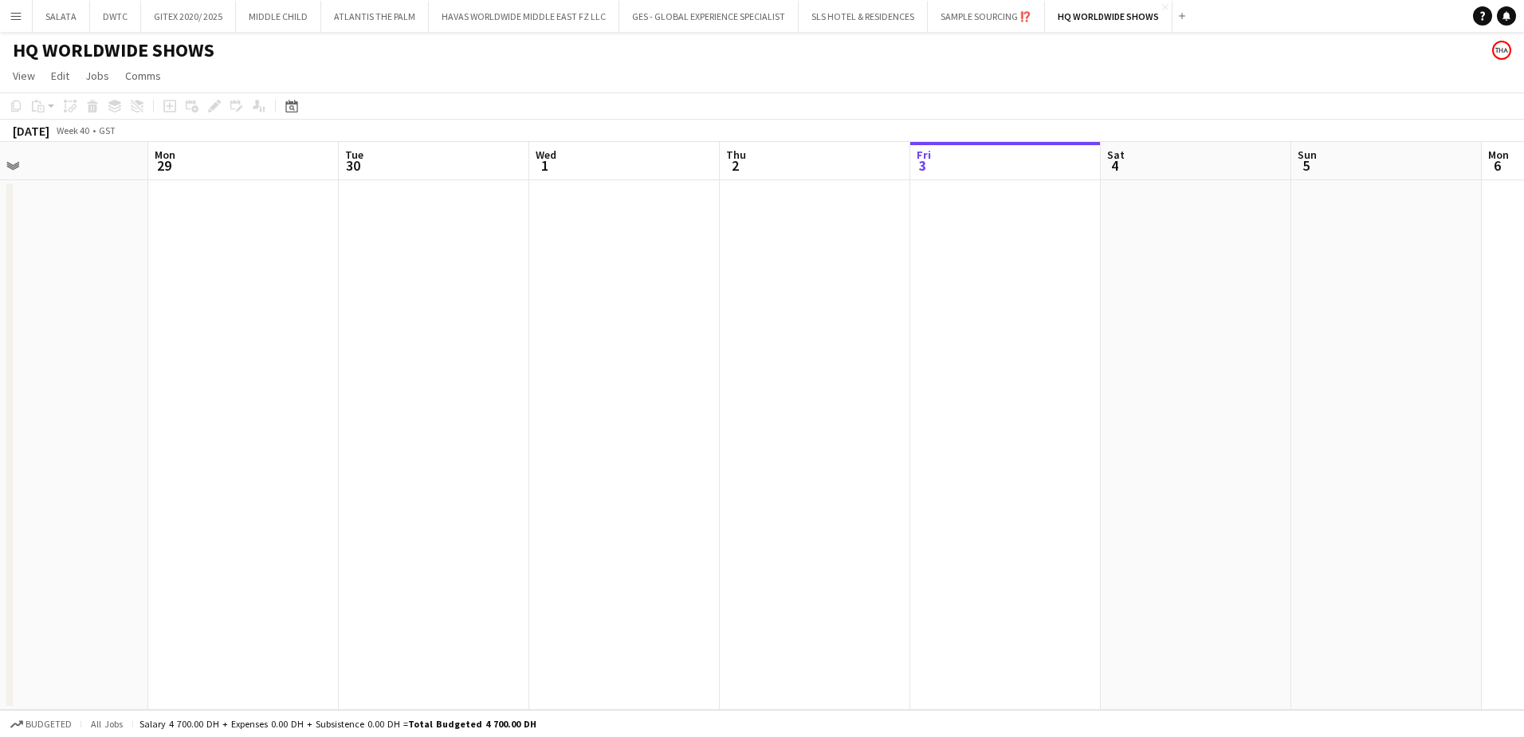
drag, startPoint x: 676, startPoint y: 419, endPoint x: 604, endPoint y: 438, distance: 74.3
click at [412, 426] on app-calendar-viewport "Fri 26 Sat 27 Sun 28 Mon 29 Tue 30 Wed 1 Thu 2 Fri 3 Sat 4 Sun 5 Mon 6 Tue 7 We…" at bounding box center [762, 426] width 1524 height 568
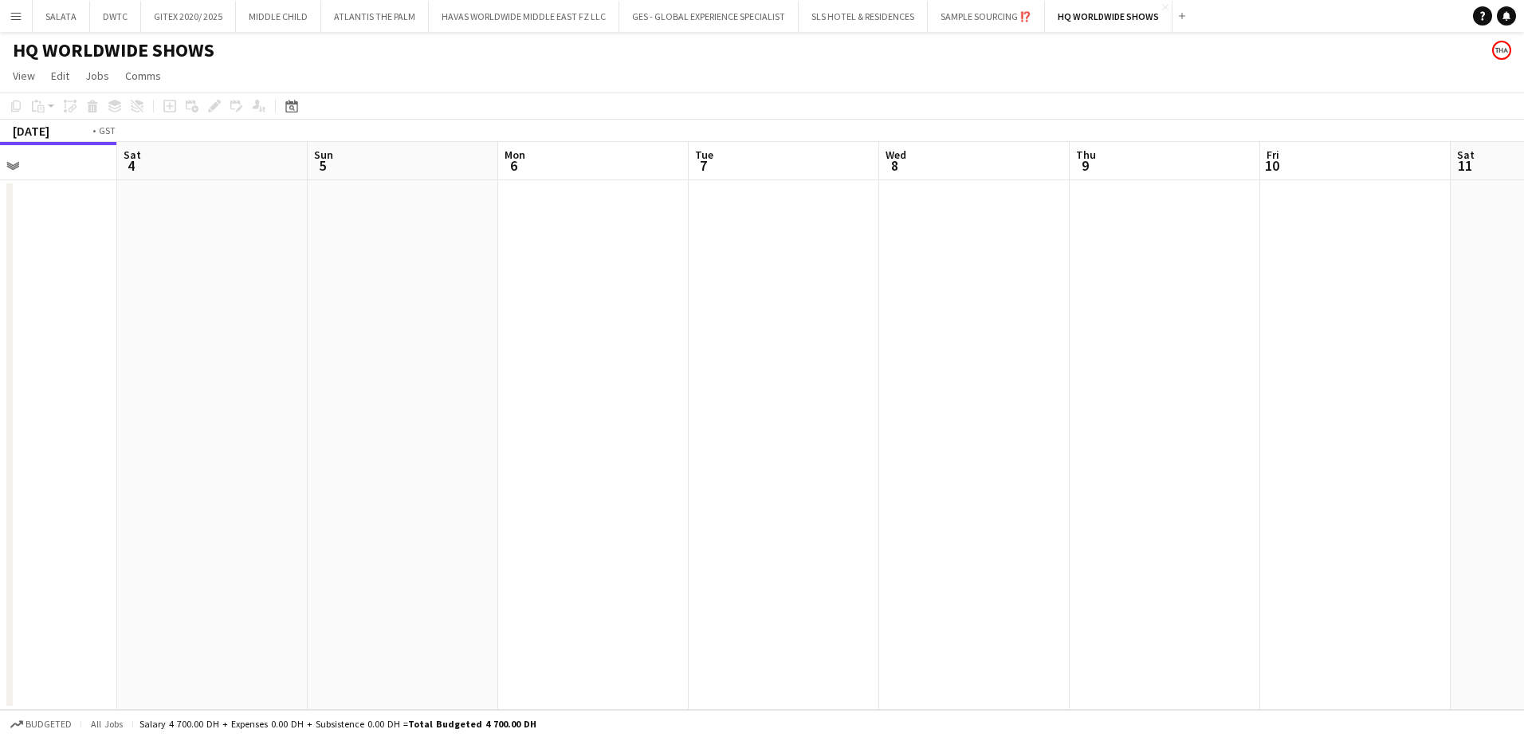
drag, startPoint x: 640, startPoint y: 437, endPoint x: 566, endPoint y: 439, distance: 74.2
click at [567, 439] on app-calendar-viewport "Wed 1 Thu 2 Fri 3 Sat 4 Sun 5 Mon 6 Tue 7 Wed 8 Thu 9 Fri 10 Sat 11 Sun 12 Mon …" at bounding box center [762, 426] width 1524 height 568
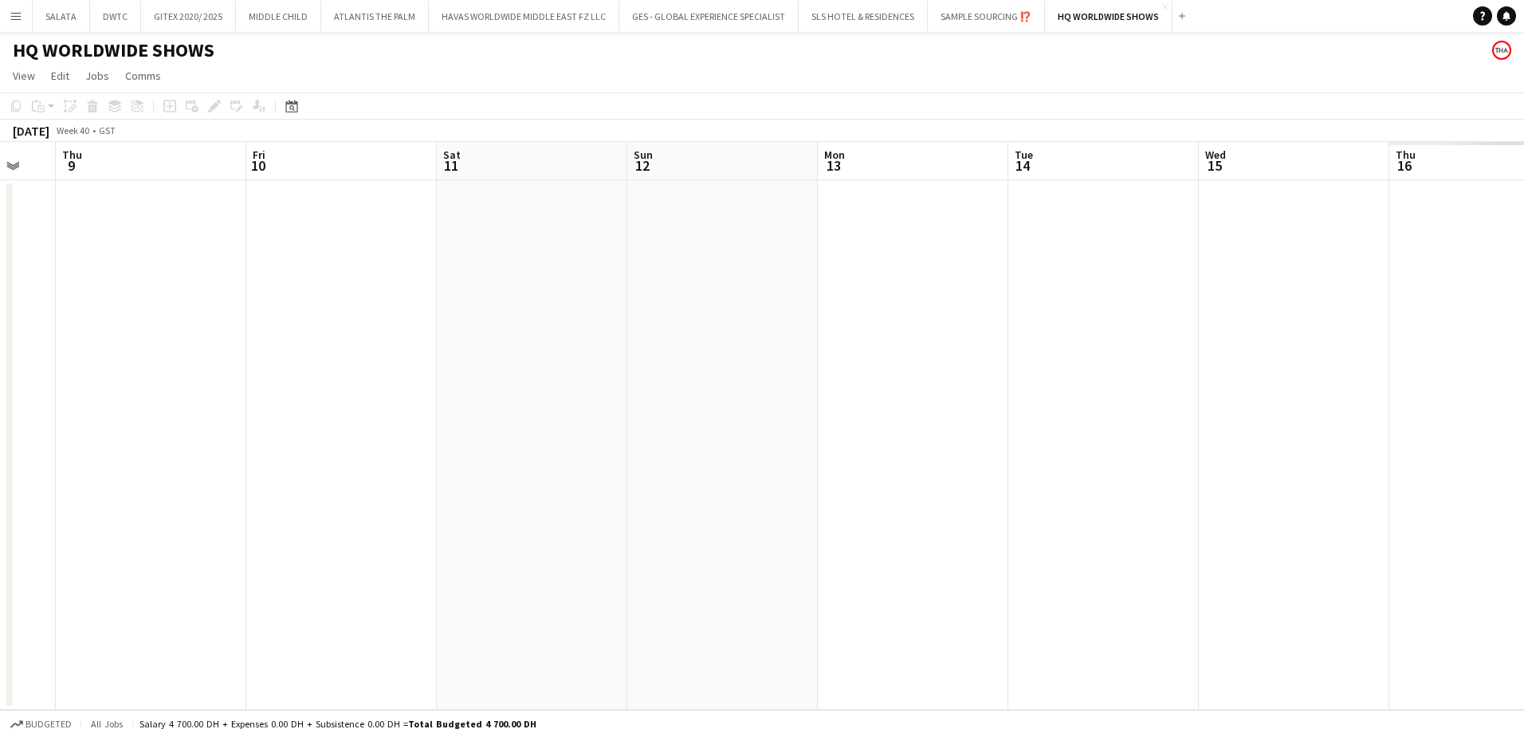
drag, startPoint x: 678, startPoint y: 447, endPoint x: 1130, endPoint y: 438, distance: 452.1
click at [473, 453] on app-calendar-viewport "Mon 6 Tue 7 Wed 8 Thu 9 Fri 10 Sat 11 Sun 12 Mon 13 Tue 14 Wed 15 Thu 16 Fri 17…" at bounding box center [762, 426] width 1524 height 568
drag, startPoint x: 1130, startPoint y: 438, endPoint x: 516, endPoint y: 443, distance: 614.7
click at [516, 443] on app-calendar-viewport "Tue 7 Wed 8 Thu 9 Fri 10 Sat 11 Sun 12 Mon 13 Tue 14 Wed 15 Thu 16 Fri 17 Sat 1…" at bounding box center [762, 426] width 1524 height 568
drag, startPoint x: 930, startPoint y: 431, endPoint x: 590, endPoint y: 439, distance: 340.5
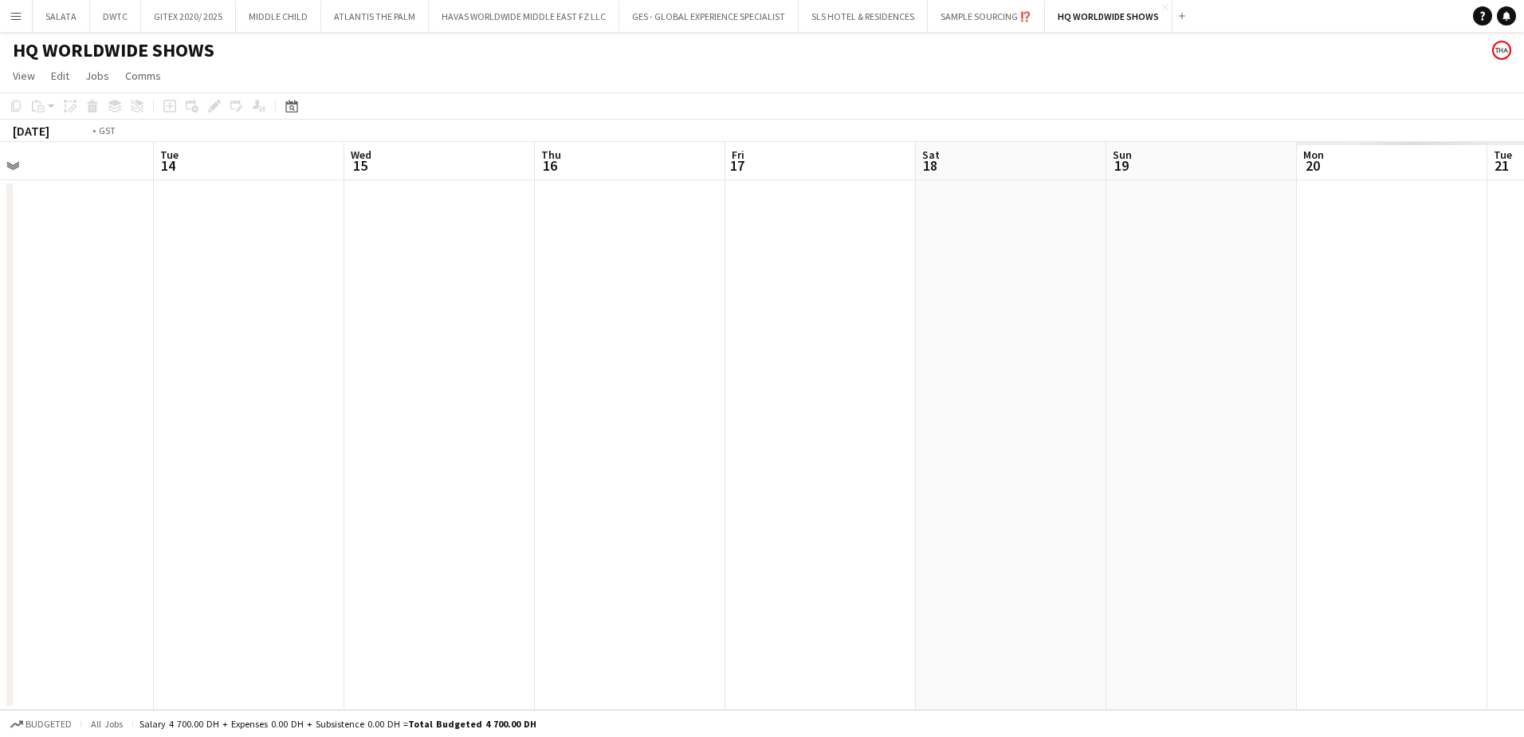
click at [586, 439] on app-calendar-viewport "Fri 10 Sat 11 Sun 12 Mon 13 Tue 14 Wed 15 Thu 16 Fri 17 Sat 18 Sun 19 Mon 20 Tu…" at bounding box center [762, 426] width 1524 height 568
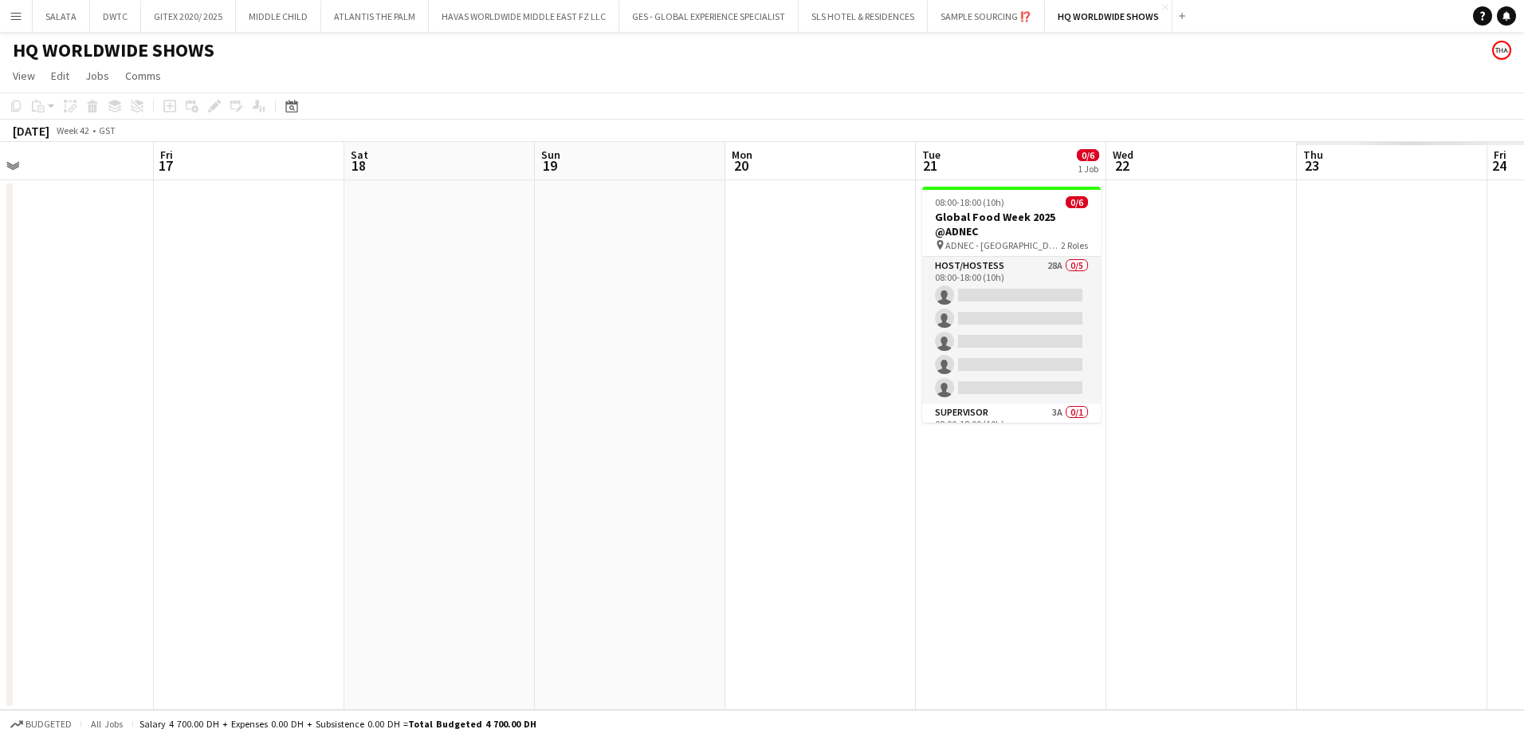
scroll to position [0, 466]
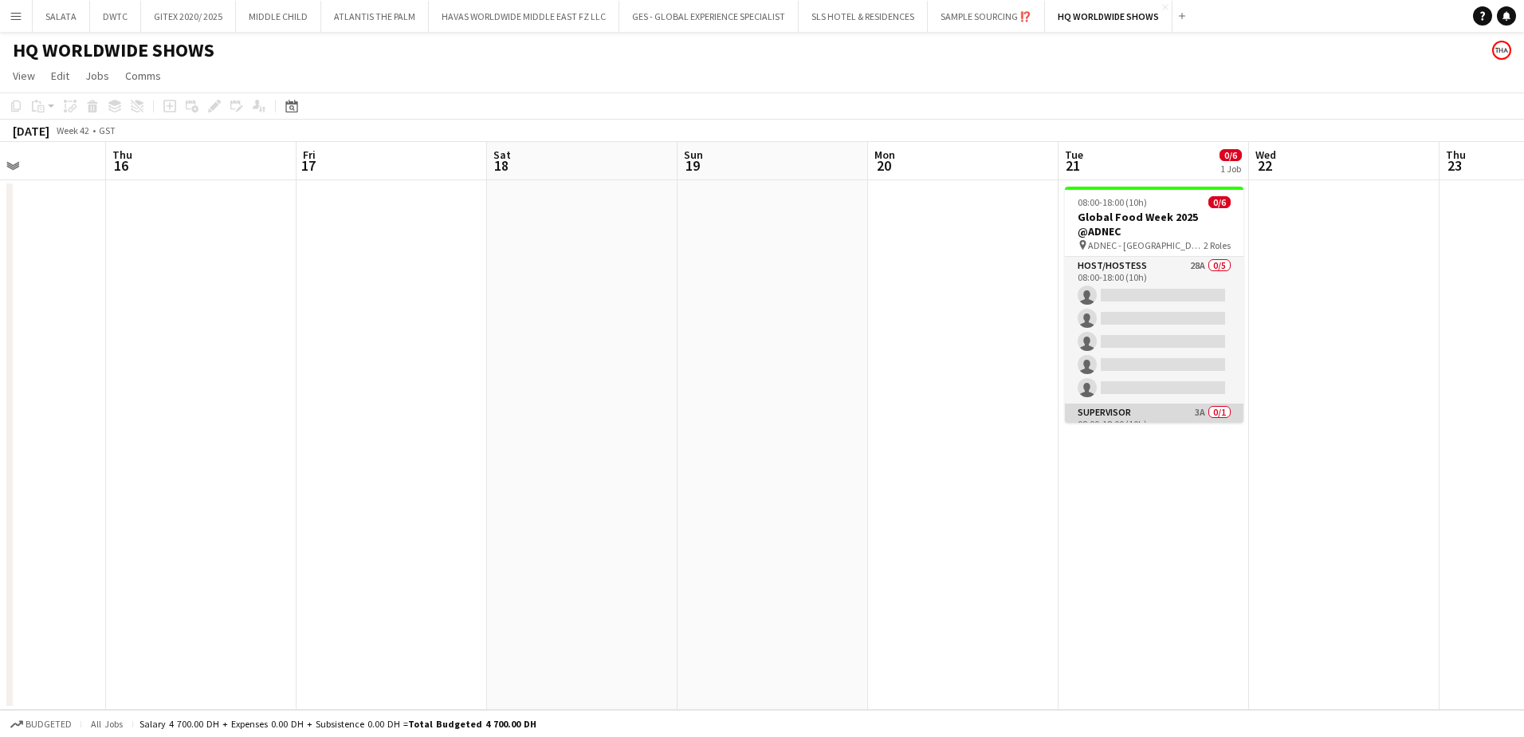
click at [1179, 415] on app-card-role "Supervisor 3A 0/1 08:00-18:00 (10h) single-neutral-actions" at bounding box center [1154, 430] width 179 height 54
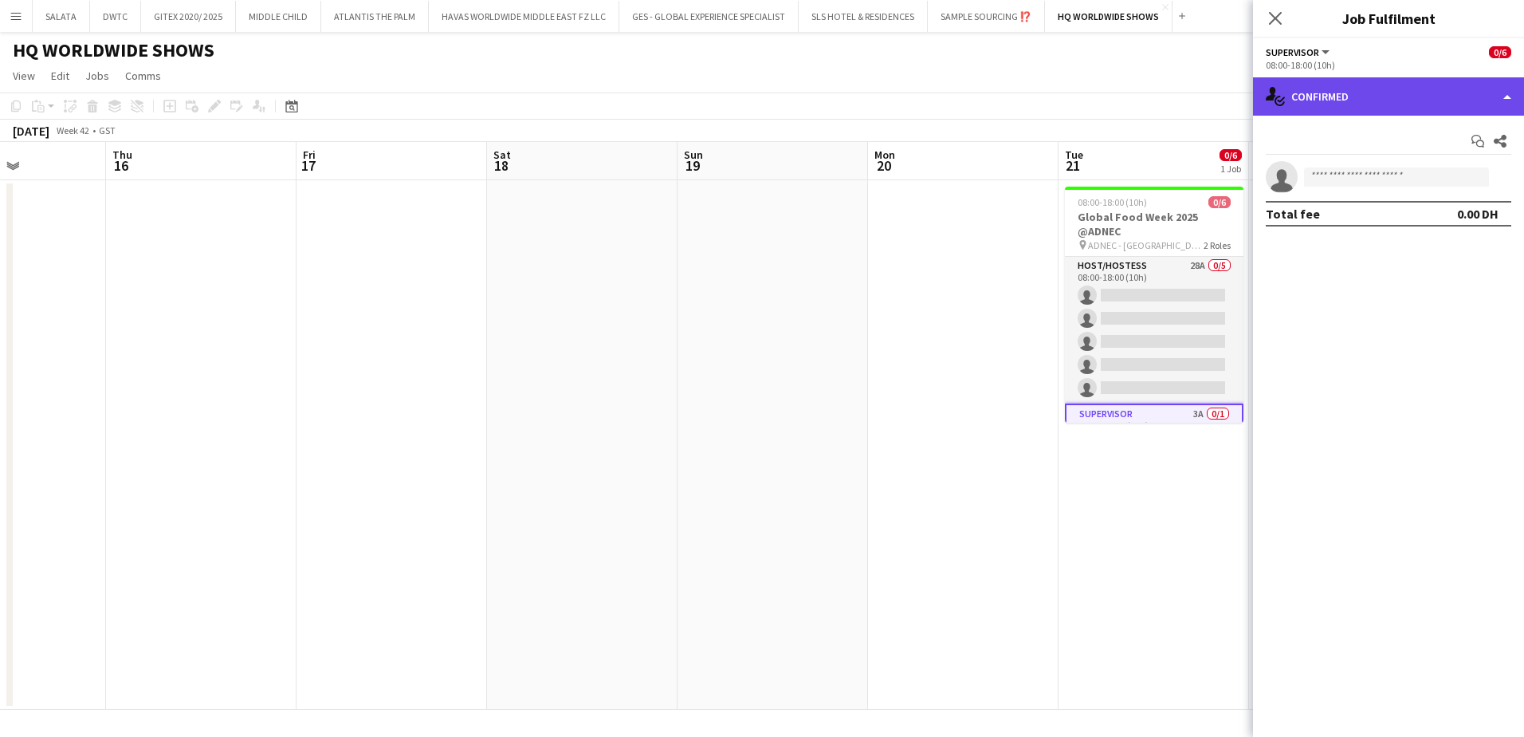
click at [1354, 92] on div "single-neutral-actions-check-2 Confirmed" at bounding box center [1388, 96] width 271 height 38
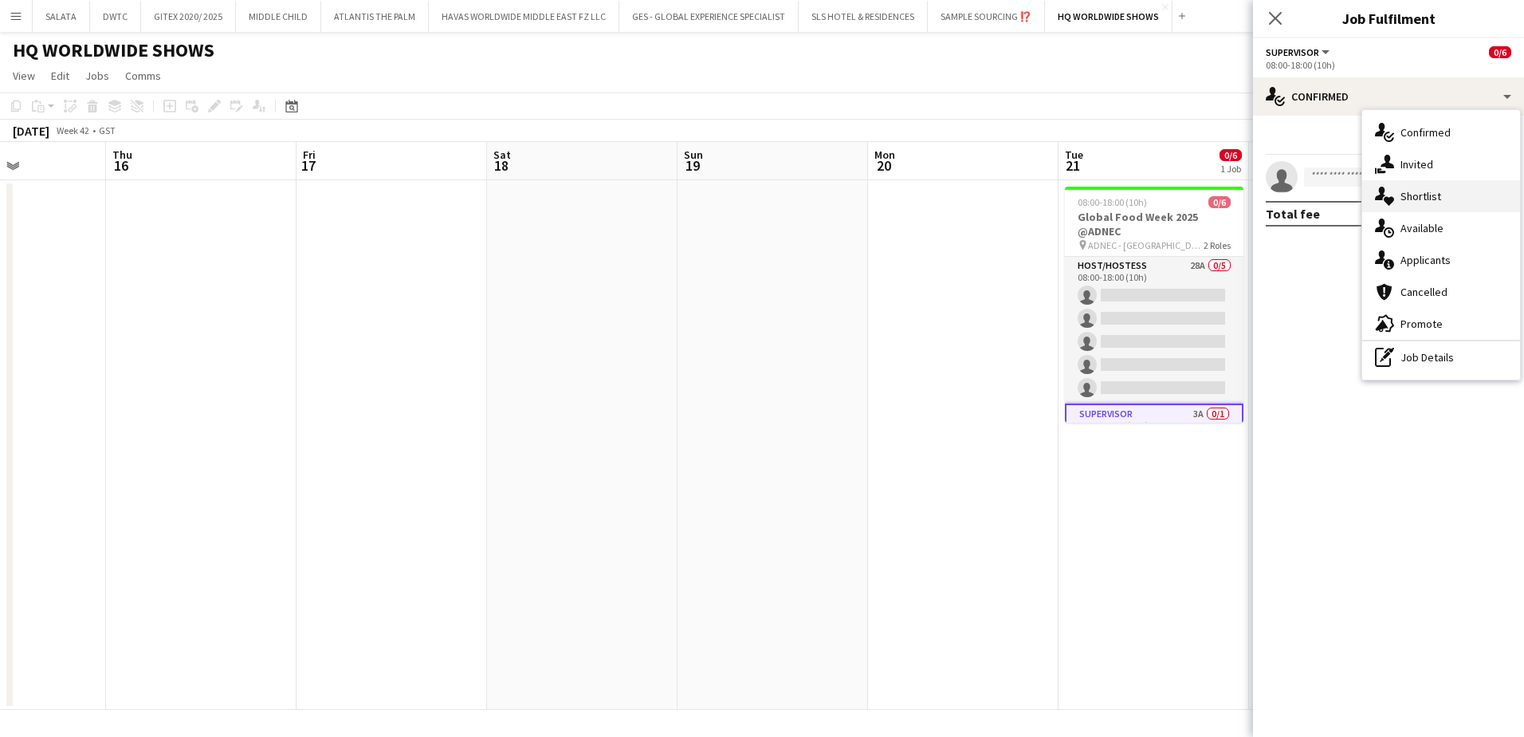
click at [1423, 202] on span "Shortlist" at bounding box center [1421, 196] width 41 height 14
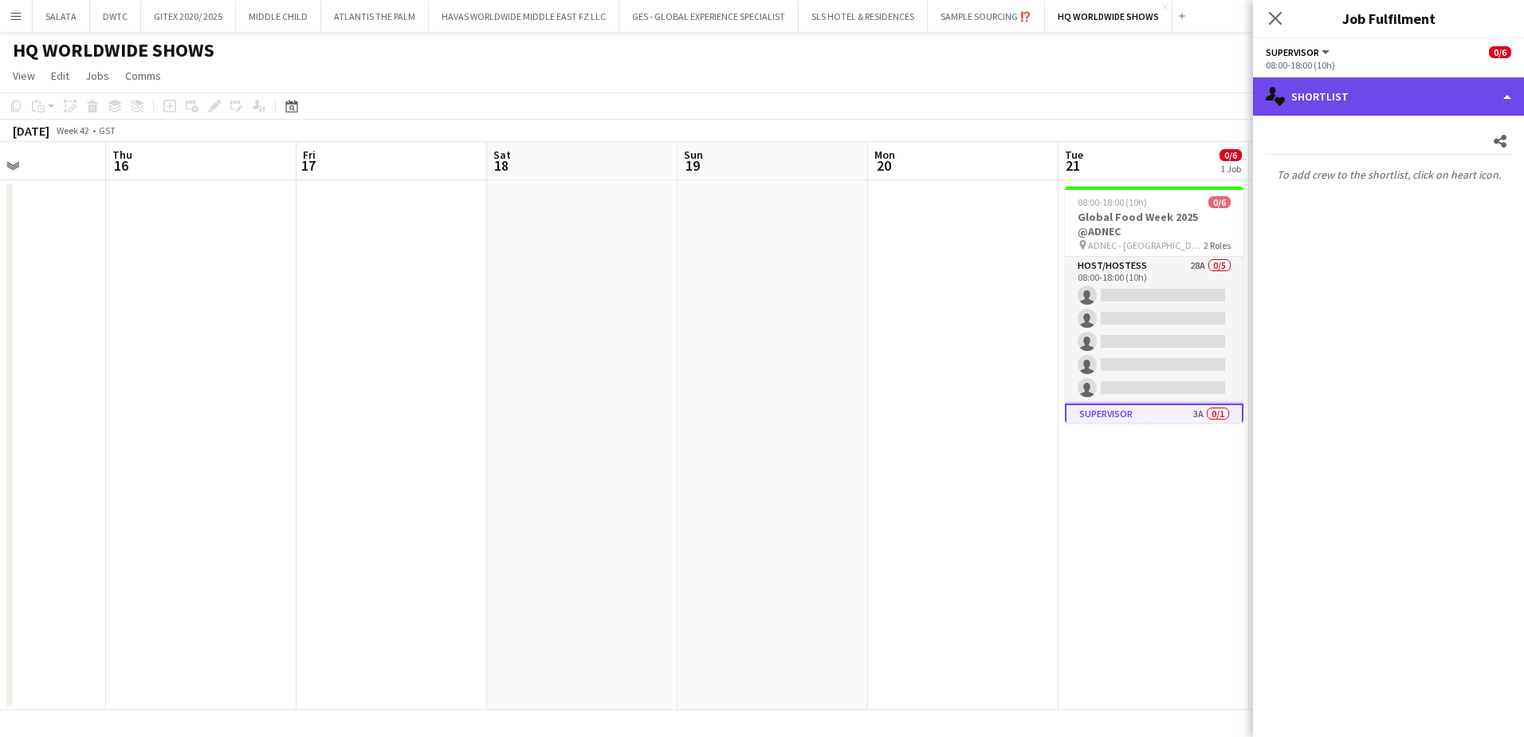
click at [1381, 112] on div "single-neutral-actions-heart Shortlist" at bounding box center [1388, 96] width 271 height 38
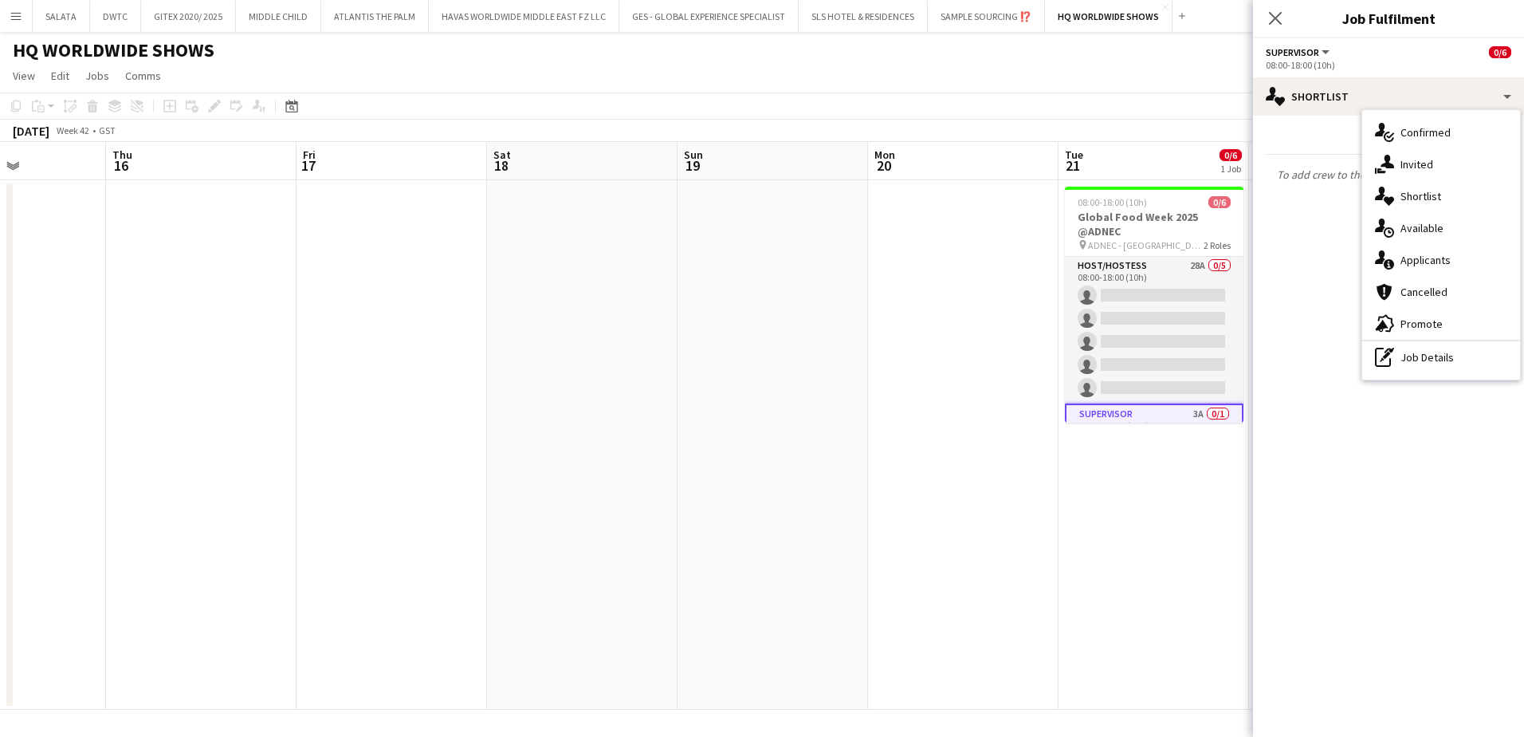
click at [1424, 266] on span "Applicants" at bounding box center [1426, 260] width 50 height 14
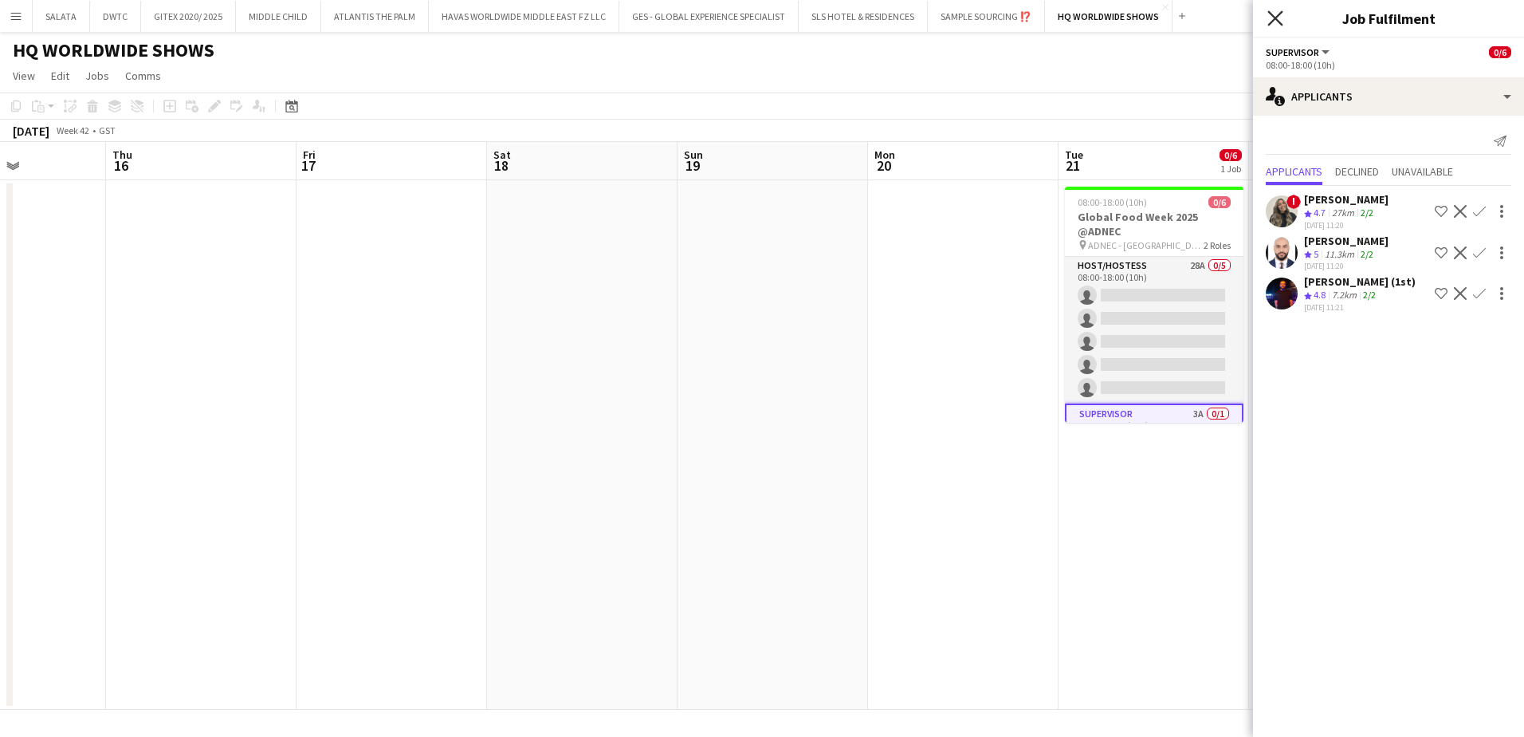
click at [1279, 22] on icon at bounding box center [1275, 17] width 15 height 15
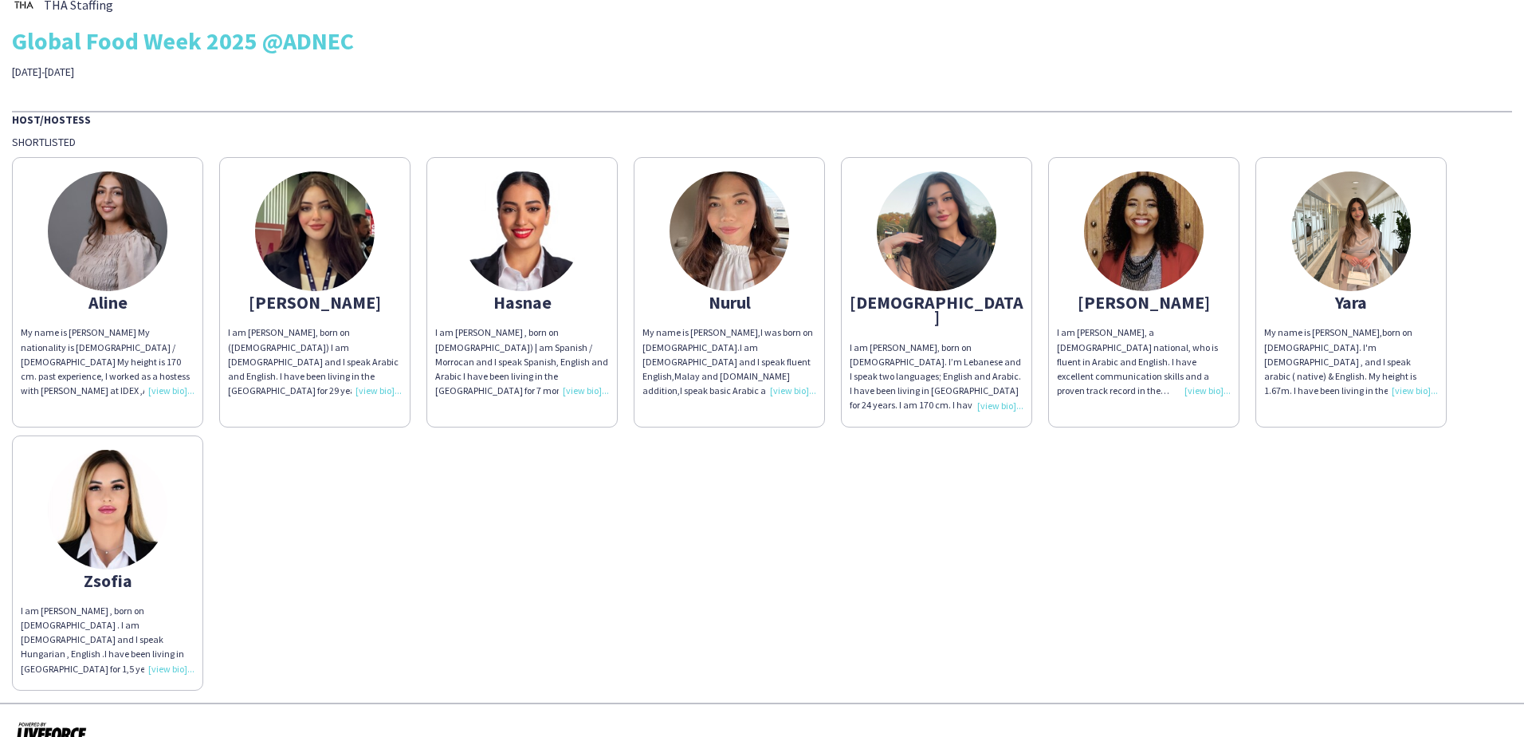
scroll to position [29, 0]
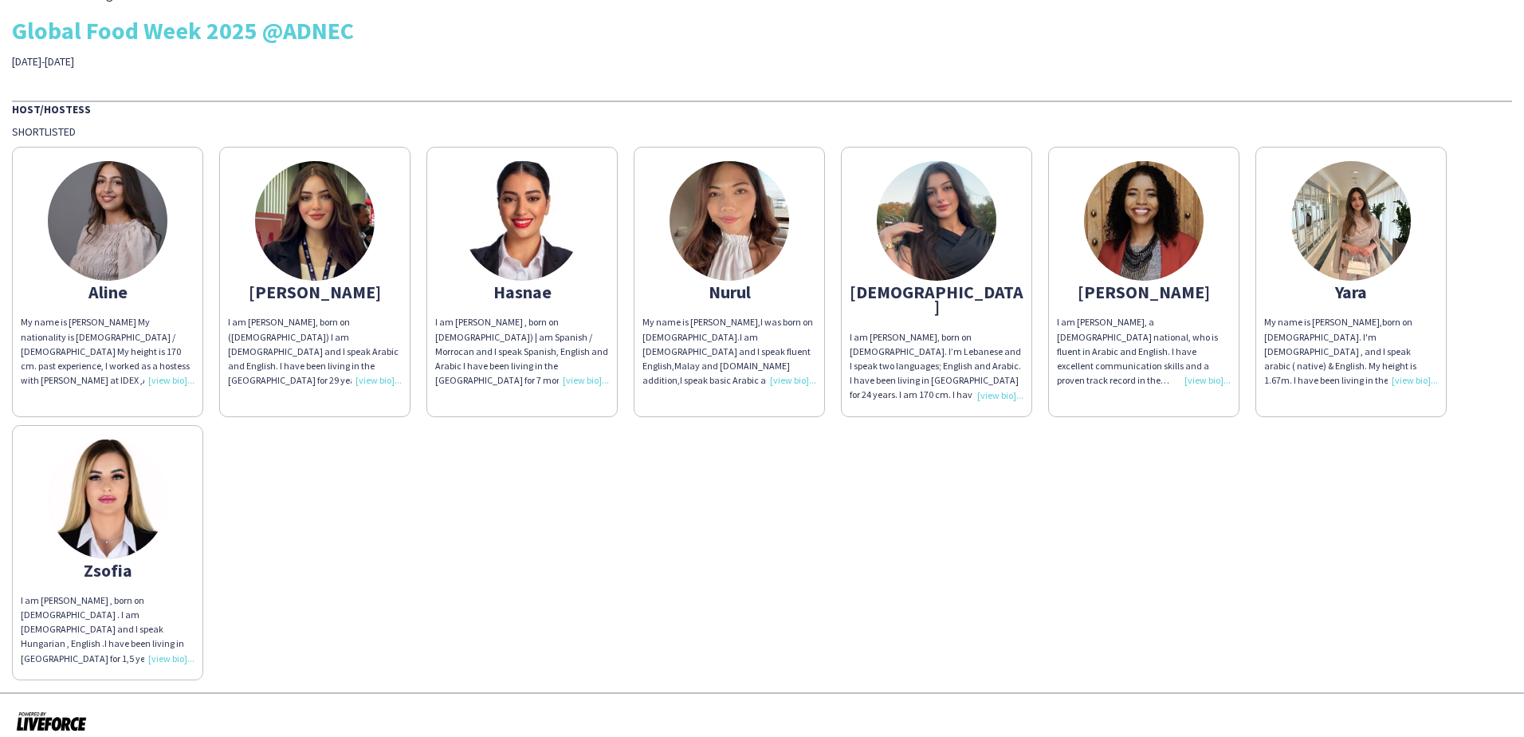
click at [170, 643] on div "I am [PERSON_NAME] , born on [DEMOGRAPHIC_DATA] . I am [DEMOGRAPHIC_DATA] and I…" at bounding box center [108, 629] width 174 height 73
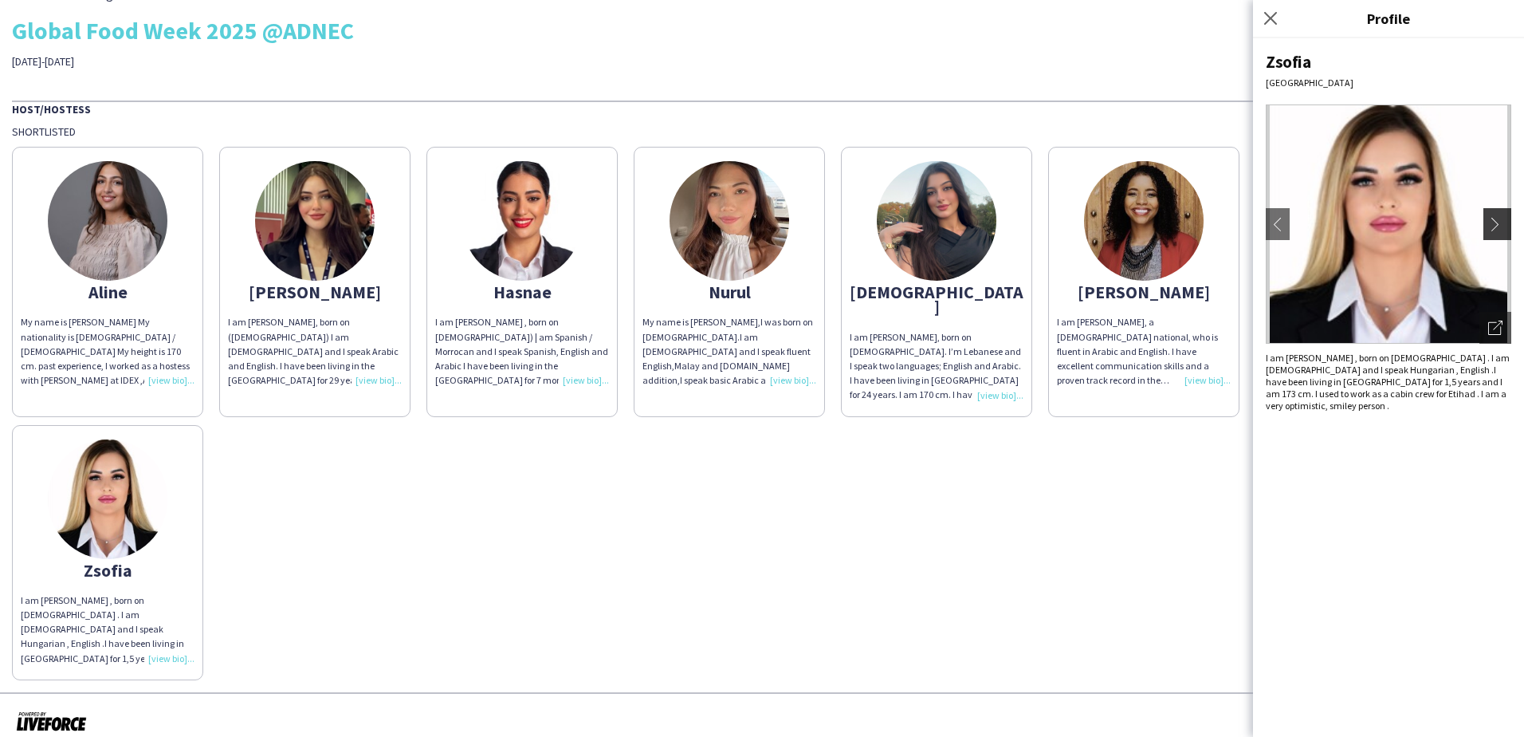
click at [1499, 227] on app-icon "chevron-right" at bounding box center [1499, 224] width 22 height 14
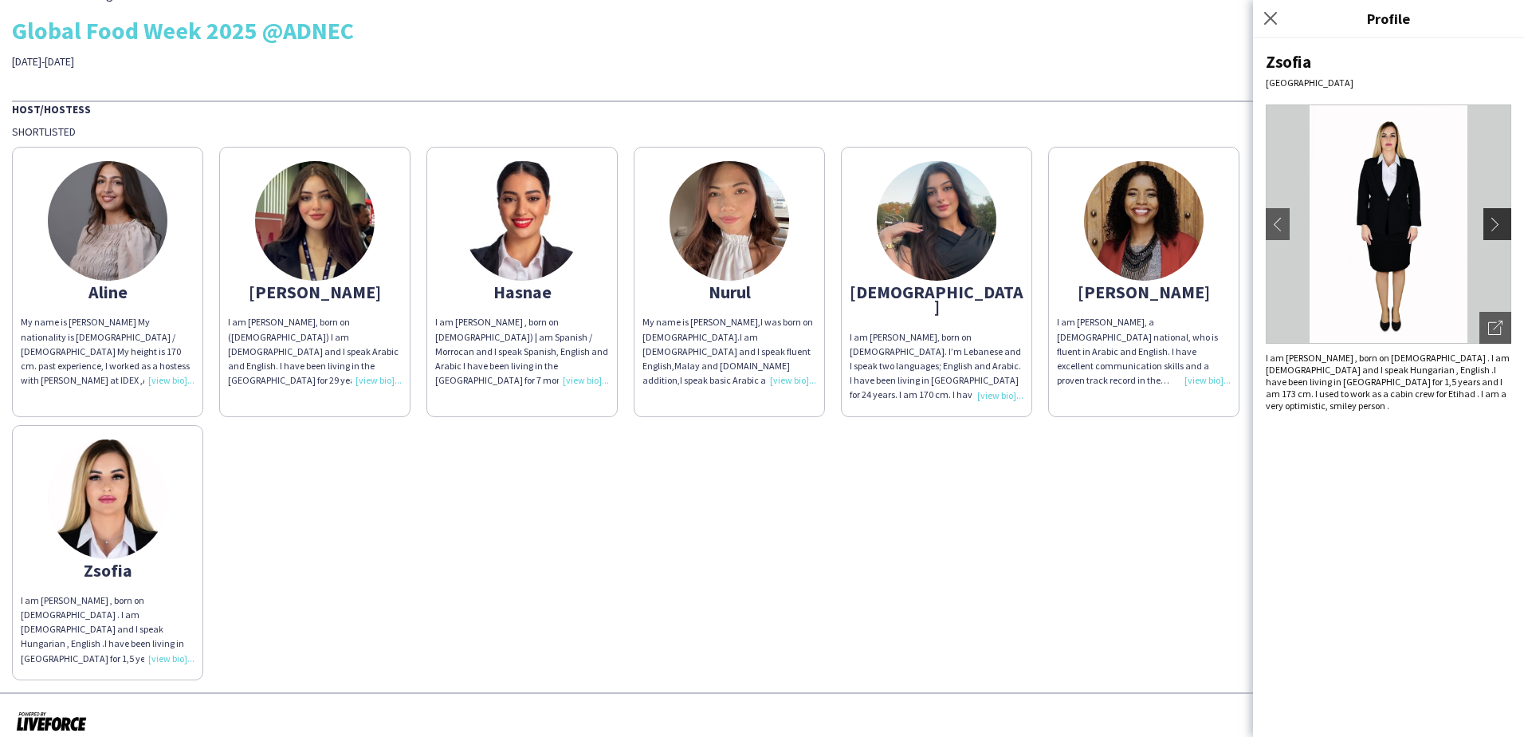
click at [1500, 227] on app-icon "chevron-right" at bounding box center [1499, 224] width 22 height 14
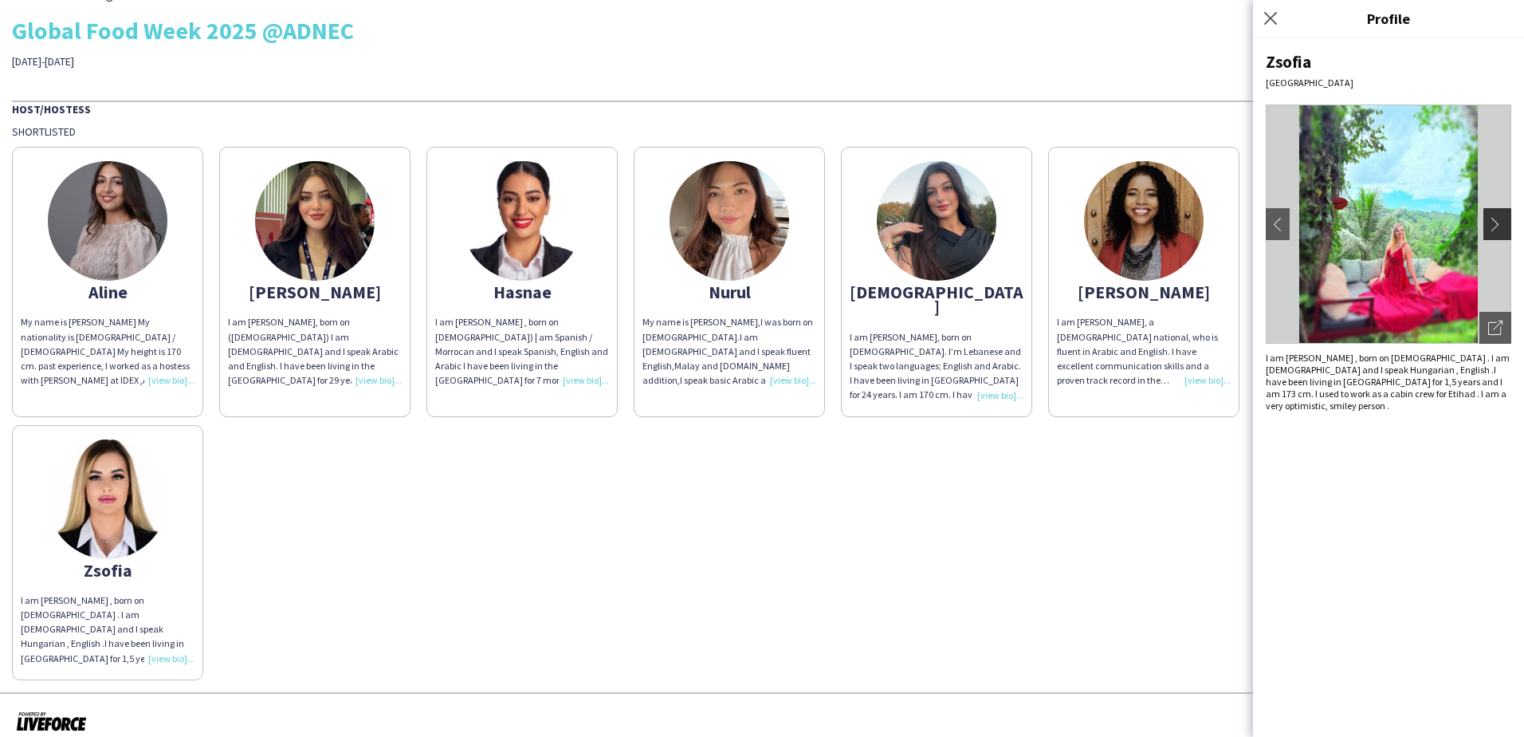
click at [1500, 227] on app-icon "chevron-right" at bounding box center [1499, 224] width 22 height 14
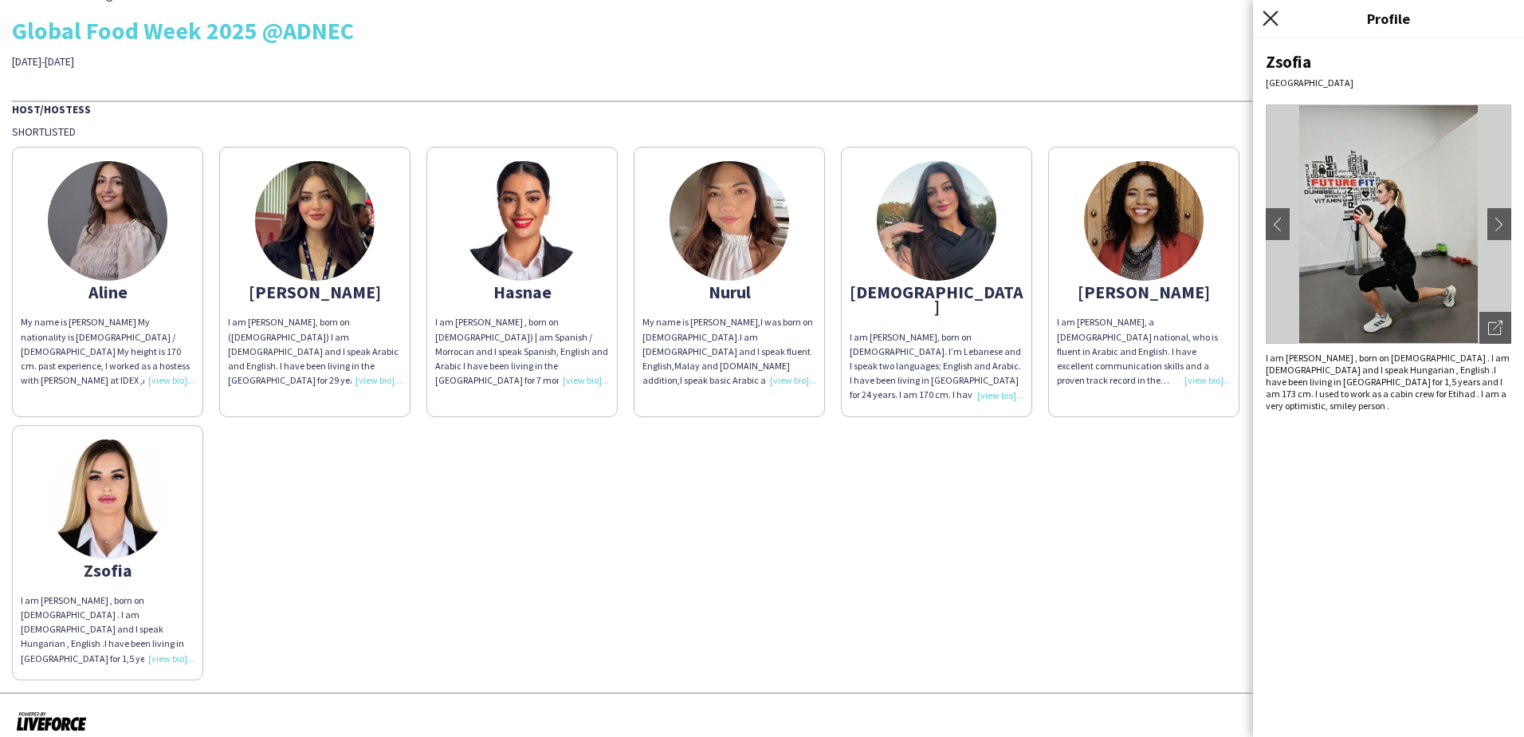
click at [1276, 26] on icon "Close pop-in" at bounding box center [1270, 17] width 15 height 15
